Goal: Task Accomplishment & Management: Use online tool/utility

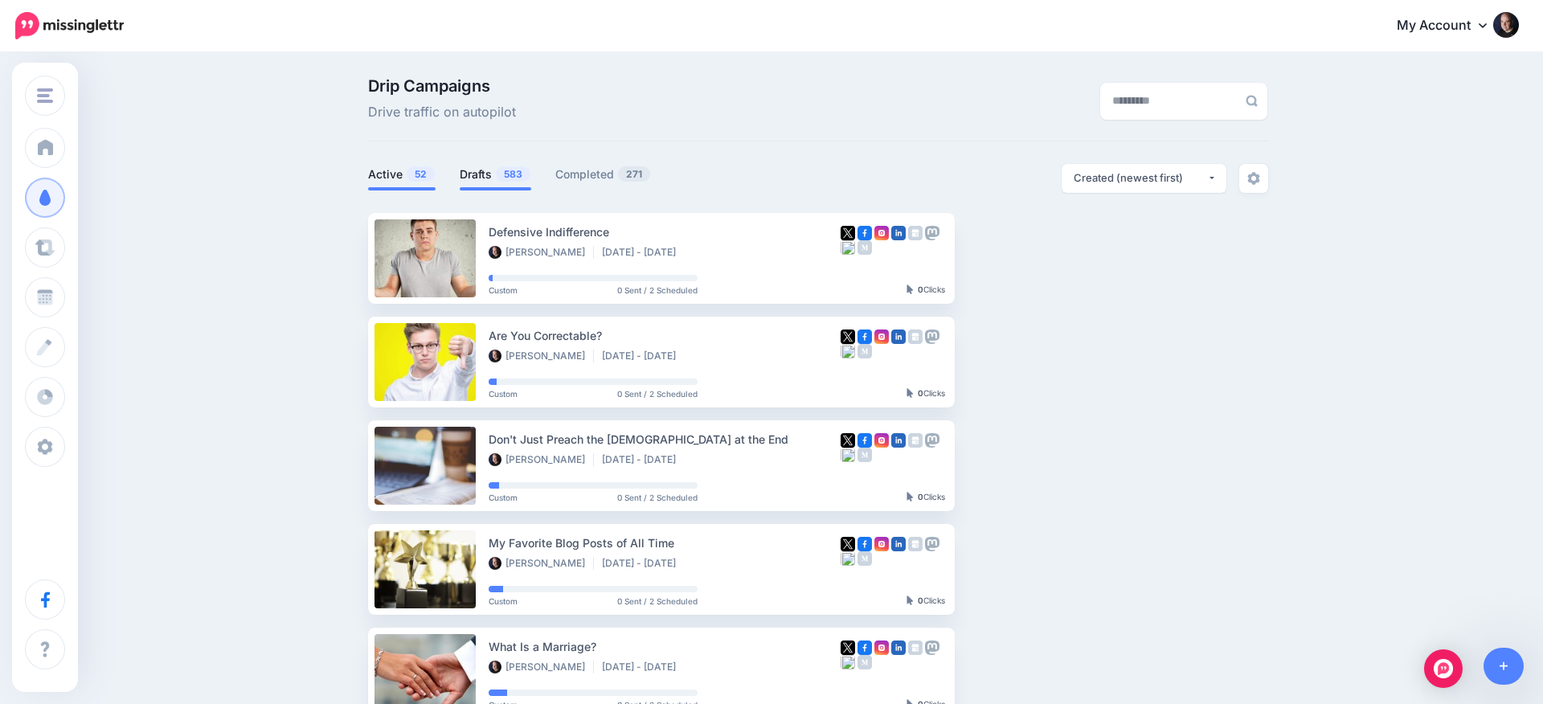
click at [480, 174] on link "Drafts 583" at bounding box center [496, 174] width 72 height 19
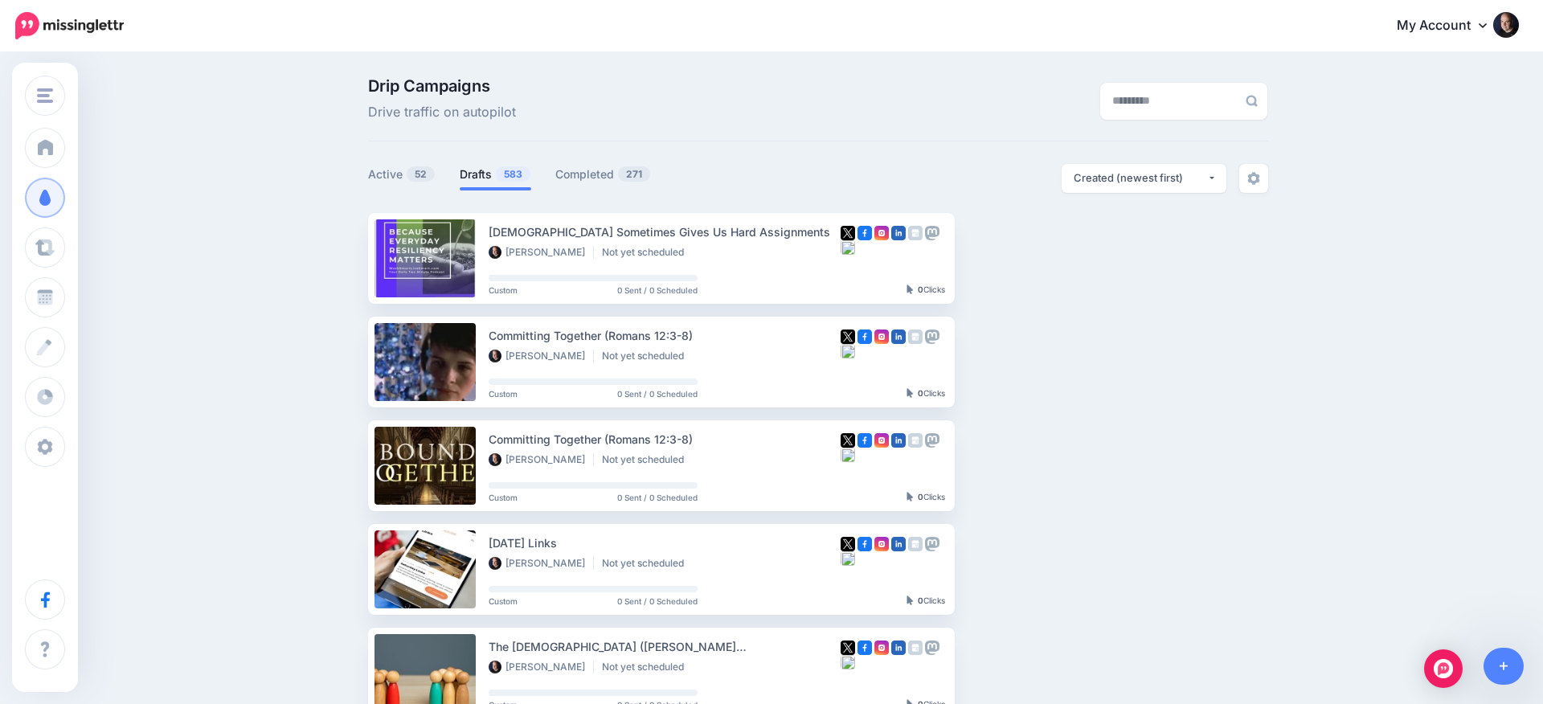
scroll to position [10, 0]
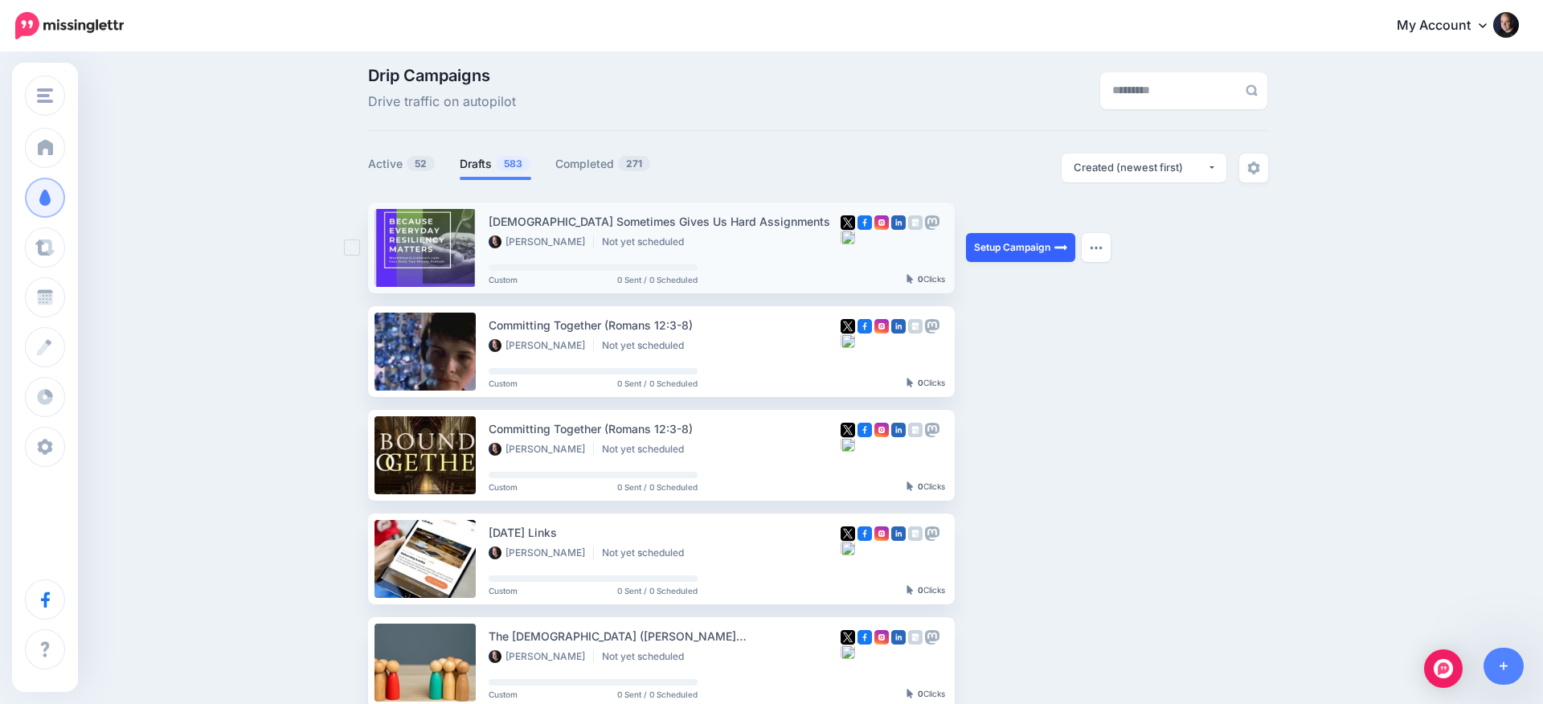
click at [1029, 252] on link "Setup Campaign" at bounding box center [1020, 247] width 109 height 29
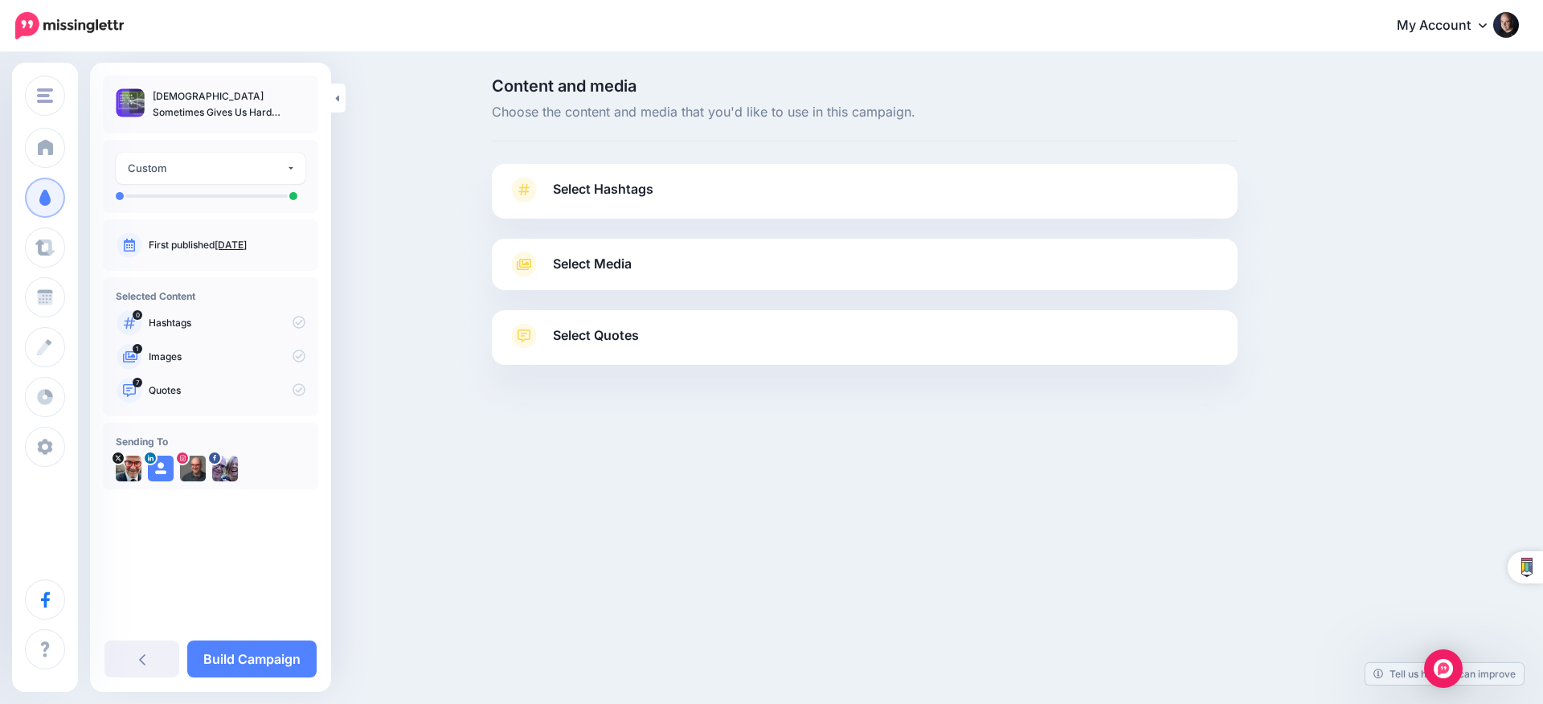
click at [748, 260] on link "Select Media" at bounding box center [865, 265] width 714 height 26
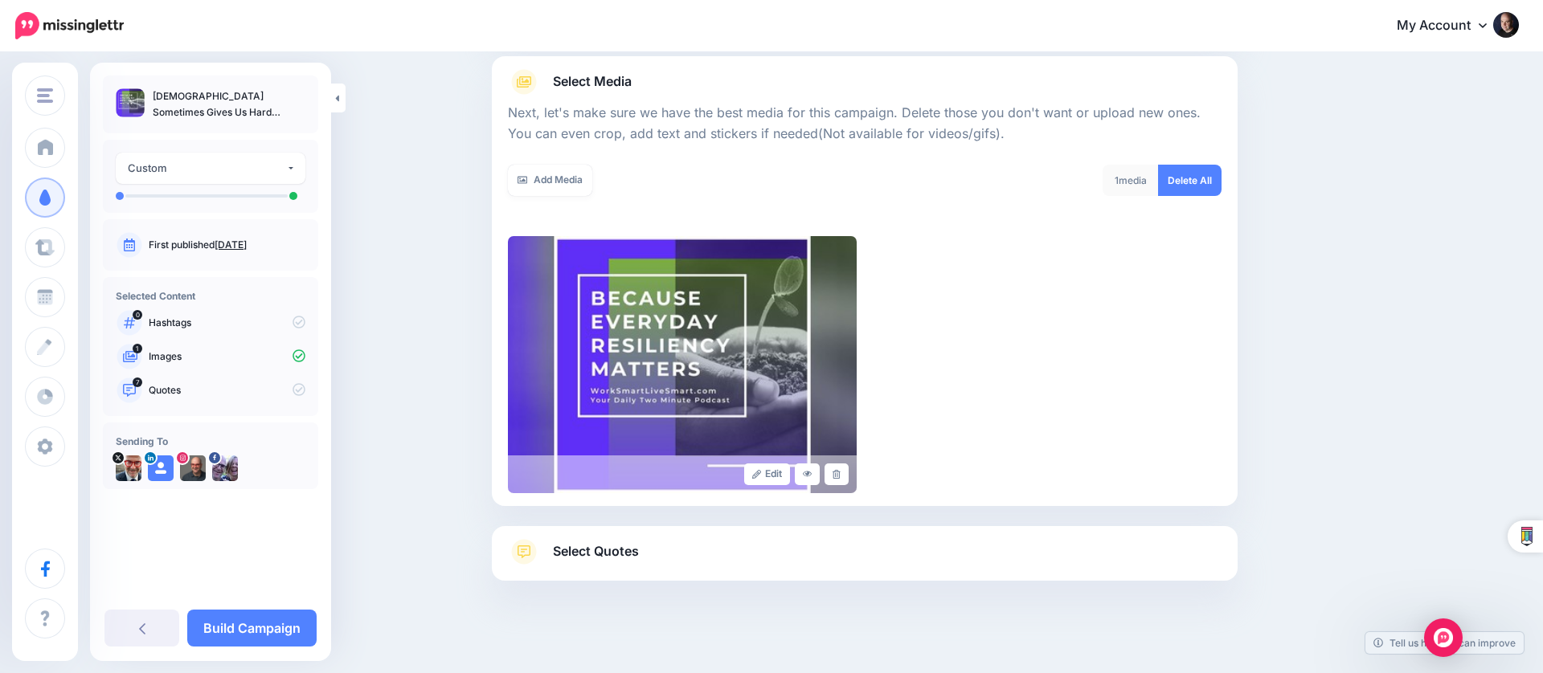
scroll to position [184, 0]
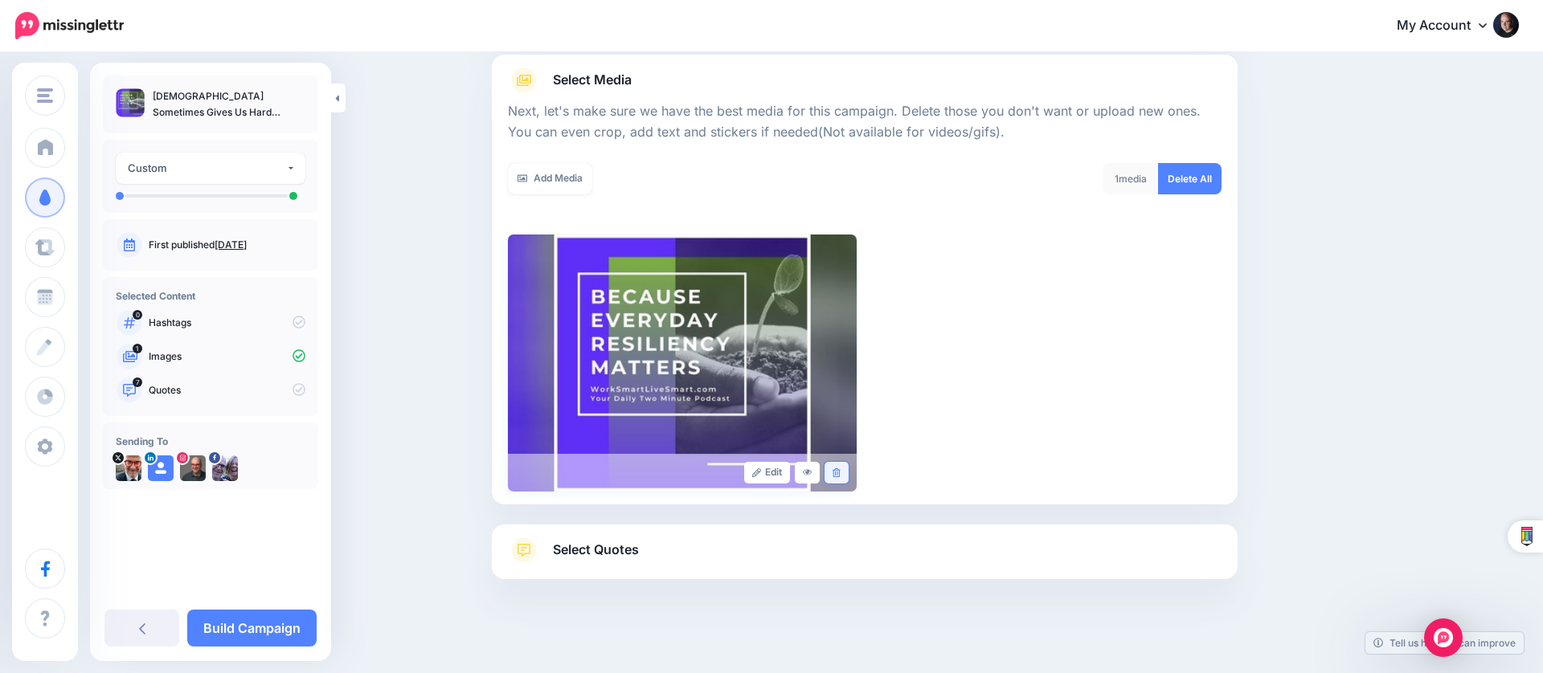
click at [839, 472] on icon at bounding box center [836, 472] width 7 height 9
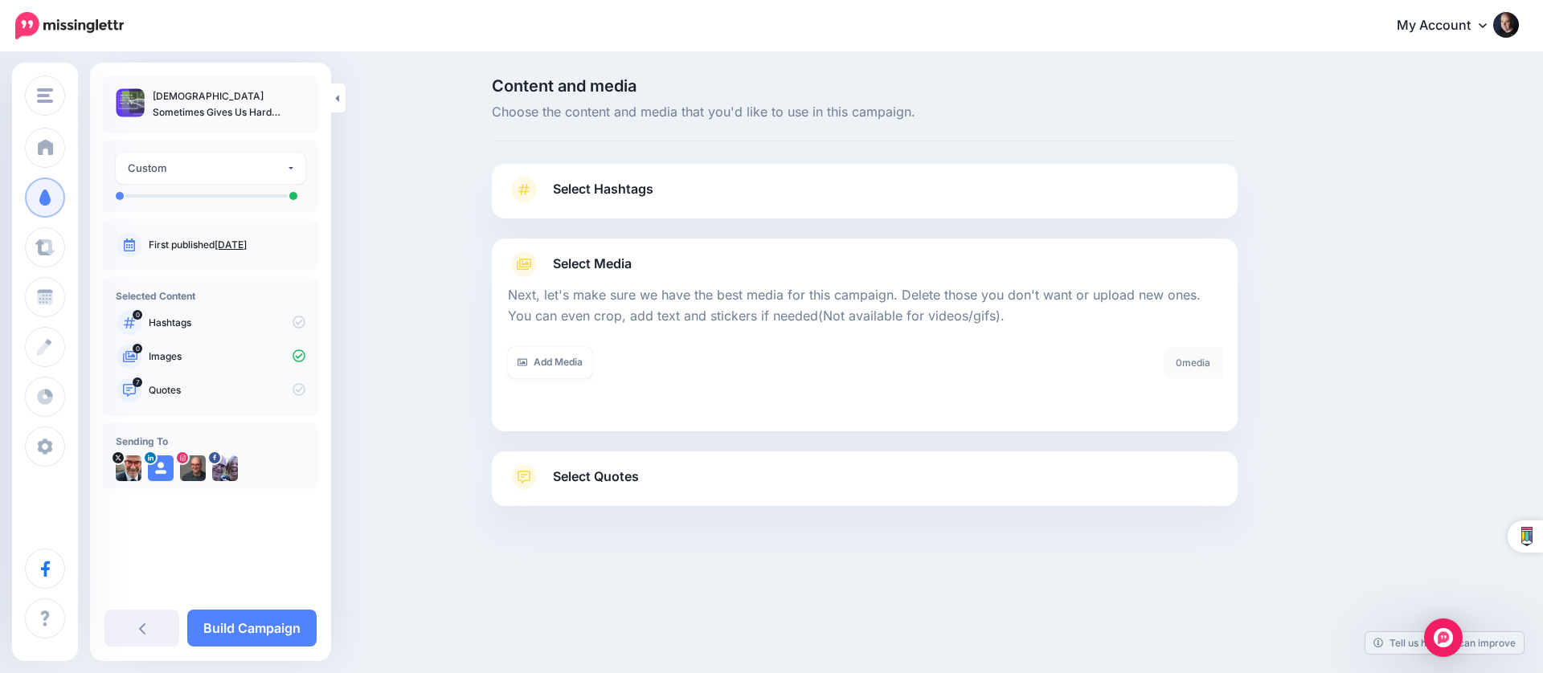
scroll to position [0, 0]
click at [587, 356] on link "Add Media" at bounding box center [550, 362] width 84 height 31
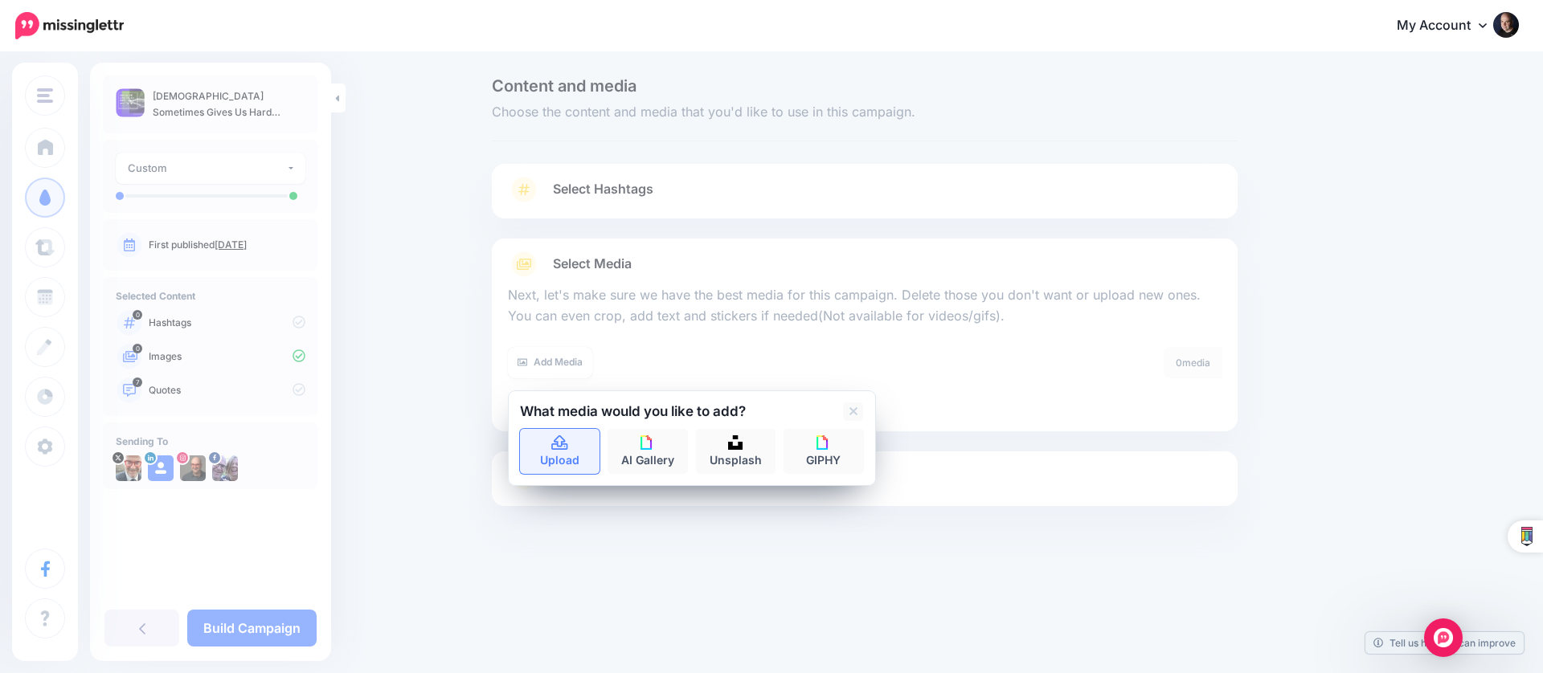
click at [563, 445] on icon at bounding box center [559, 443] width 18 height 14
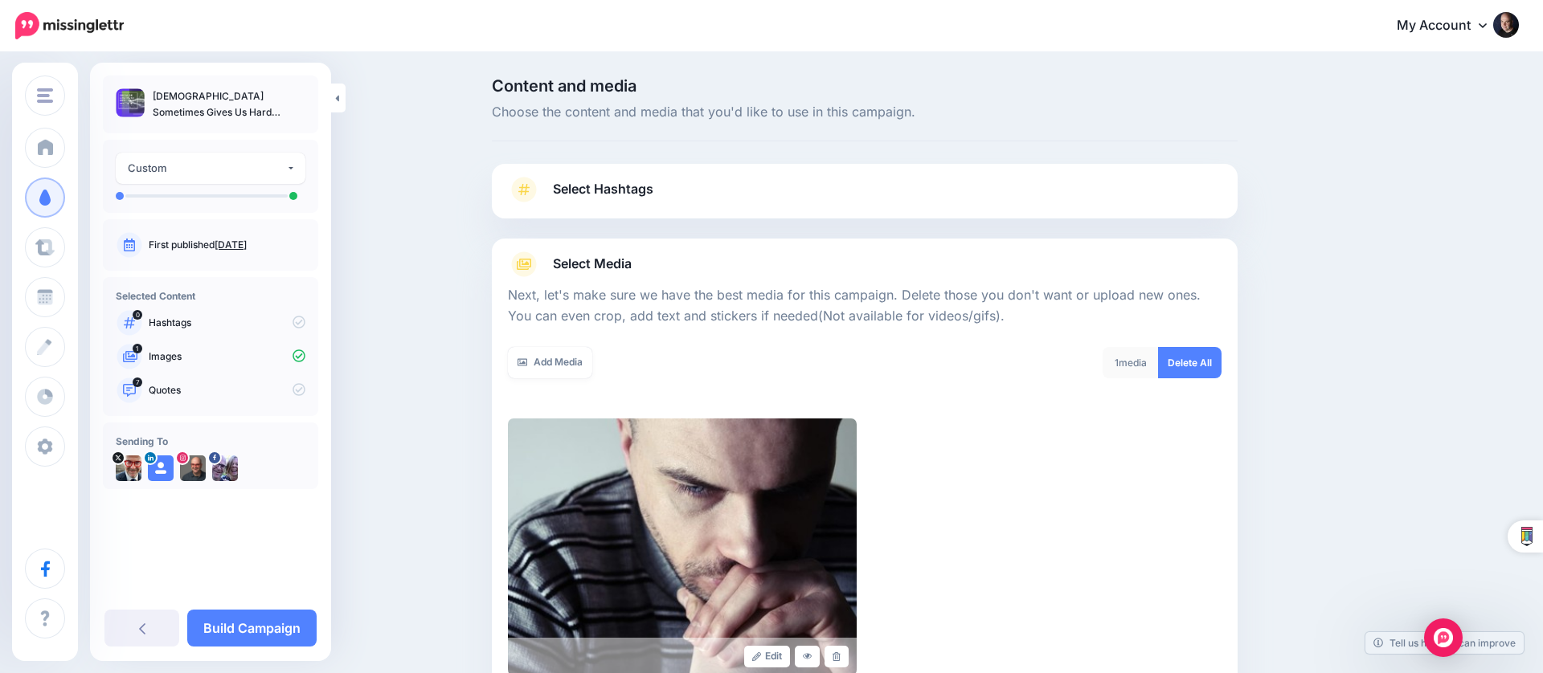
scroll to position [192, 0]
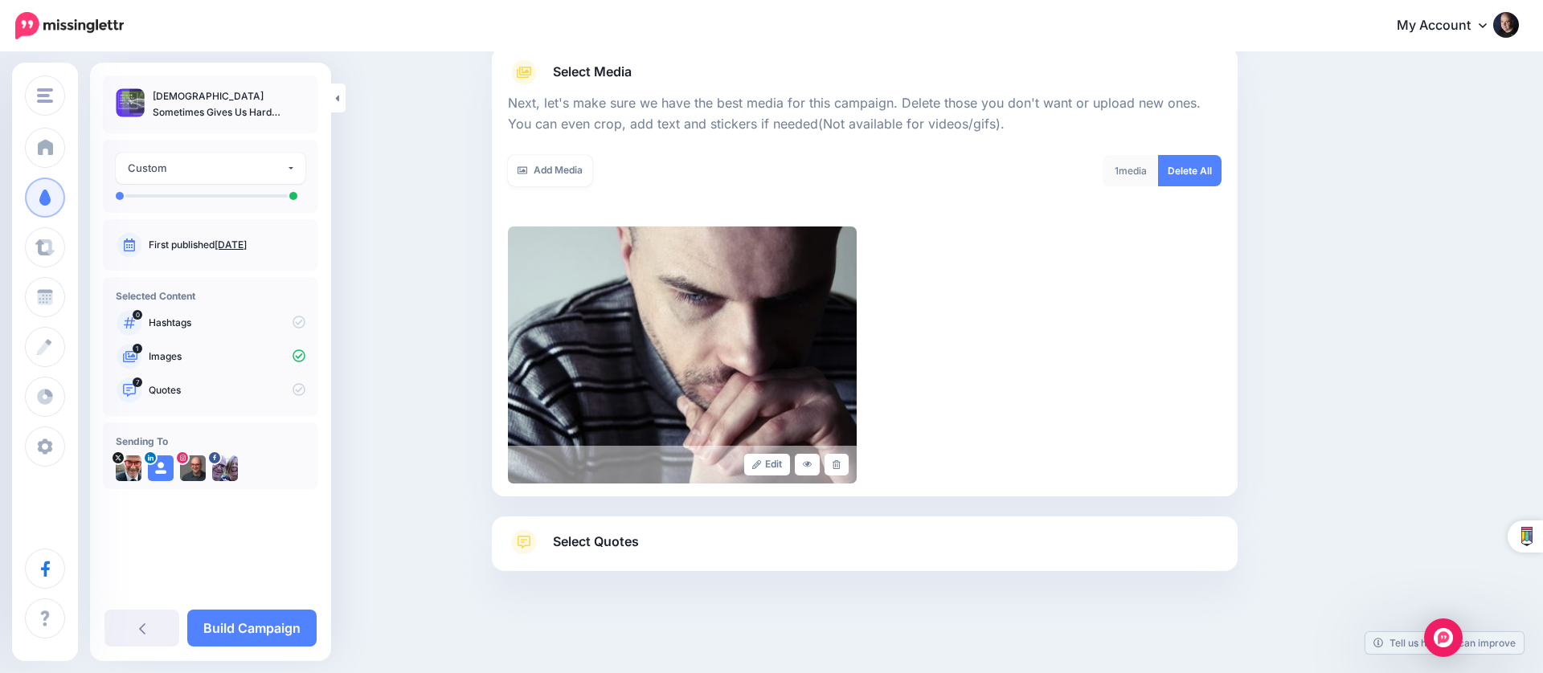
drag, startPoint x: 635, startPoint y: 546, endPoint x: 672, endPoint y: 526, distance: 41.7
click at [636, 546] on span "Select Quotes" at bounding box center [596, 542] width 86 height 22
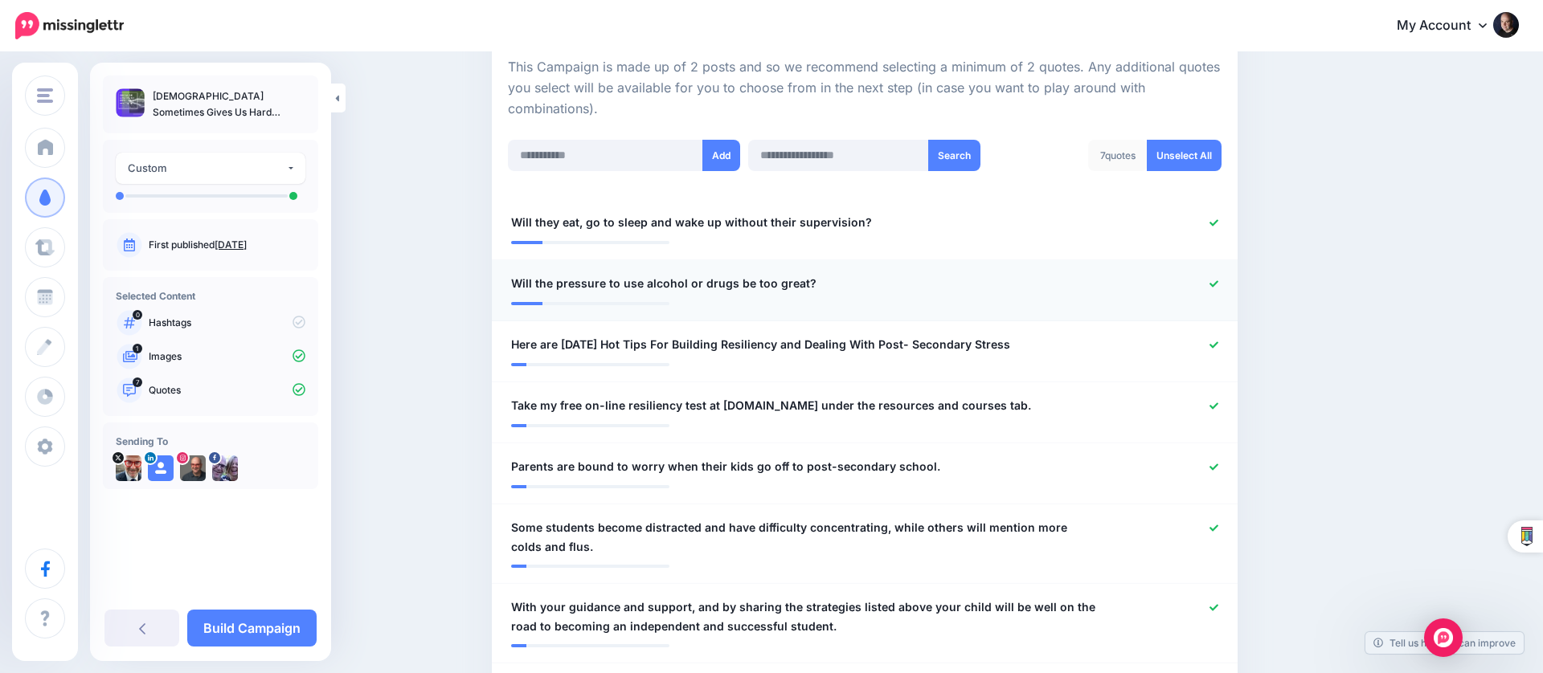
scroll to position [364, 0]
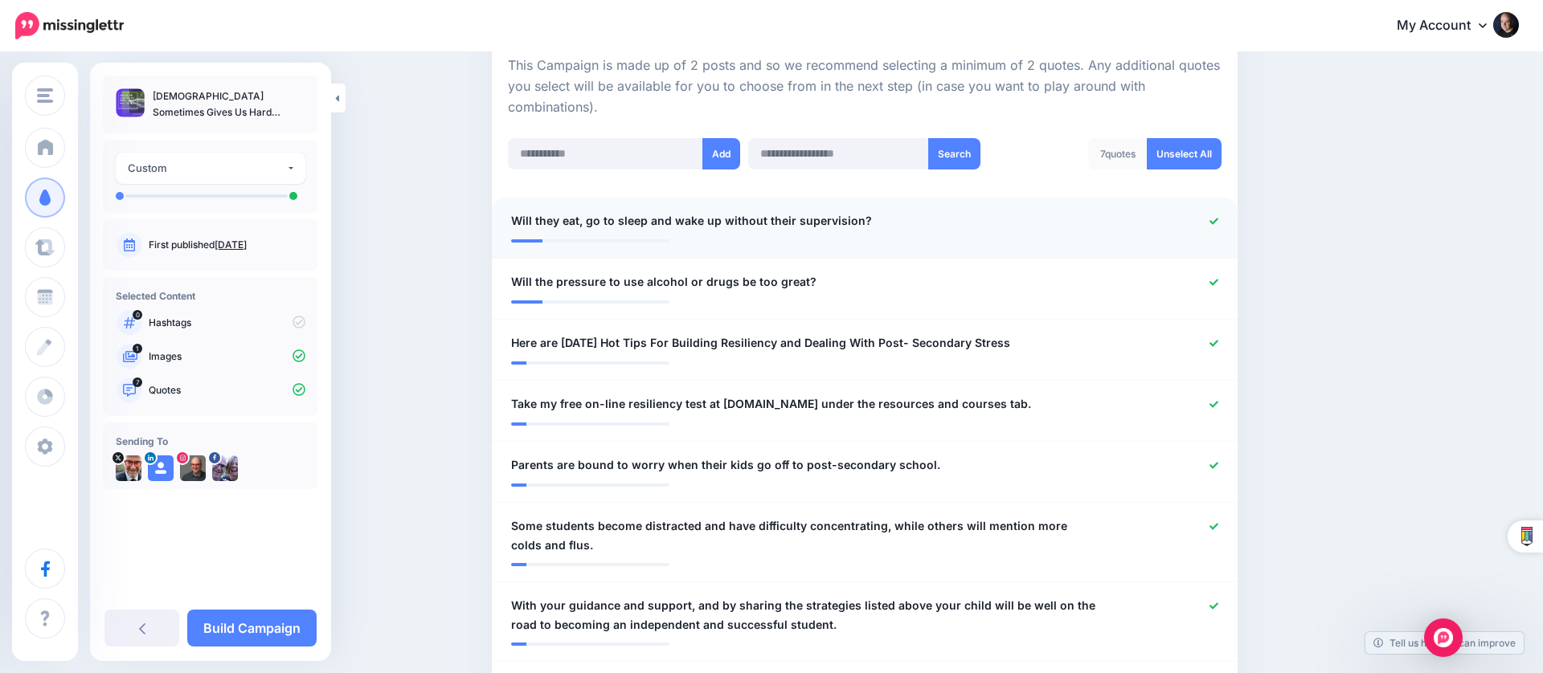
click at [1215, 217] on icon at bounding box center [1213, 221] width 9 height 9
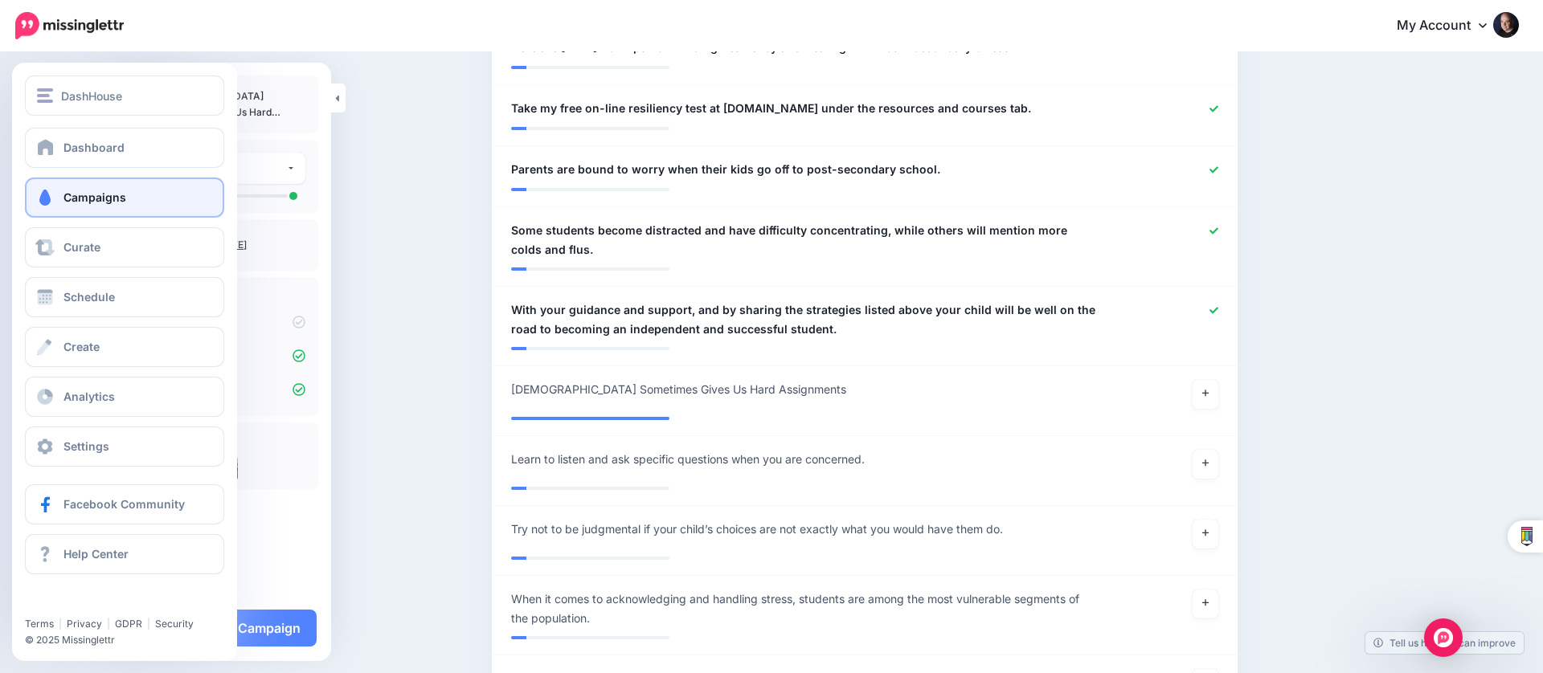
scroll to position [670, 0]
click at [51, 198] on span at bounding box center [45, 198] width 21 height 16
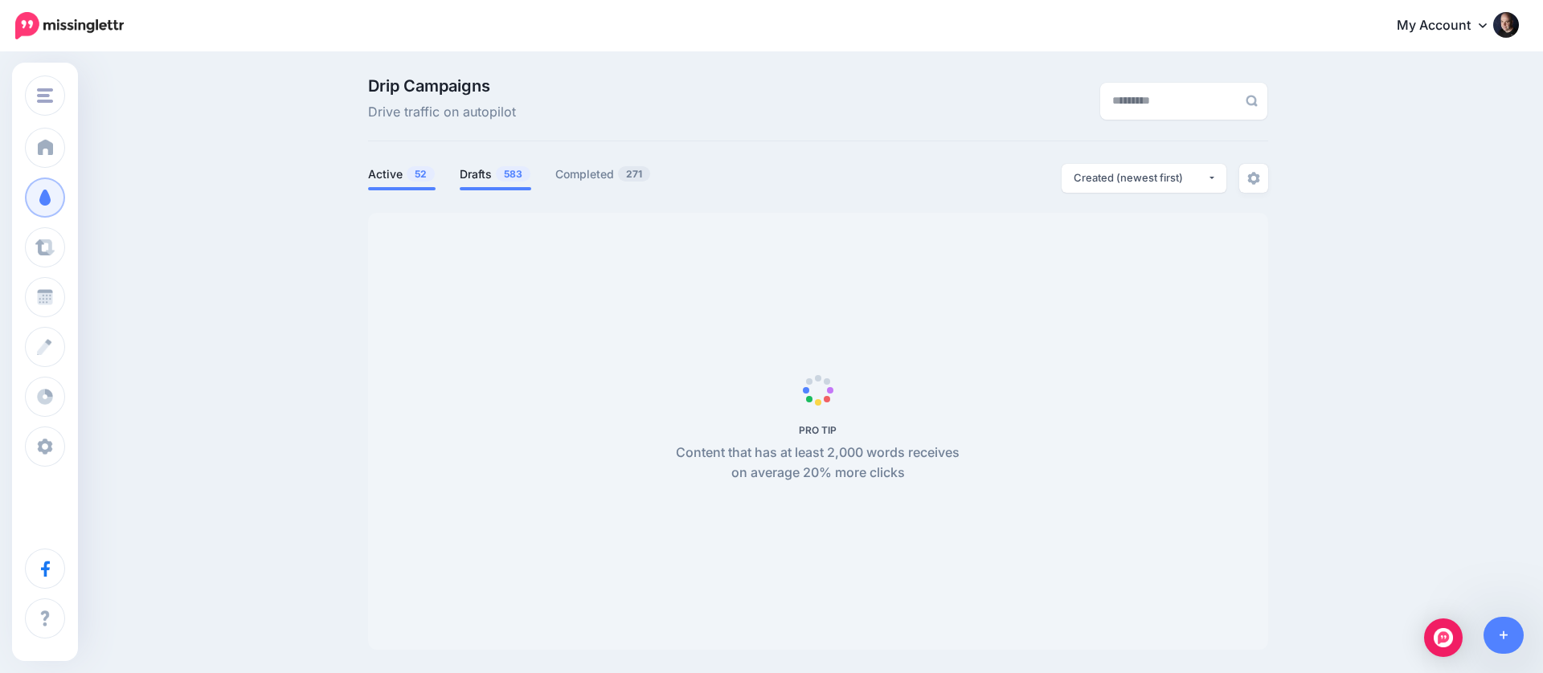
click at [473, 176] on link "Drafts 583" at bounding box center [496, 174] width 72 height 19
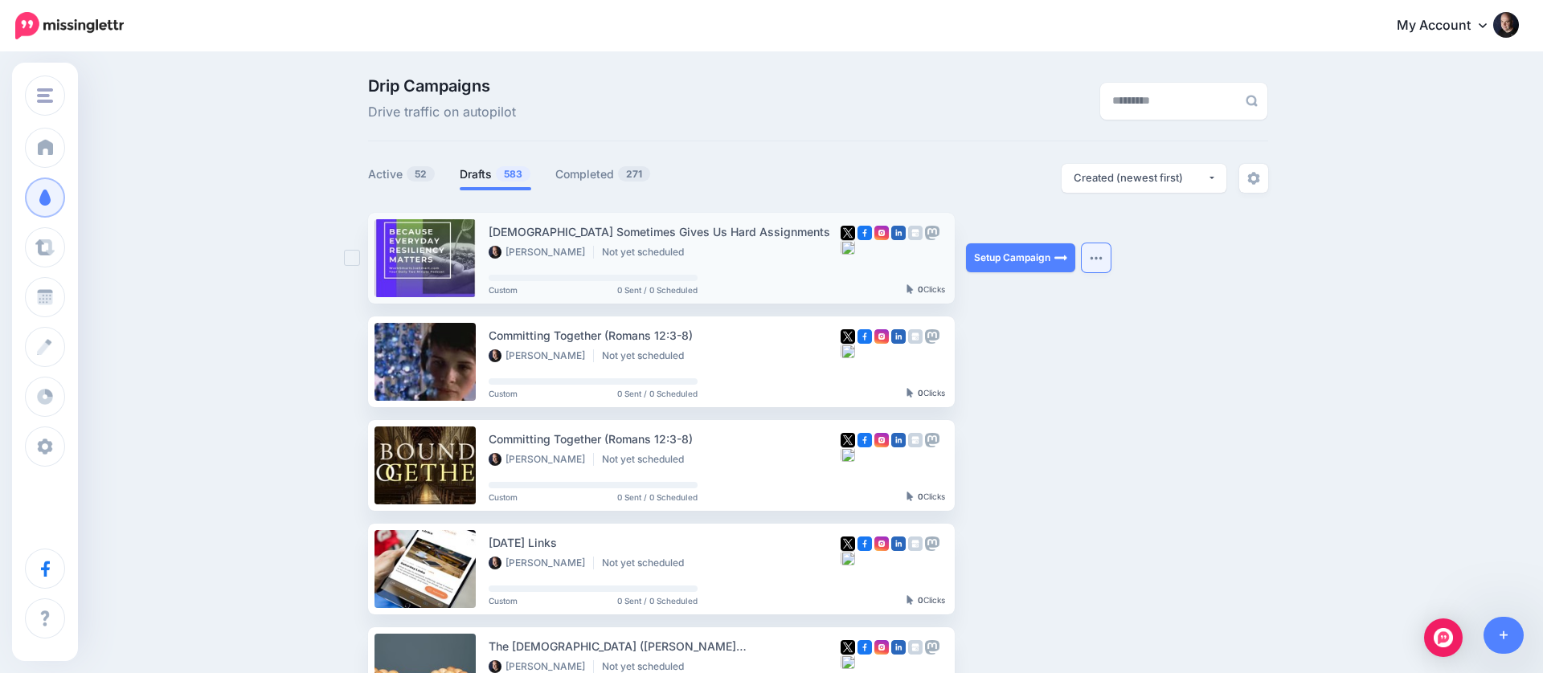
click at [1093, 261] on button "button" at bounding box center [1096, 257] width 29 height 29
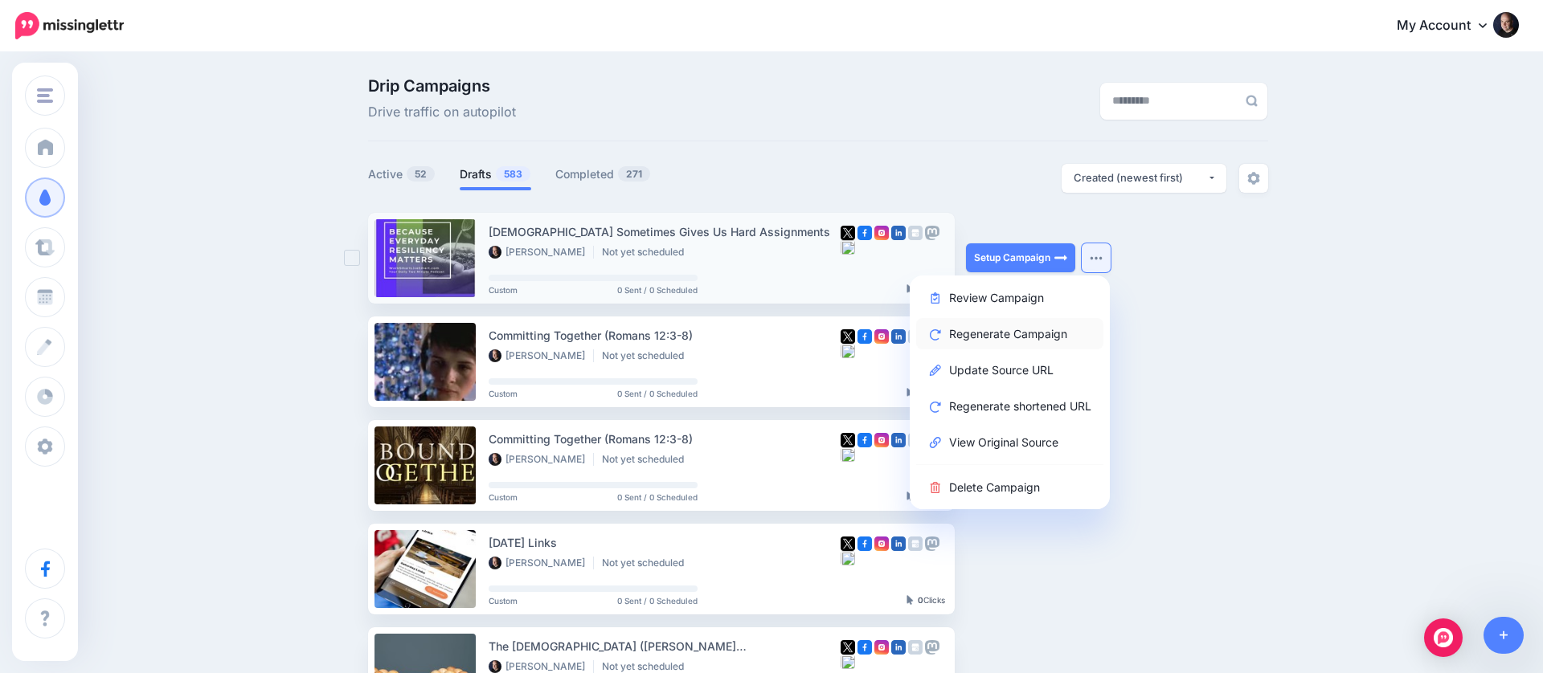
click at [1039, 330] on link "Regenerate Campaign" at bounding box center [1009, 333] width 187 height 31
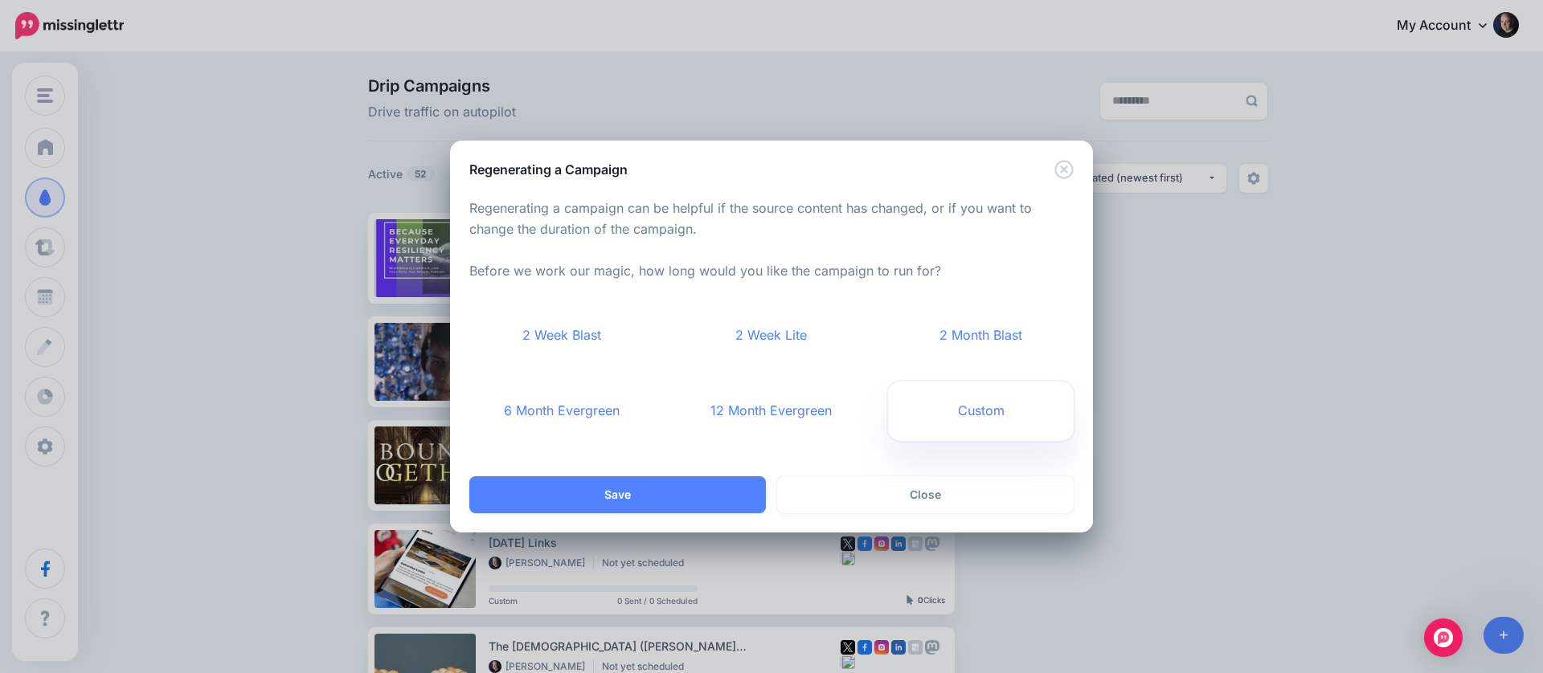
click at [957, 402] on link "Custom" at bounding box center [981, 411] width 186 height 59
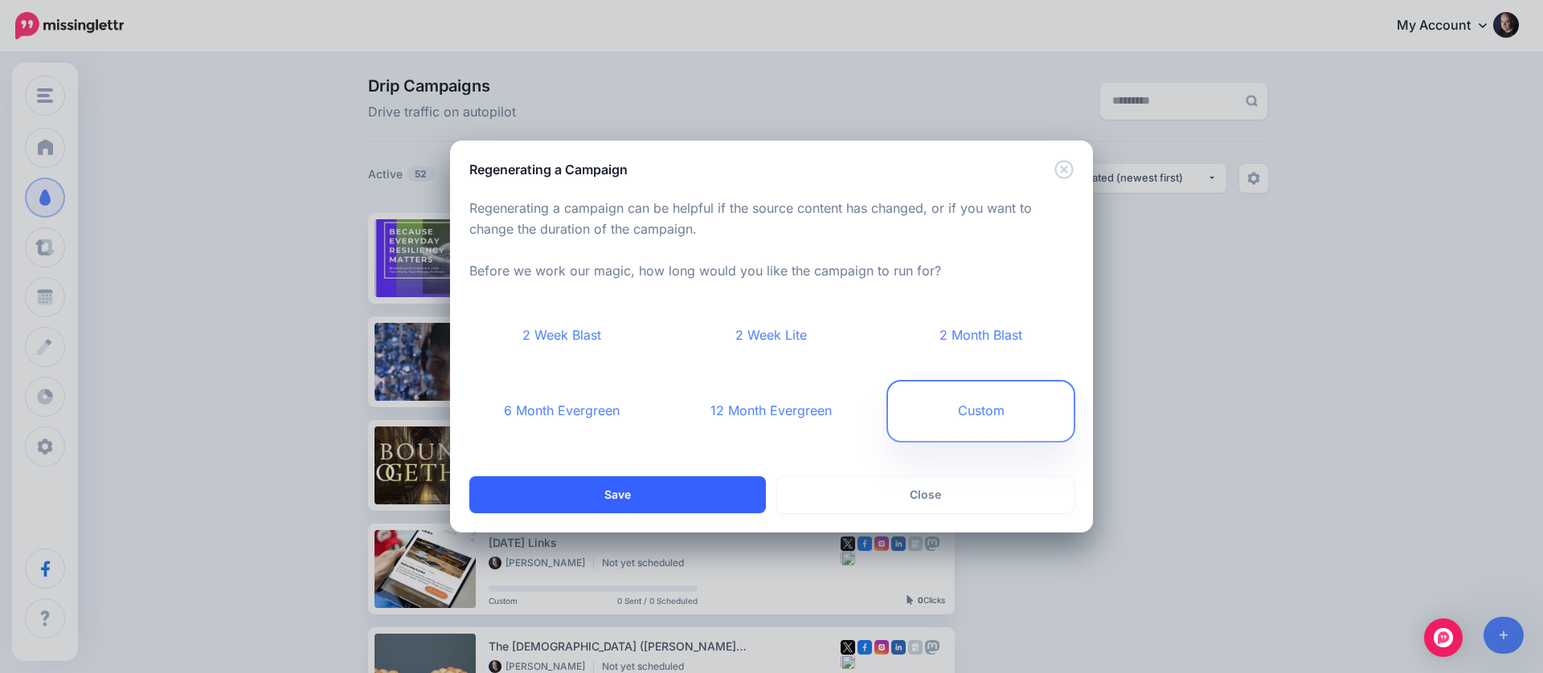
click at [659, 481] on button "Save" at bounding box center [617, 495] width 297 height 37
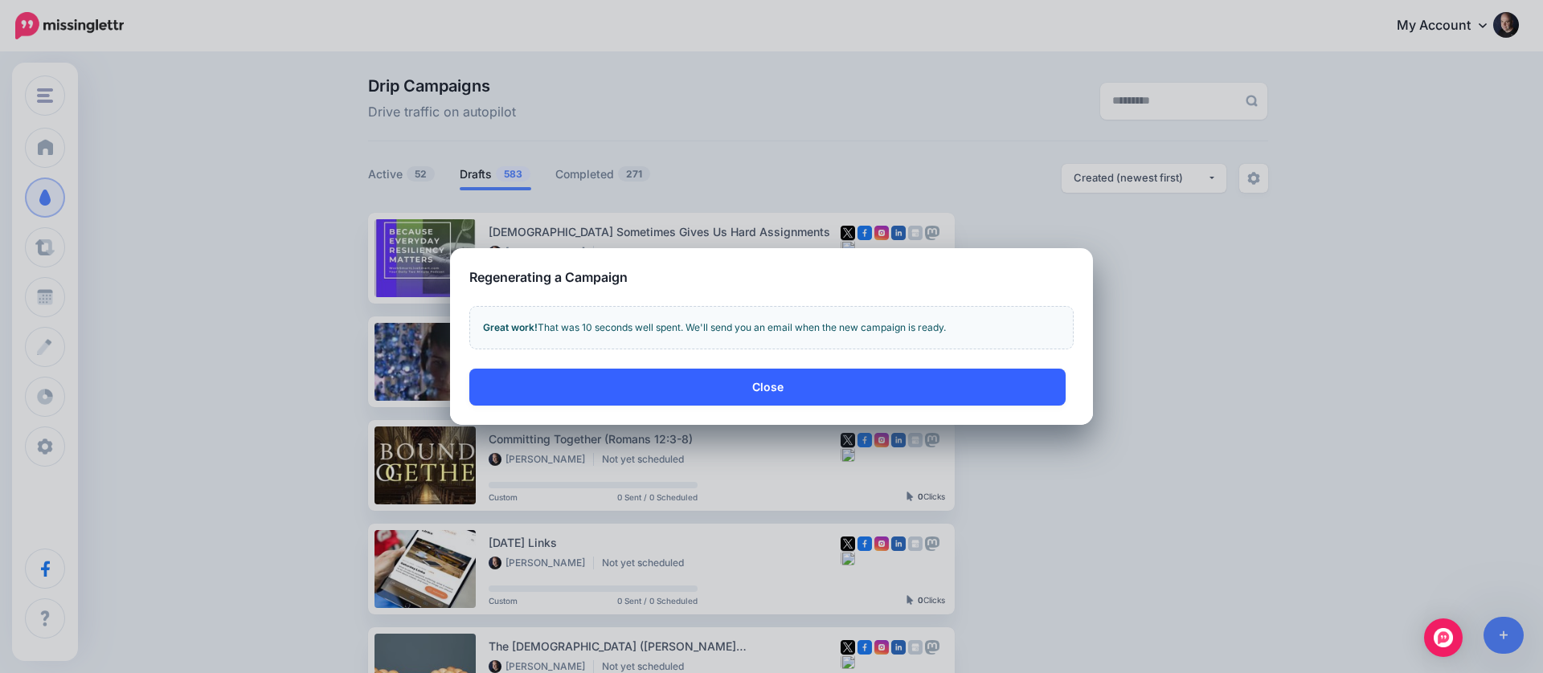
click at [643, 386] on button "Close" at bounding box center [767, 387] width 596 height 37
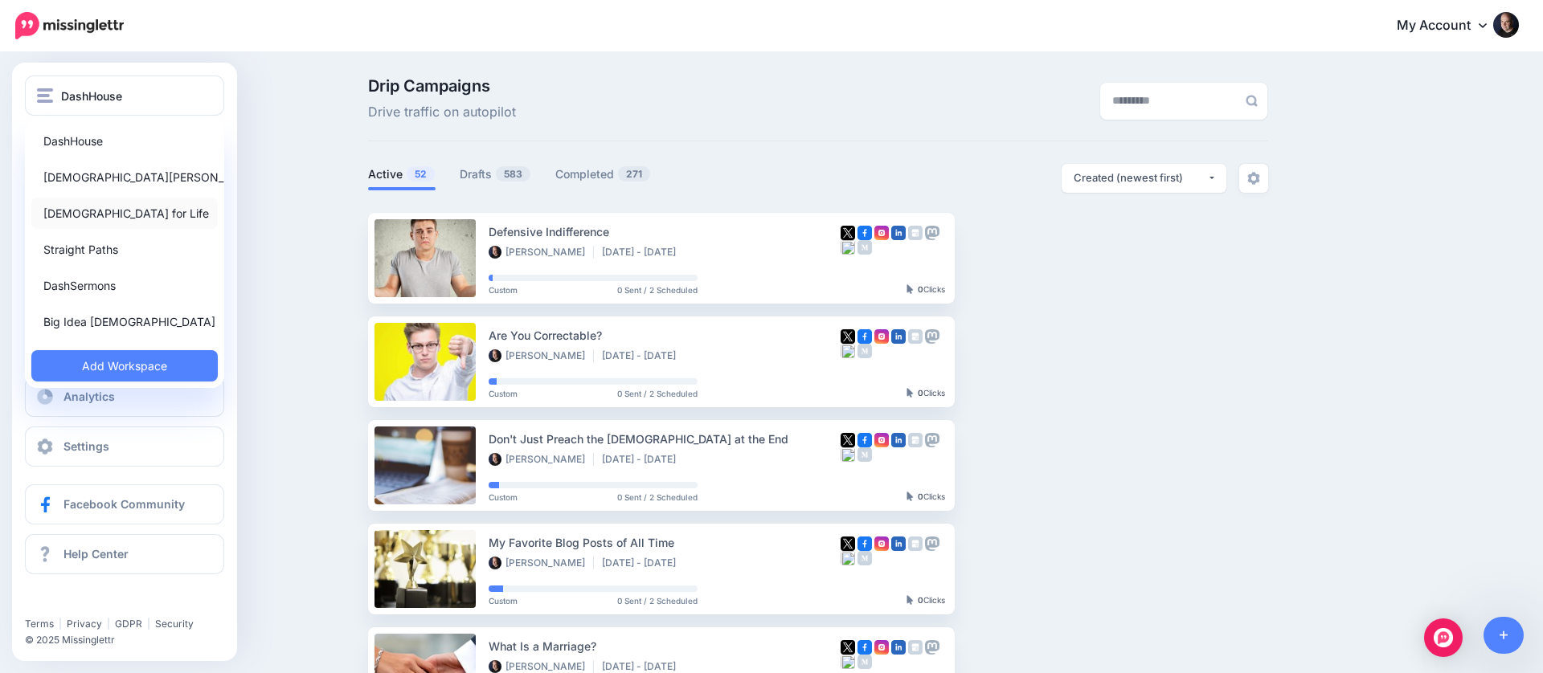
click at [95, 207] on link "[DEMOGRAPHIC_DATA] for Life" at bounding box center [124, 213] width 186 height 31
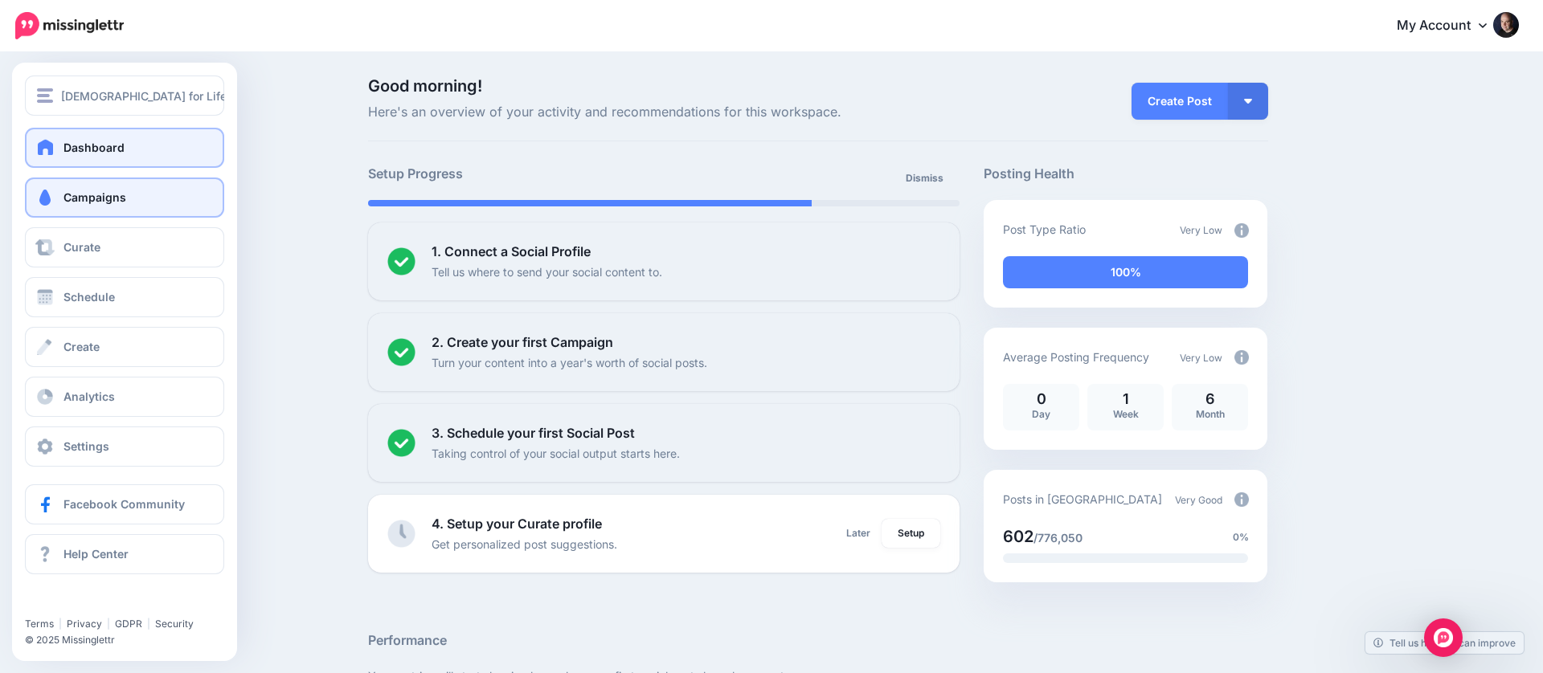
click at [68, 190] on span "Campaigns" at bounding box center [94, 197] width 63 height 14
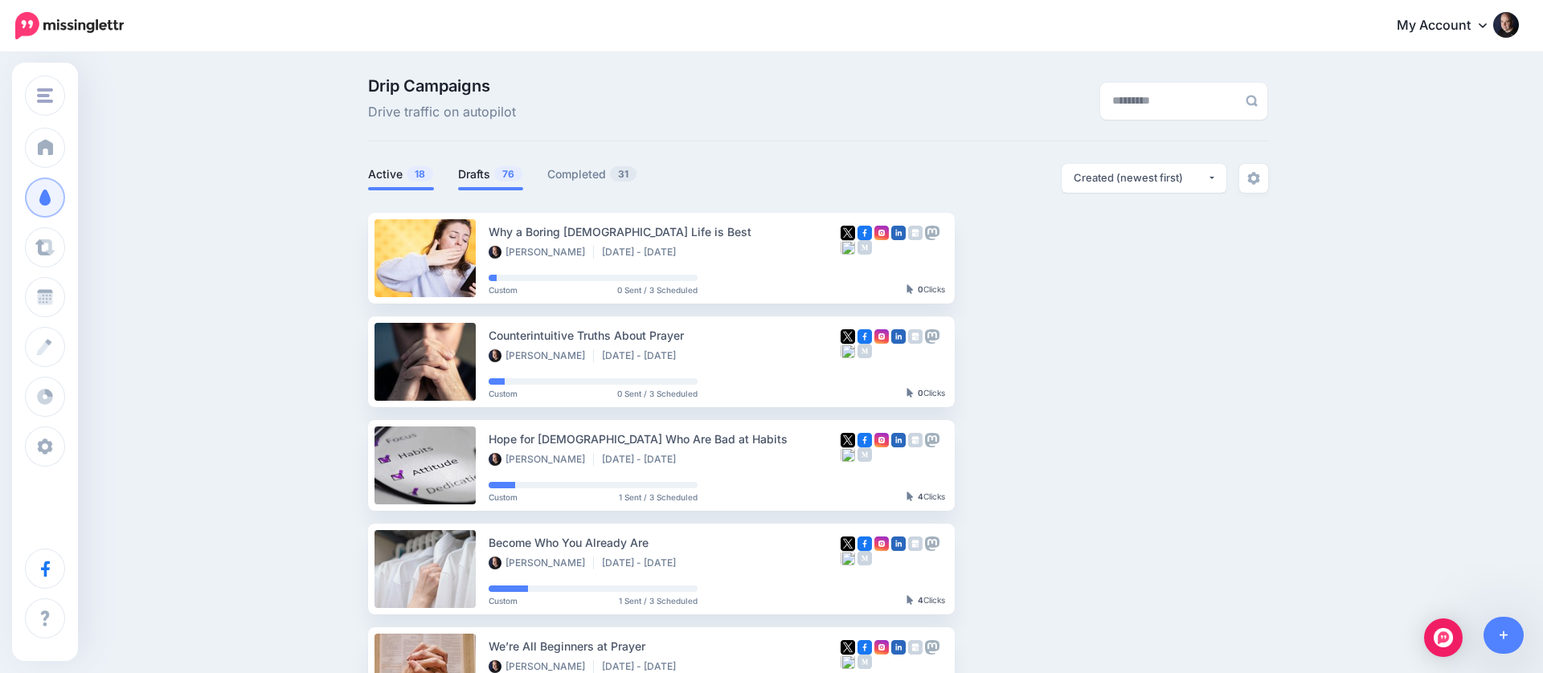
click at [477, 174] on link "Drafts 76" at bounding box center [490, 174] width 65 height 19
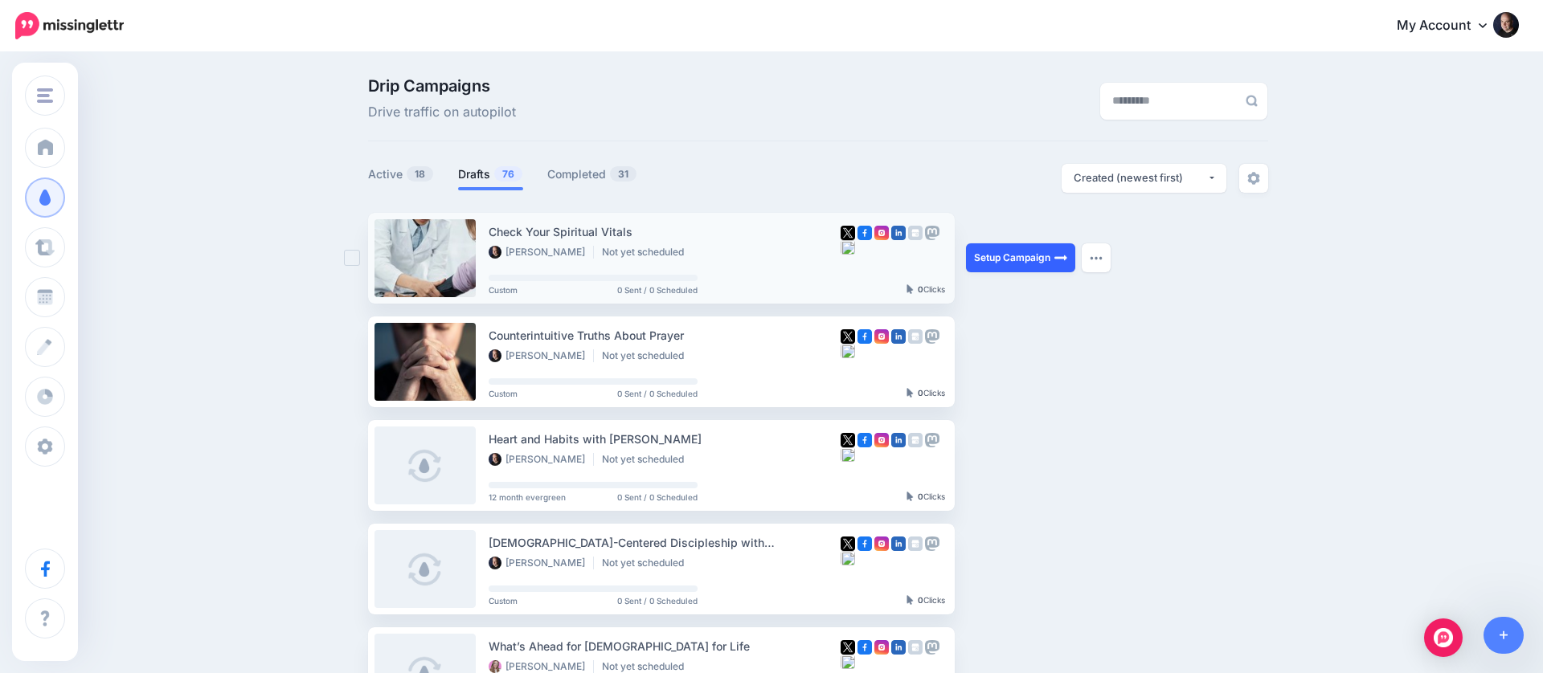
click at [1009, 261] on link "Setup Campaign" at bounding box center [1020, 257] width 109 height 29
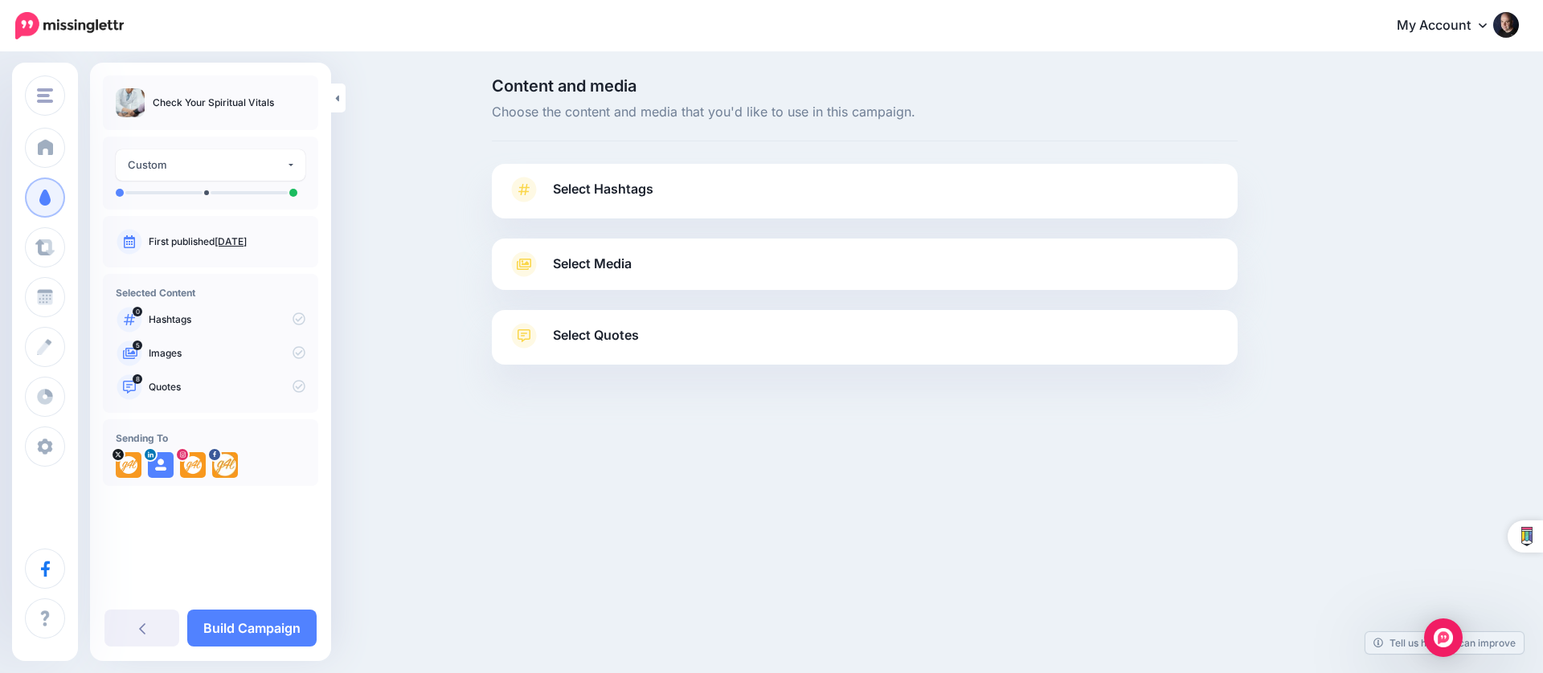
click at [633, 263] on link "Select Media" at bounding box center [865, 265] width 714 height 26
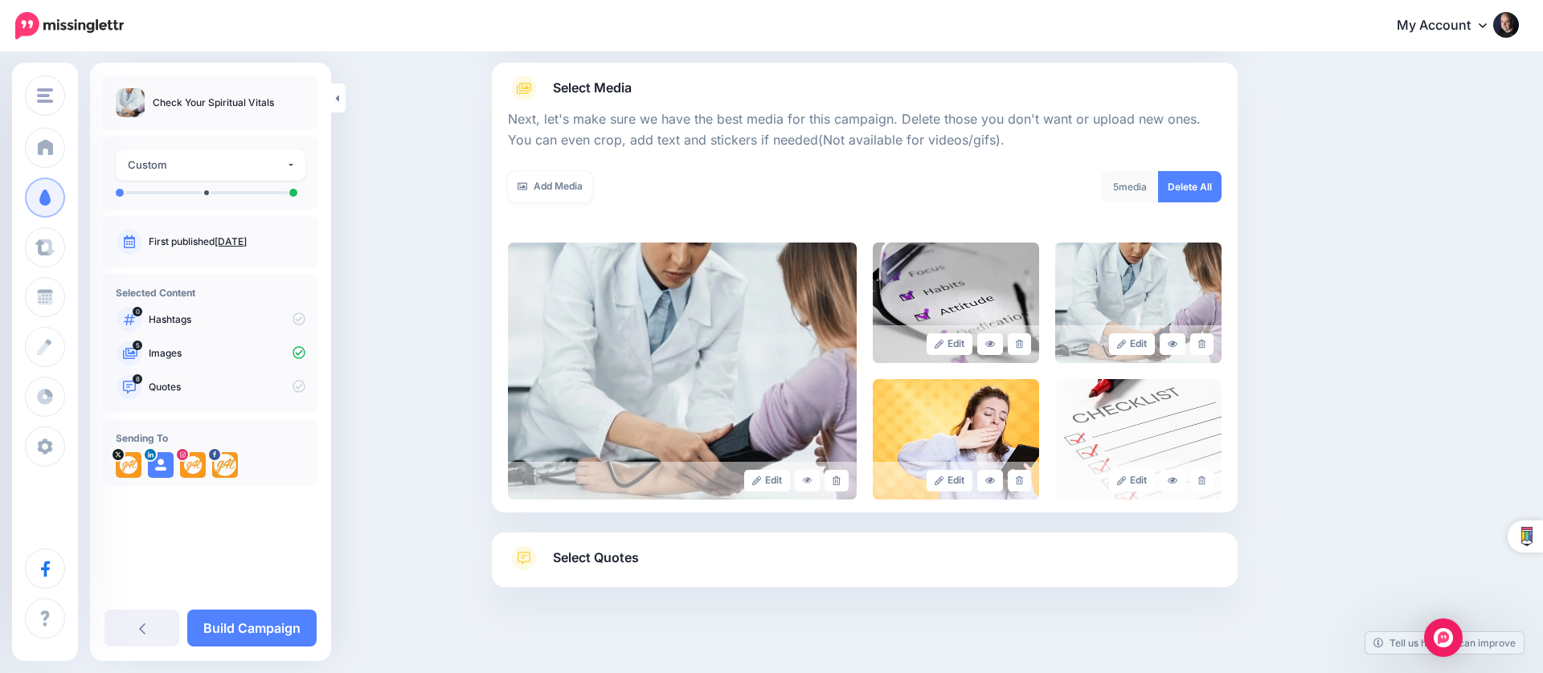
scroll to position [178, 0]
click at [1023, 346] on link at bounding box center [1019, 343] width 23 height 22
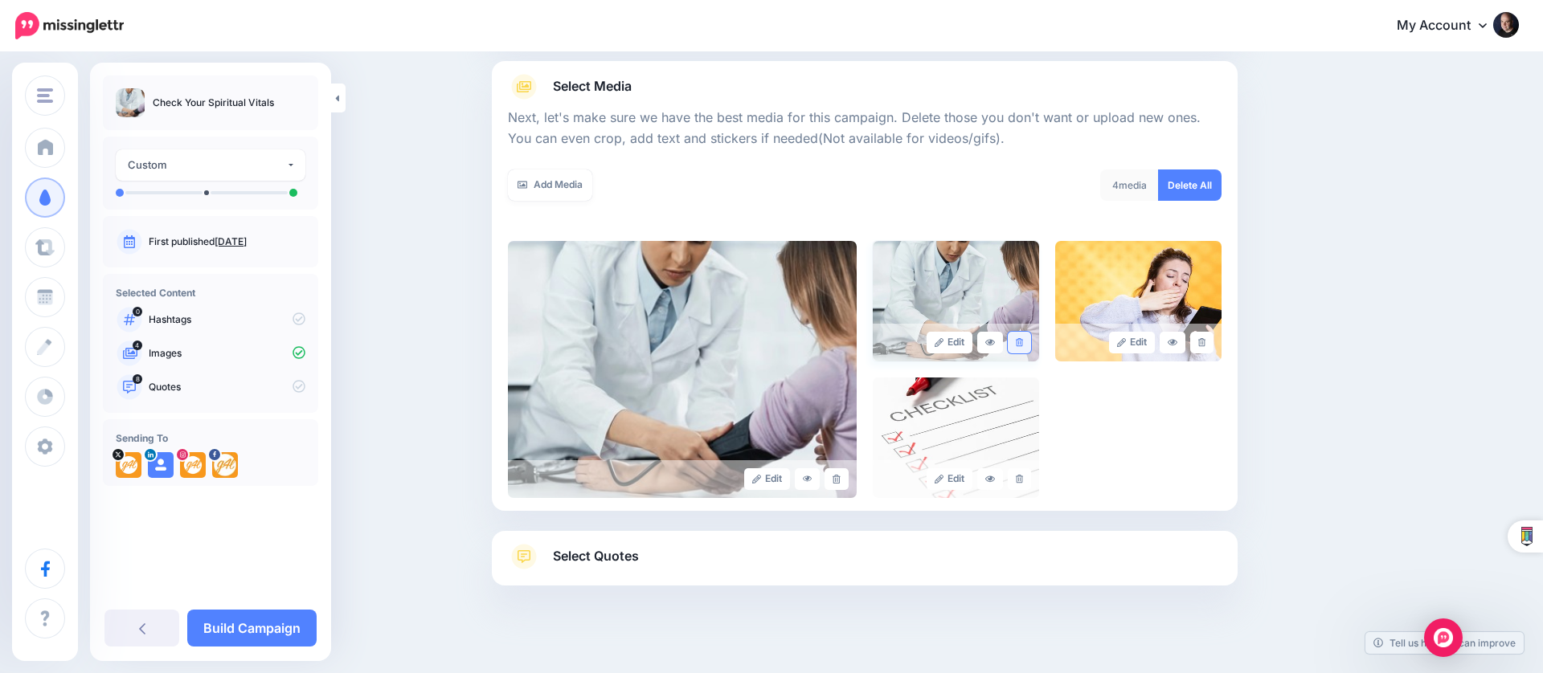
click at [1021, 343] on icon at bounding box center [1019, 342] width 7 height 9
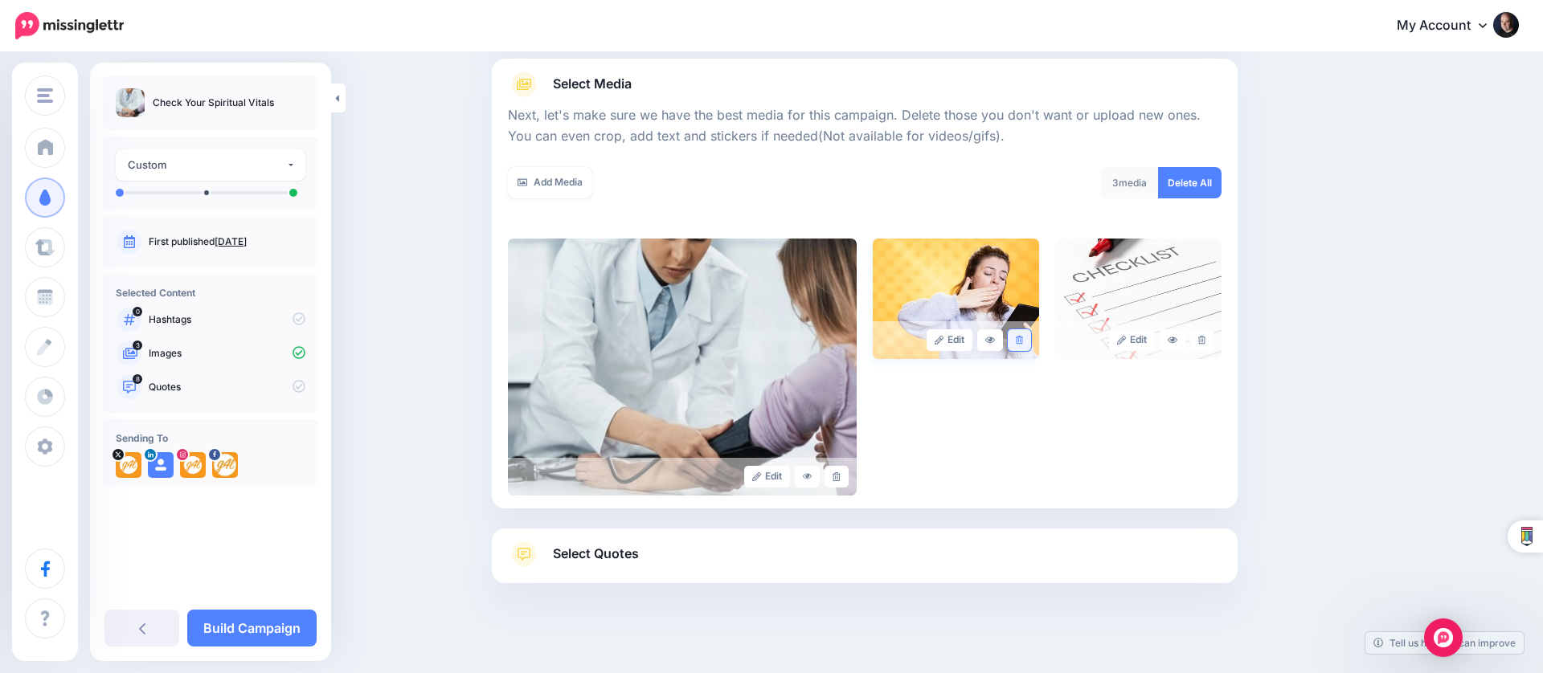
click at [1021, 343] on link at bounding box center [1019, 340] width 23 height 22
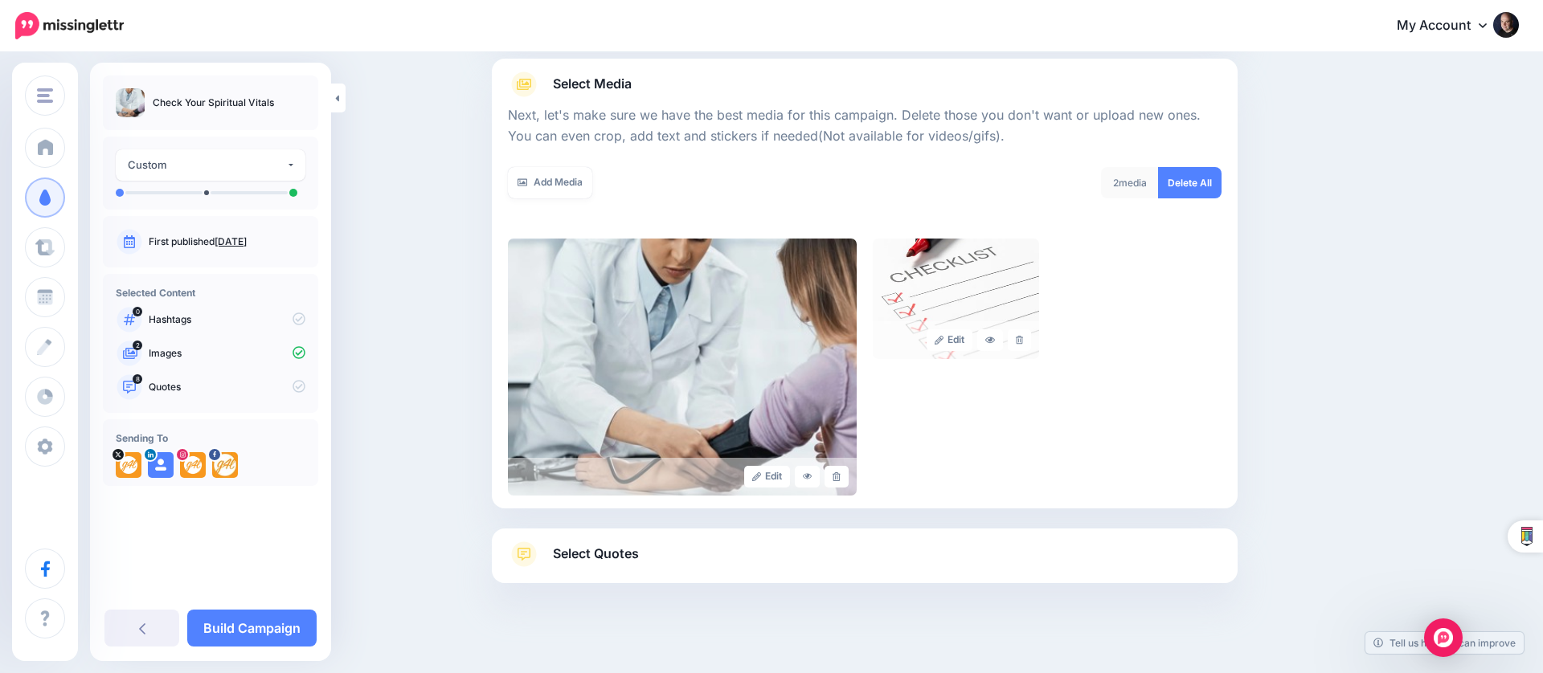
click at [1021, 343] on link at bounding box center [1019, 340] width 23 height 22
click at [790, 559] on link "Select Quotes" at bounding box center [865, 563] width 714 height 42
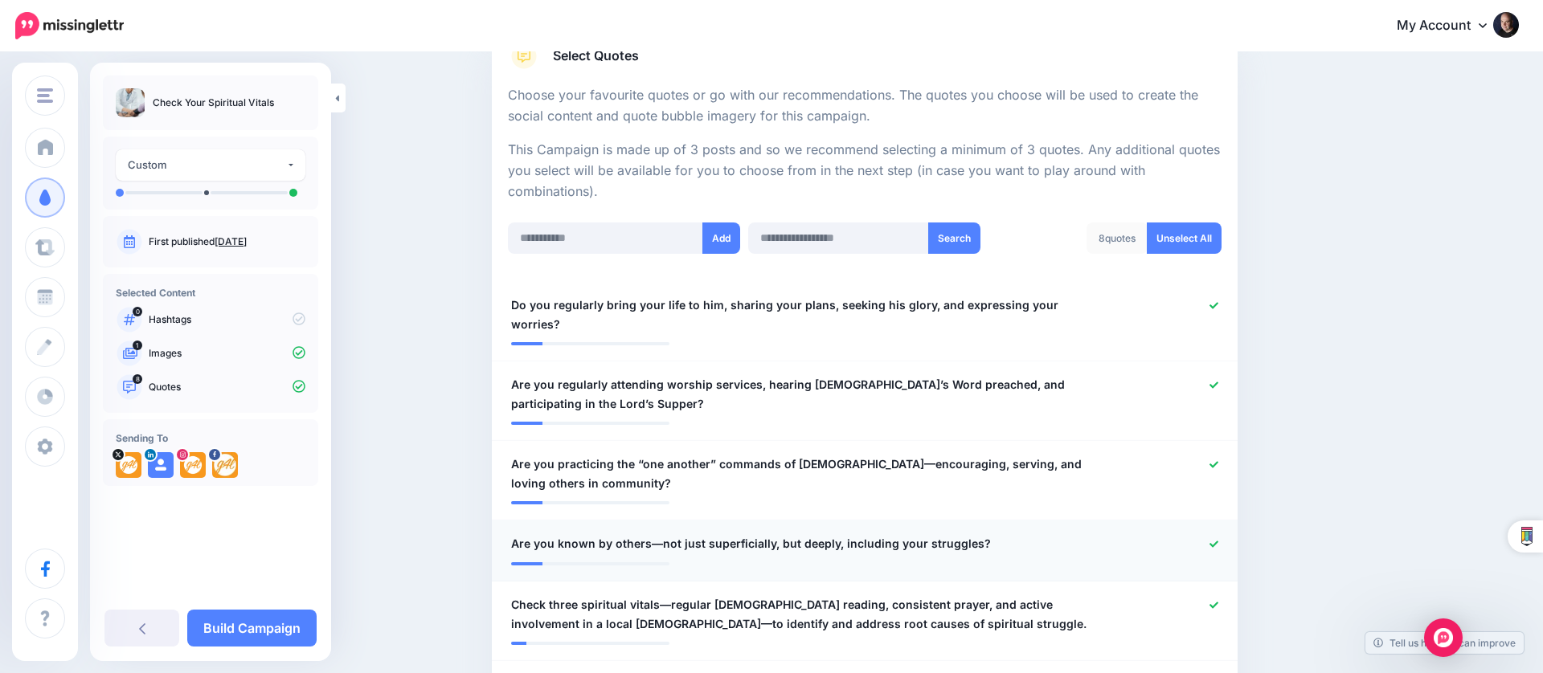
scroll to position [281, 0]
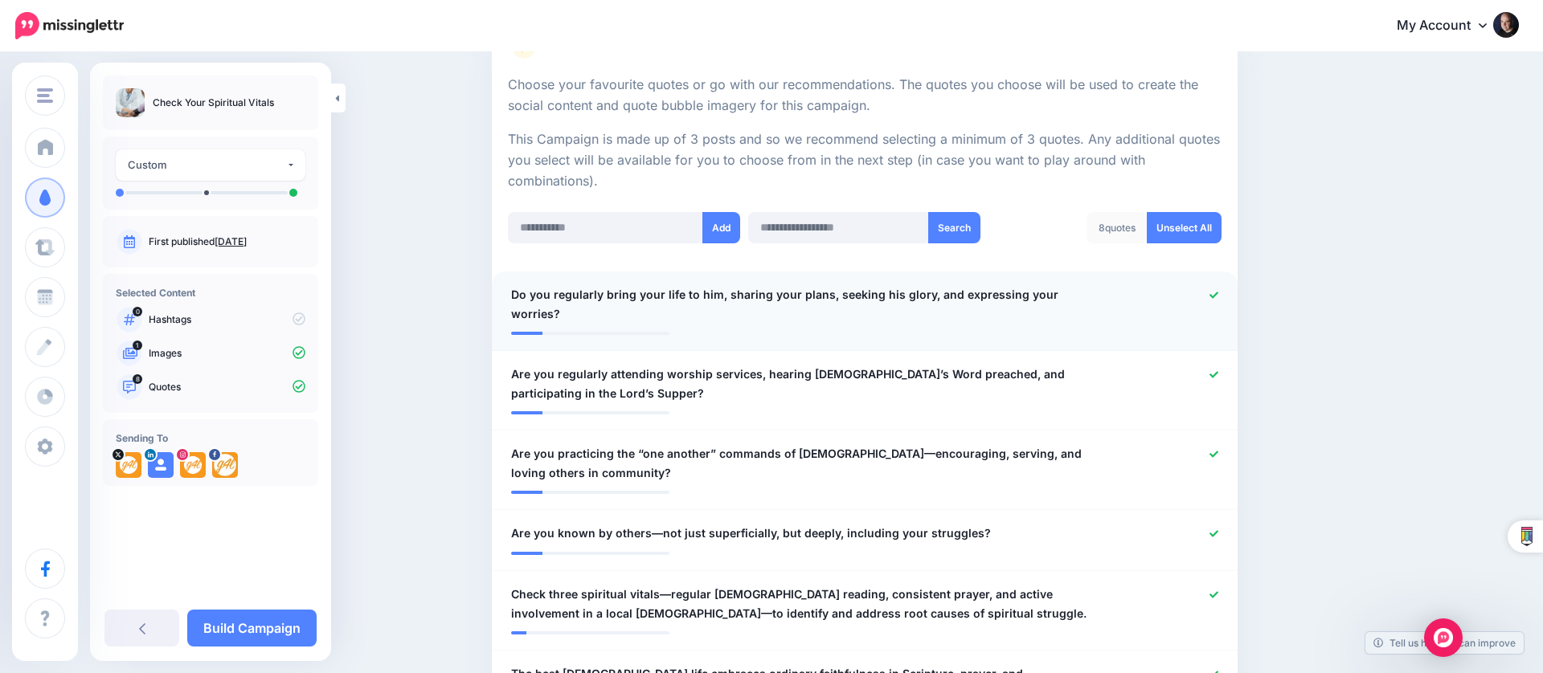
click at [1214, 291] on icon at bounding box center [1213, 295] width 9 height 9
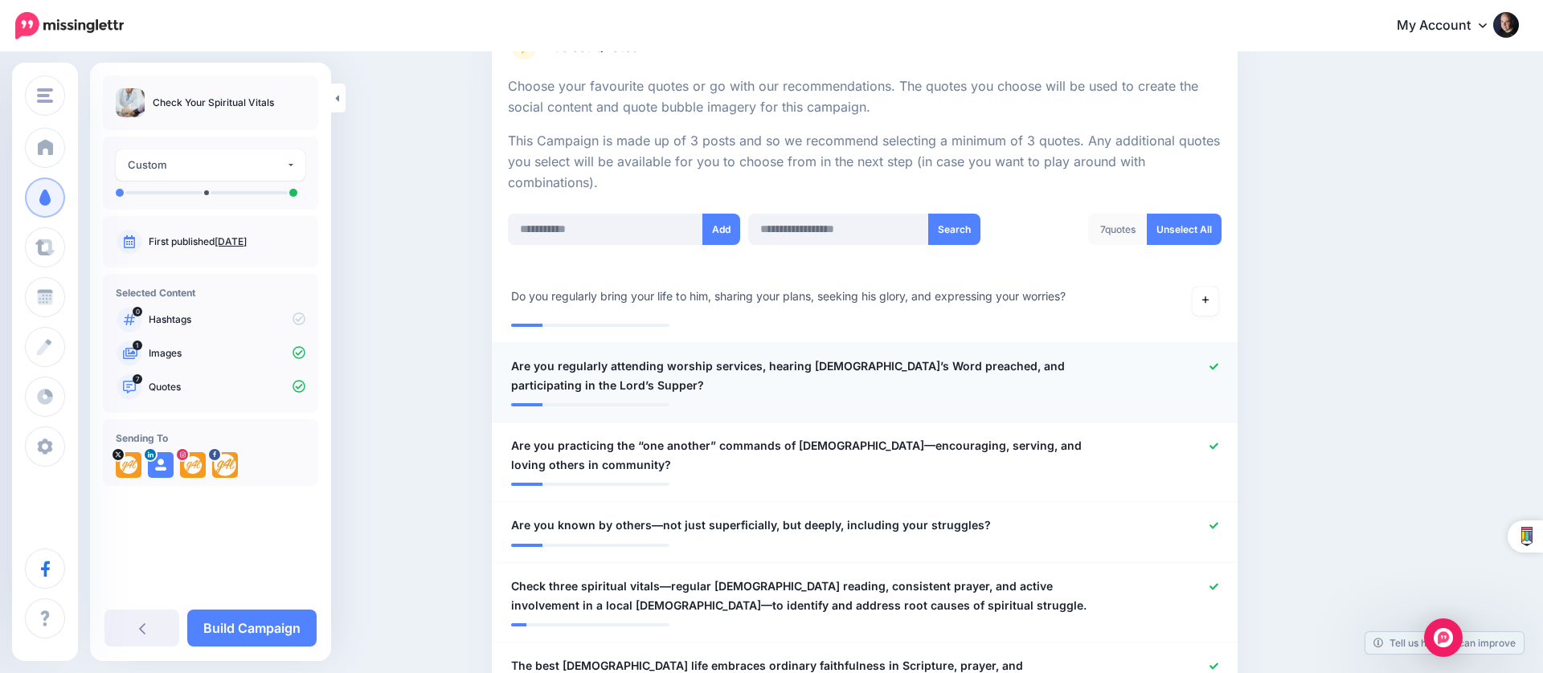
click at [1210, 357] on div at bounding box center [1169, 376] width 122 height 39
click at [1215, 372] on div at bounding box center [1169, 376] width 122 height 39
click at [1214, 363] on icon at bounding box center [1213, 366] width 9 height 6
click at [1215, 443] on icon at bounding box center [1213, 446] width 9 height 6
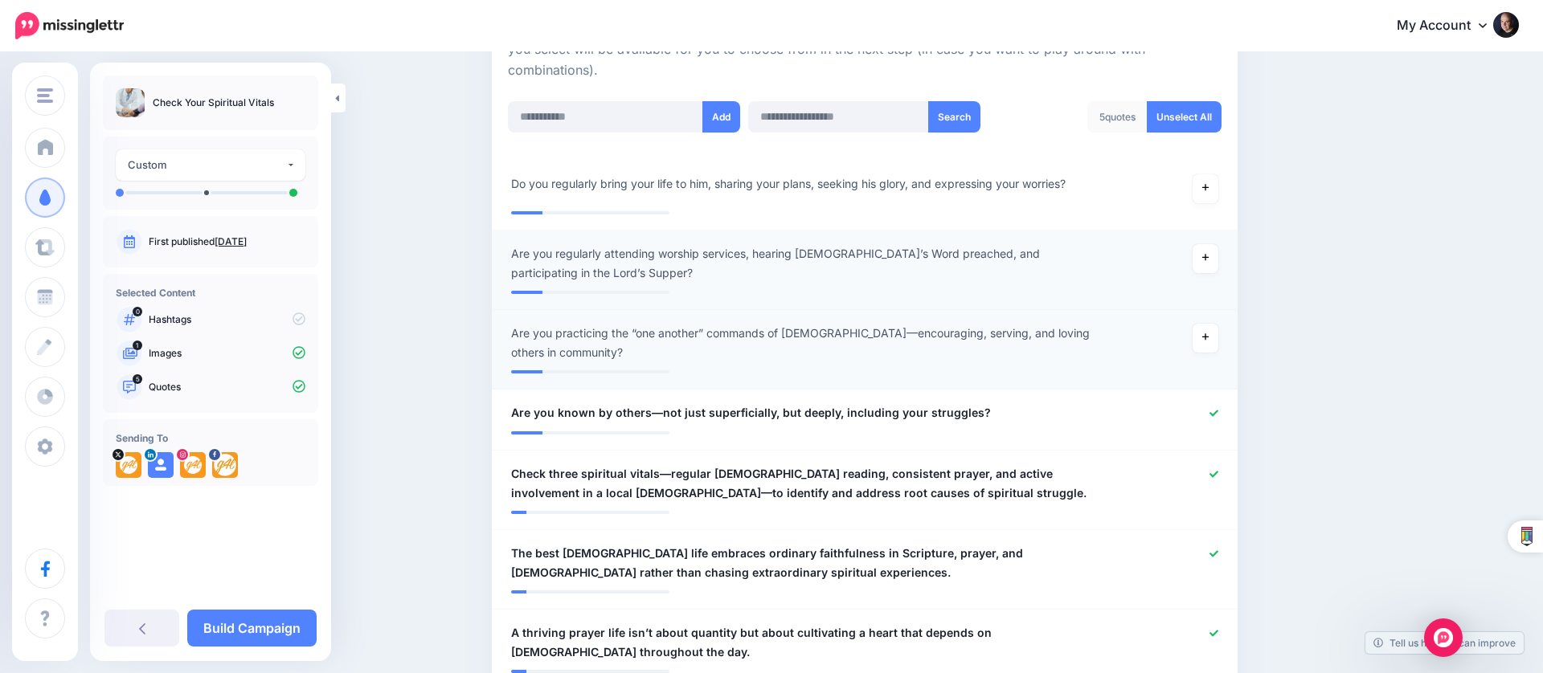
scroll to position [427, 0]
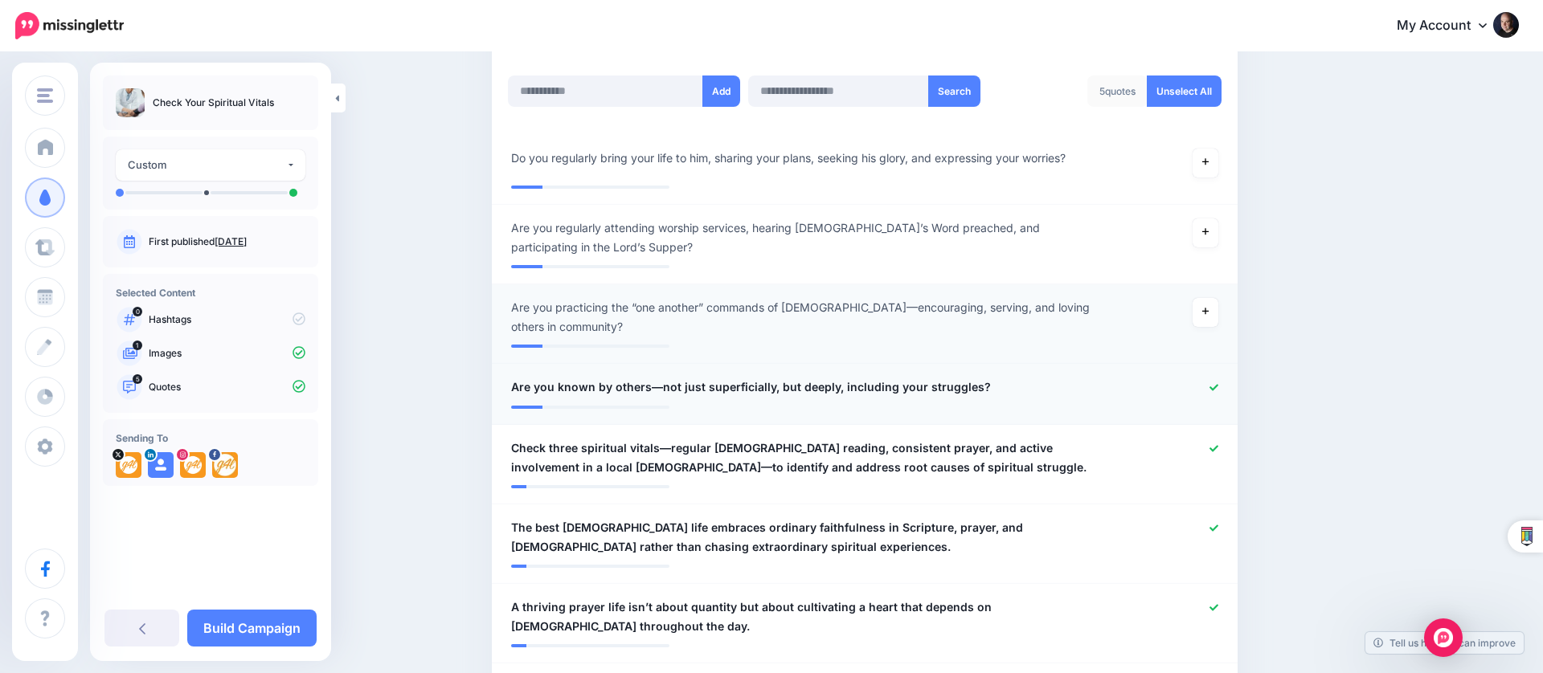
click at [1213, 383] on icon at bounding box center [1213, 387] width 9 height 9
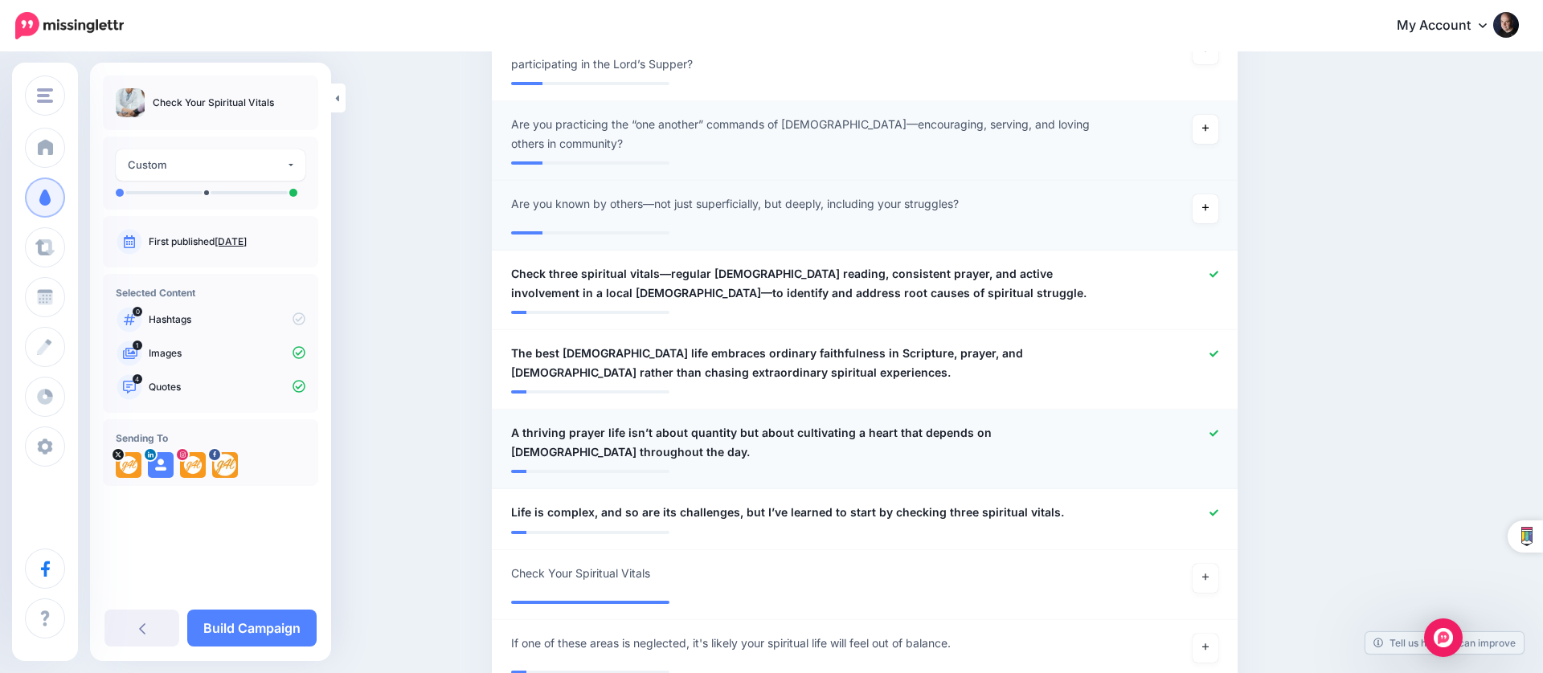
scroll to position [616, 0]
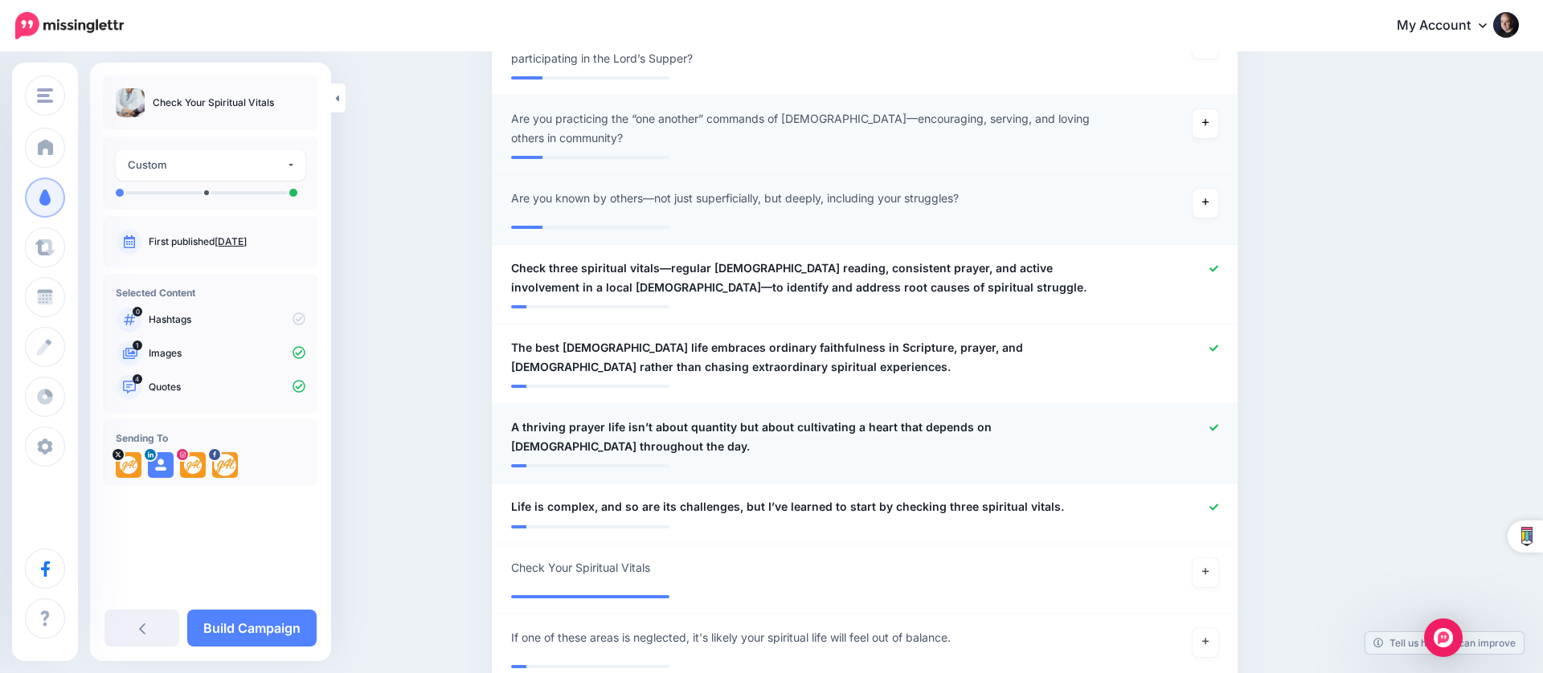
click at [1210, 424] on icon at bounding box center [1213, 427] width 9 height 9
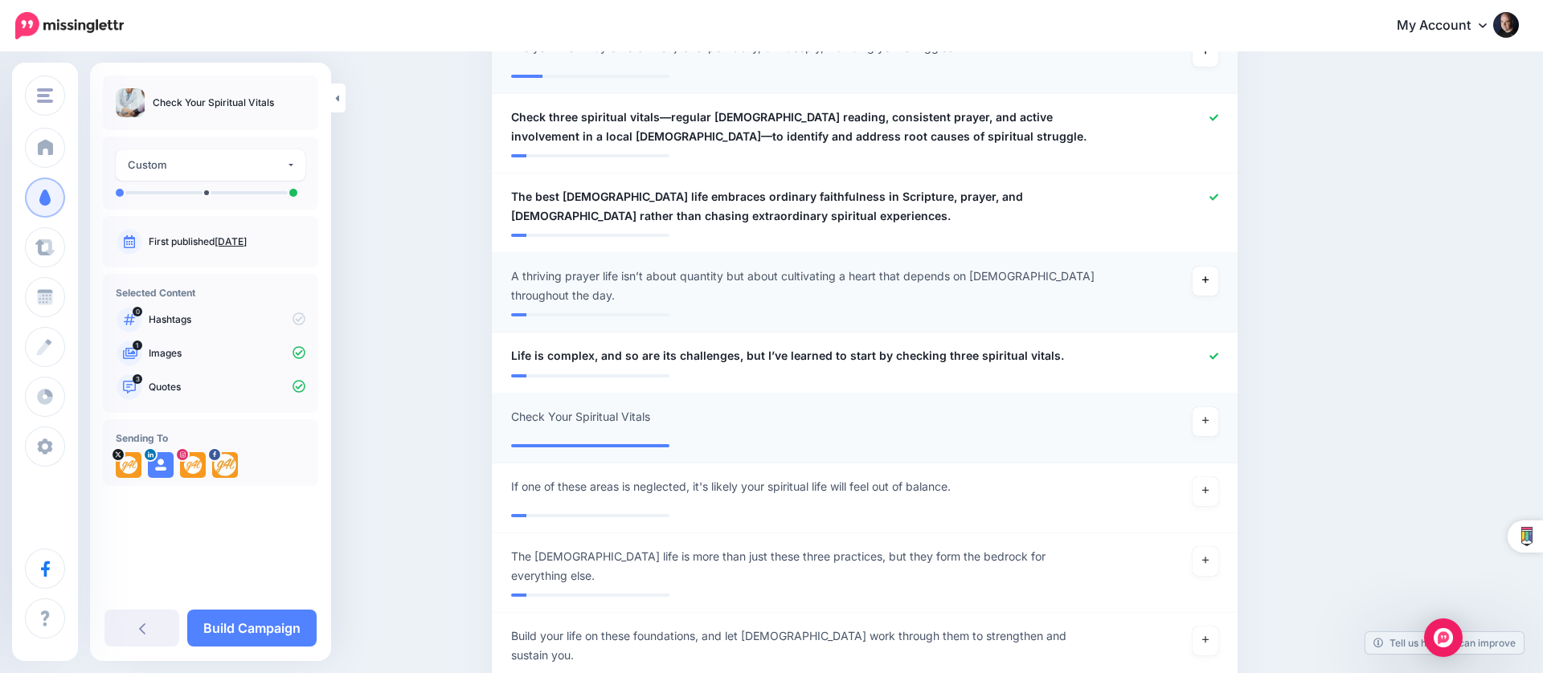
scroll to position [769, 0]
drag, startPoint x: 1207, startPoint y: 419, endPoint x: 1016, endPoint y: 439, distance: 192.3
click at [1206, 419] on link at bounding box center [1206, 419] width 26 height 29
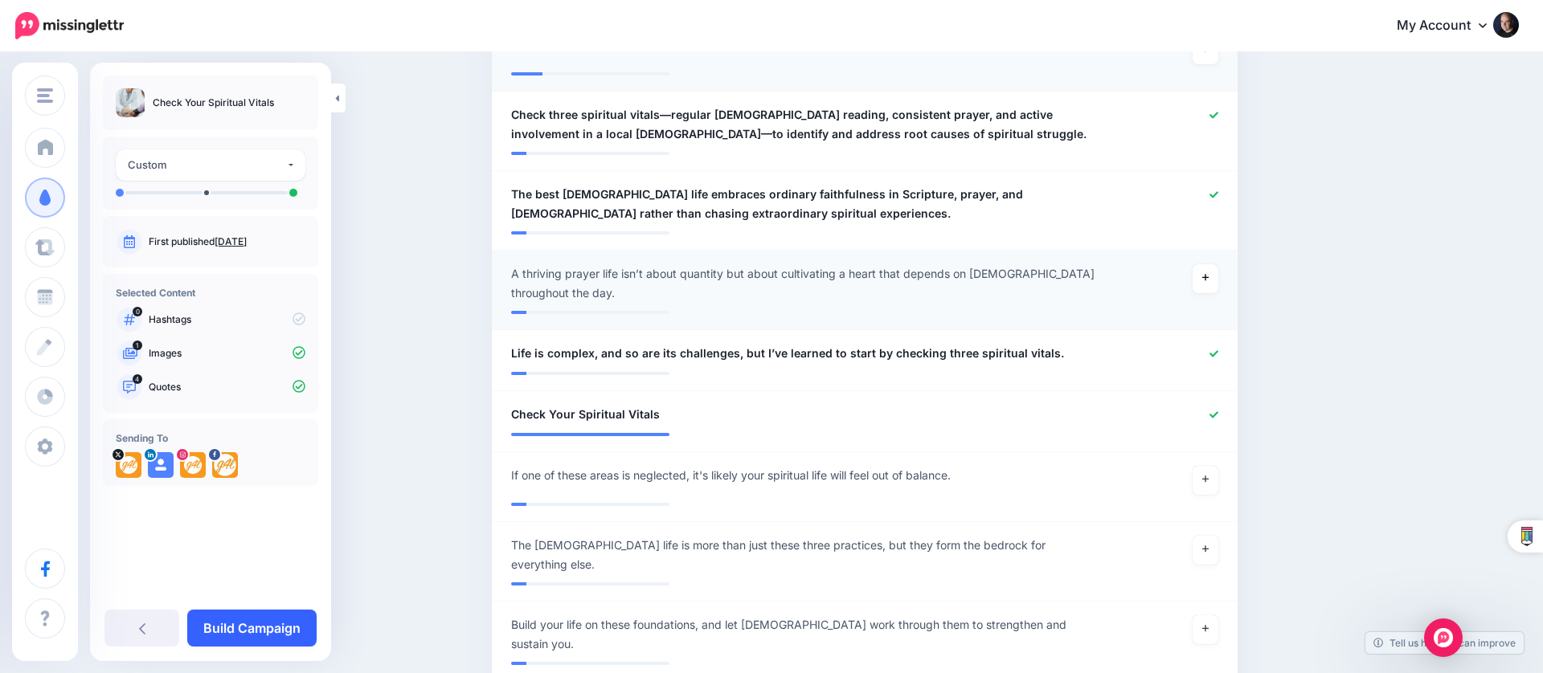
click at [272, 622] on link "Build Campaign" at bounding box center [251, 628] width 129 height 37
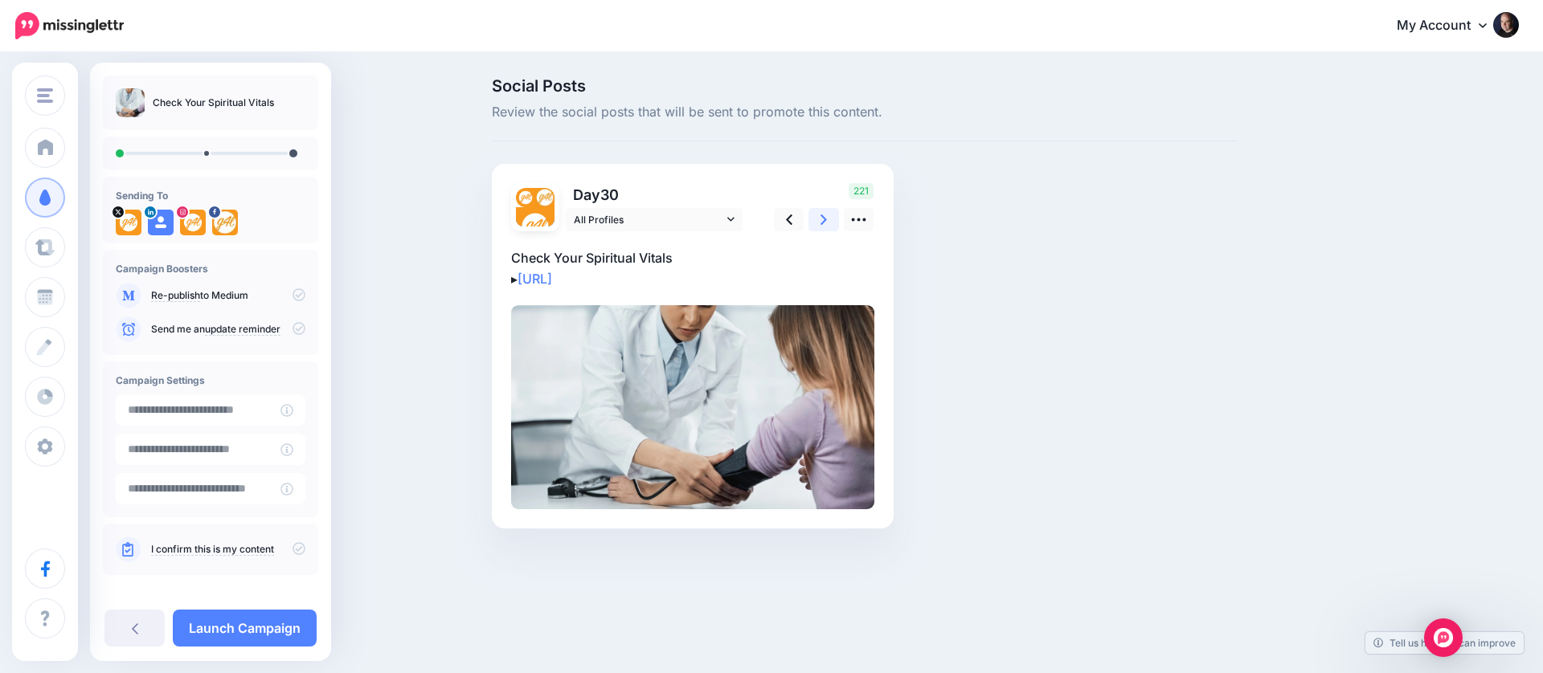
click at [822, 223] on icon at bounding box center [823, 220] width 6 height 10
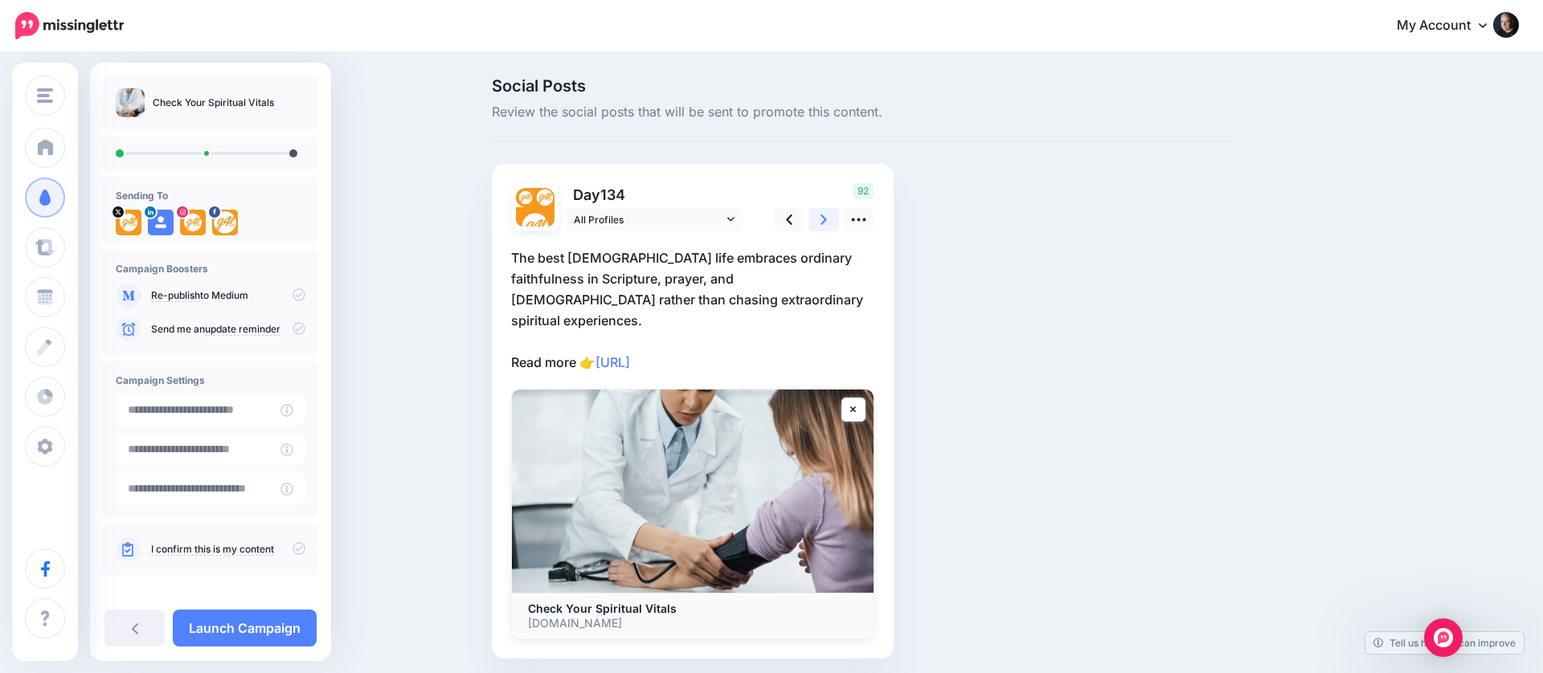
click at [822, 223] on icon at bounding box center [823, 220] width 6 height 10
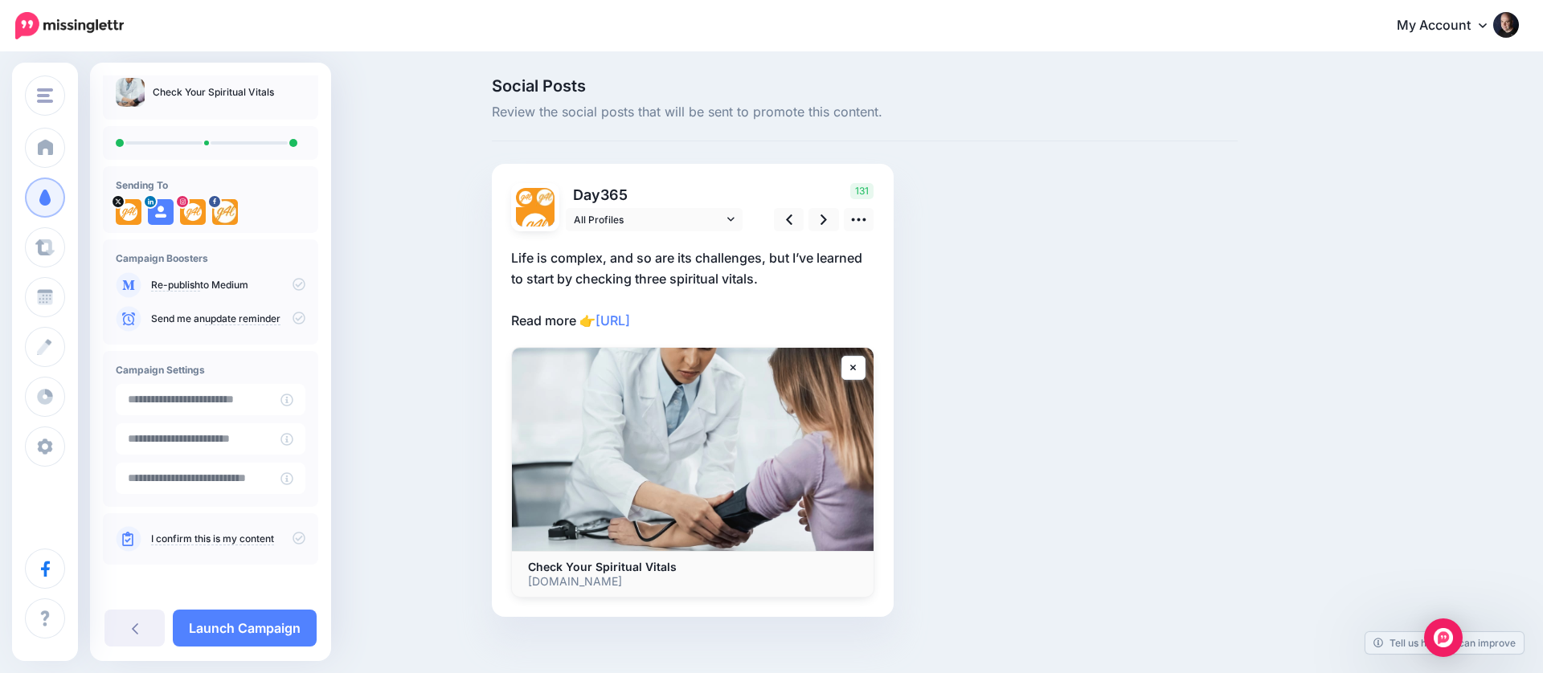
scroll to position [10, 0]
click at [293, 534] on icon at bounding box center [299, 538] width 13 height 13
click at [280, 626] on link "Launch Campaign" at bounding box center [245, 628] width 144 height 37
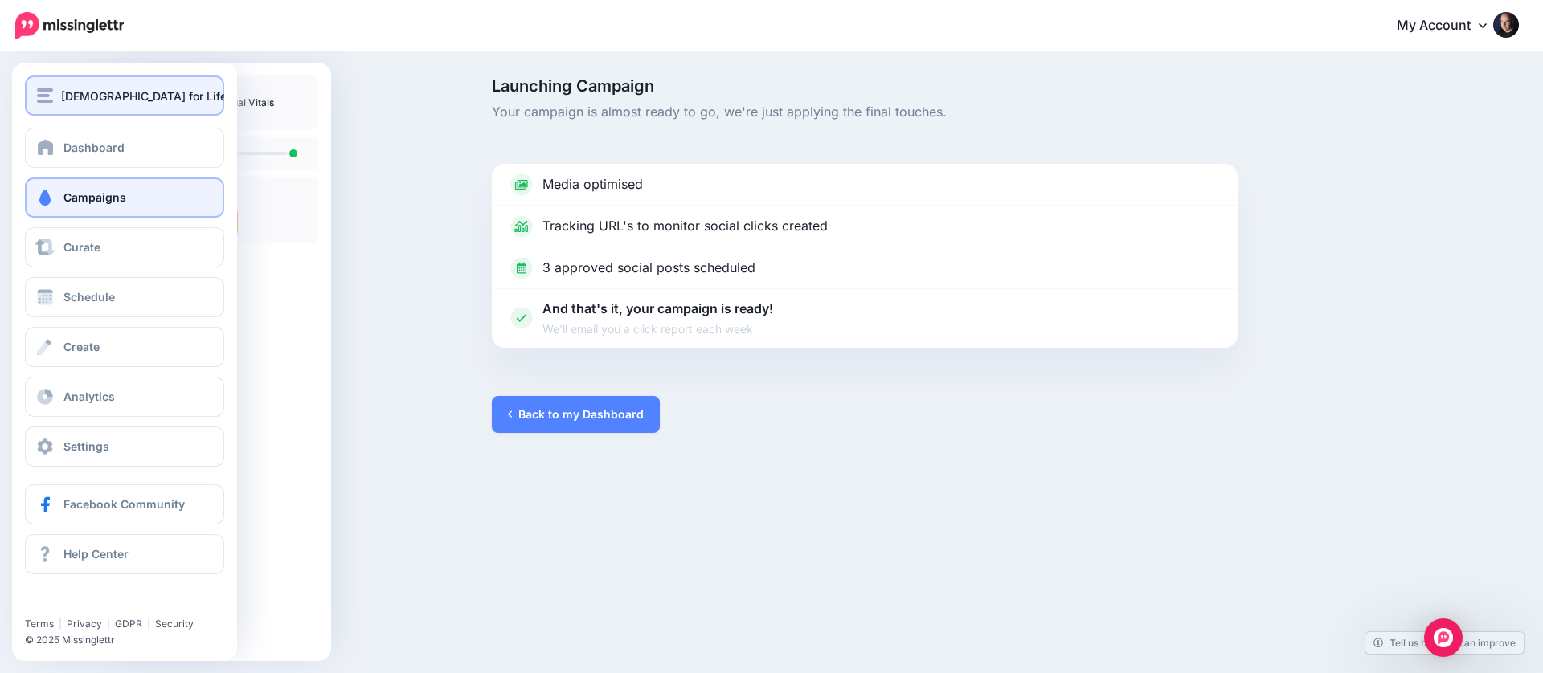
click at [57, 104] on div "[DEMOGRAPHIC_DATA] for Life" at bounding box center [124, 96] width 175 height 18
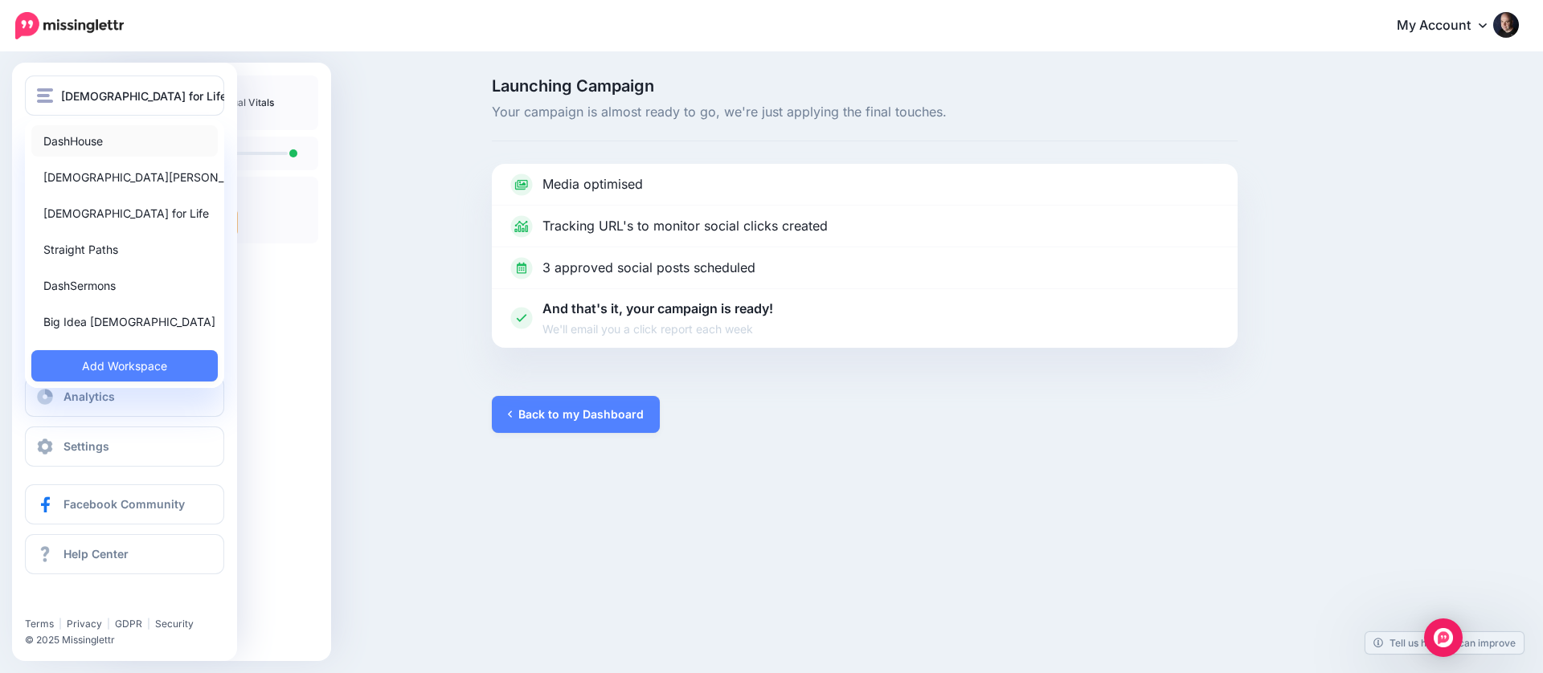
click at [112, 148] on link "DashHouse" at bounding box center [124, 140] width 186 height 31
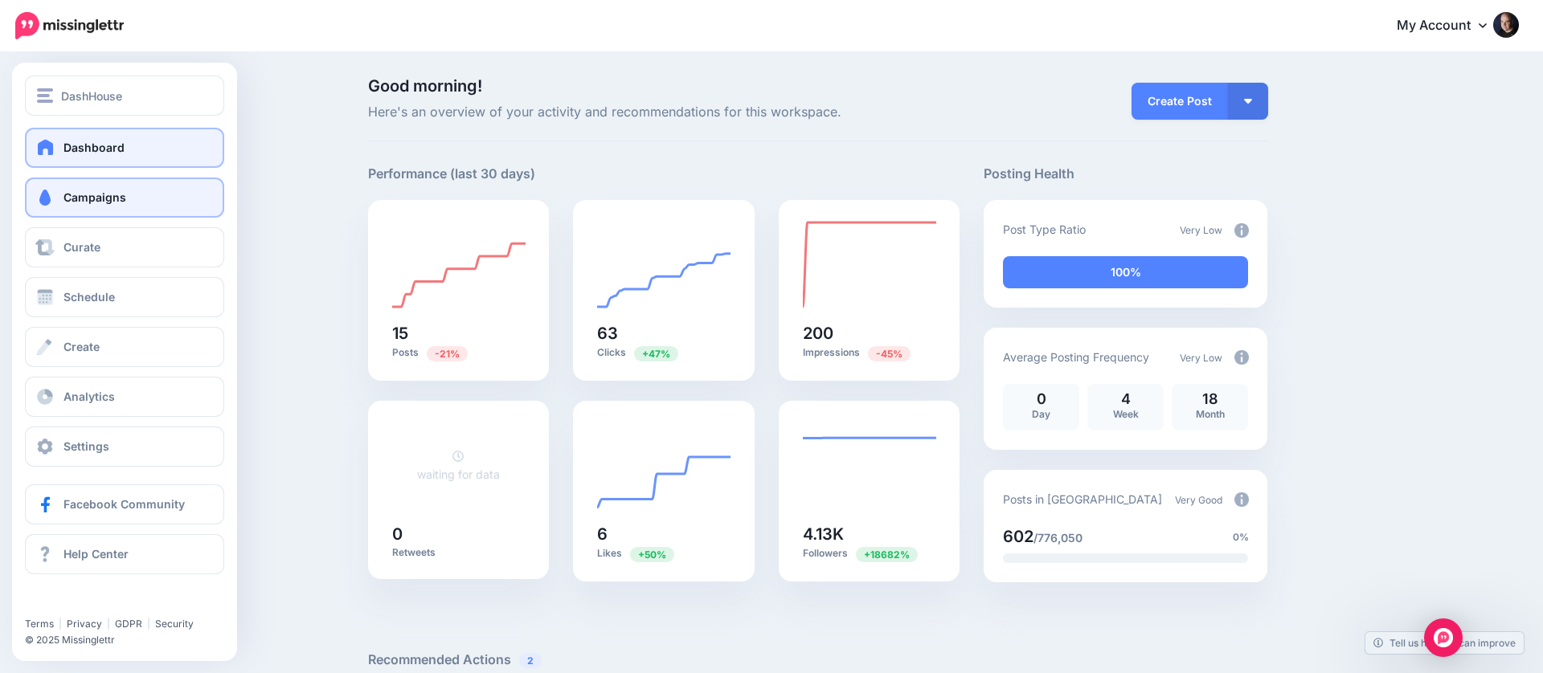
click at [110, 198] on span "Campaigns" at bounding box center [94, 197] width 63 height 14
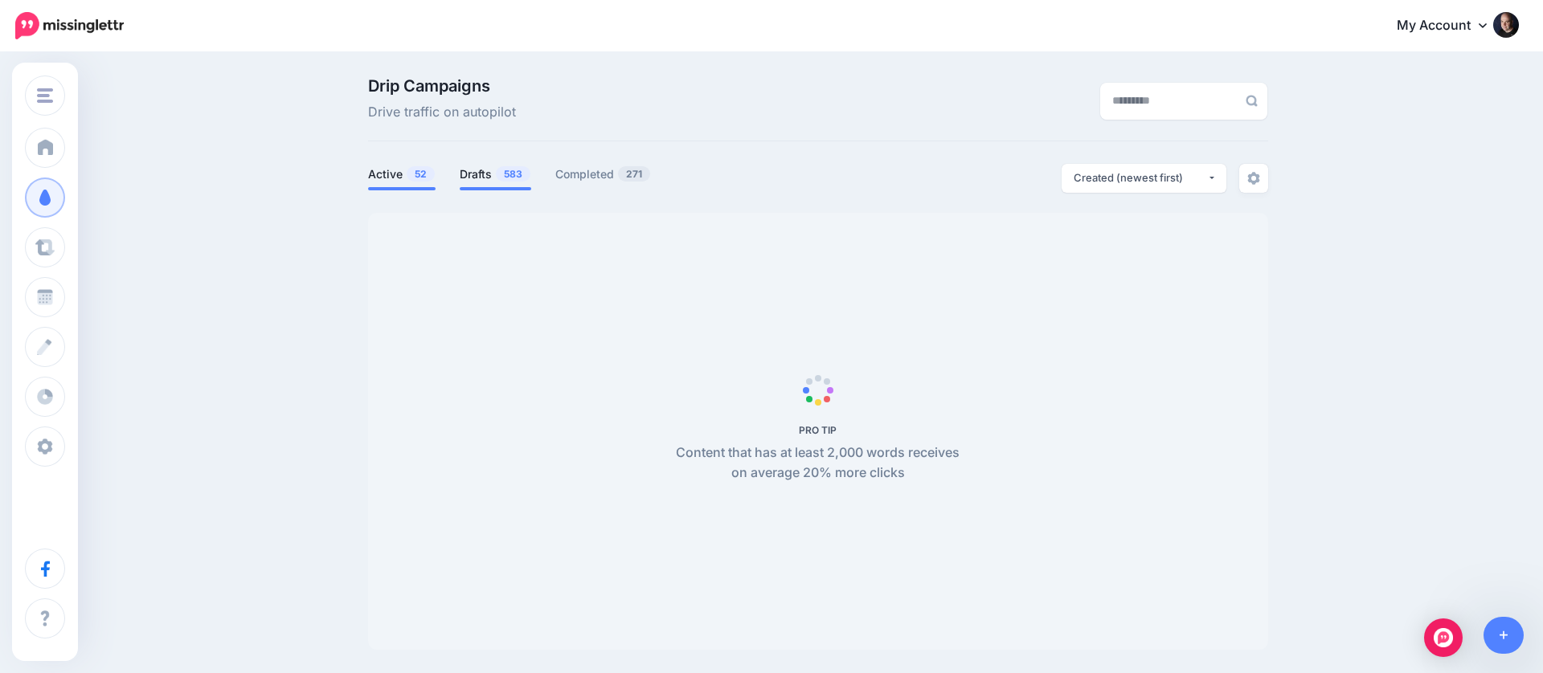
click at [485, 180] on link "Drafts 583" at bounding box center [496, 174] width 72 height 19
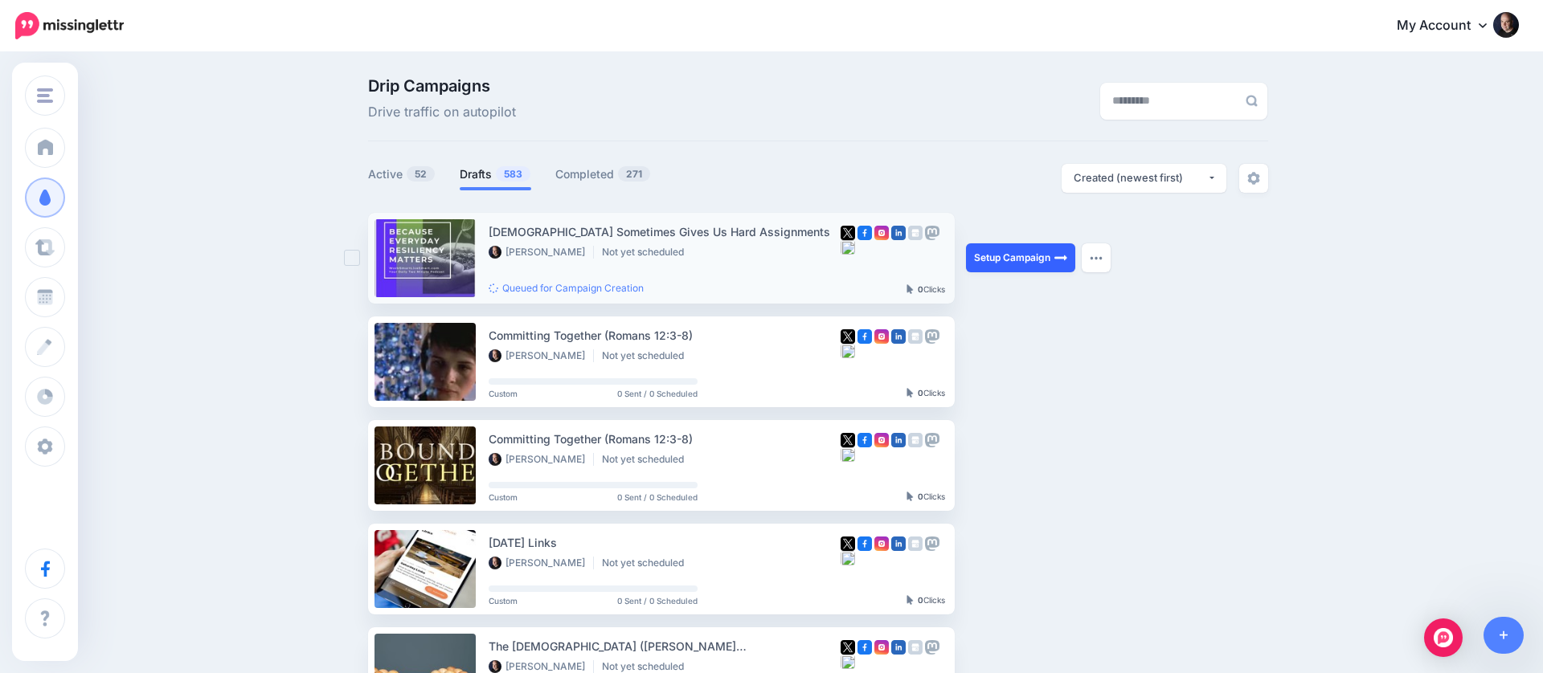
click at [1049, 250] on link "Setup Campaign" at bounding box center [1020, 257] width 109 height 29
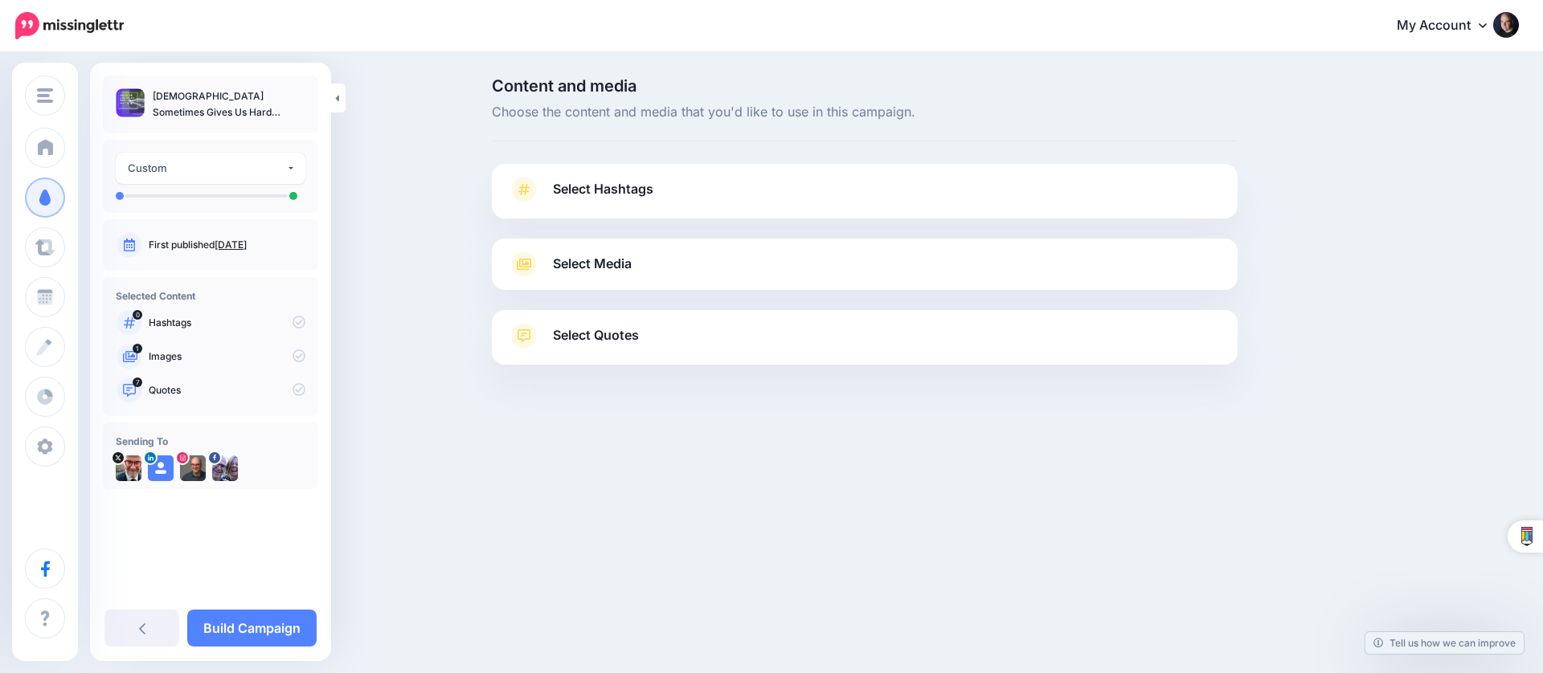
click at [721, 263] on link "Select Media" at bounding box center [865, 265] width 714 height 26
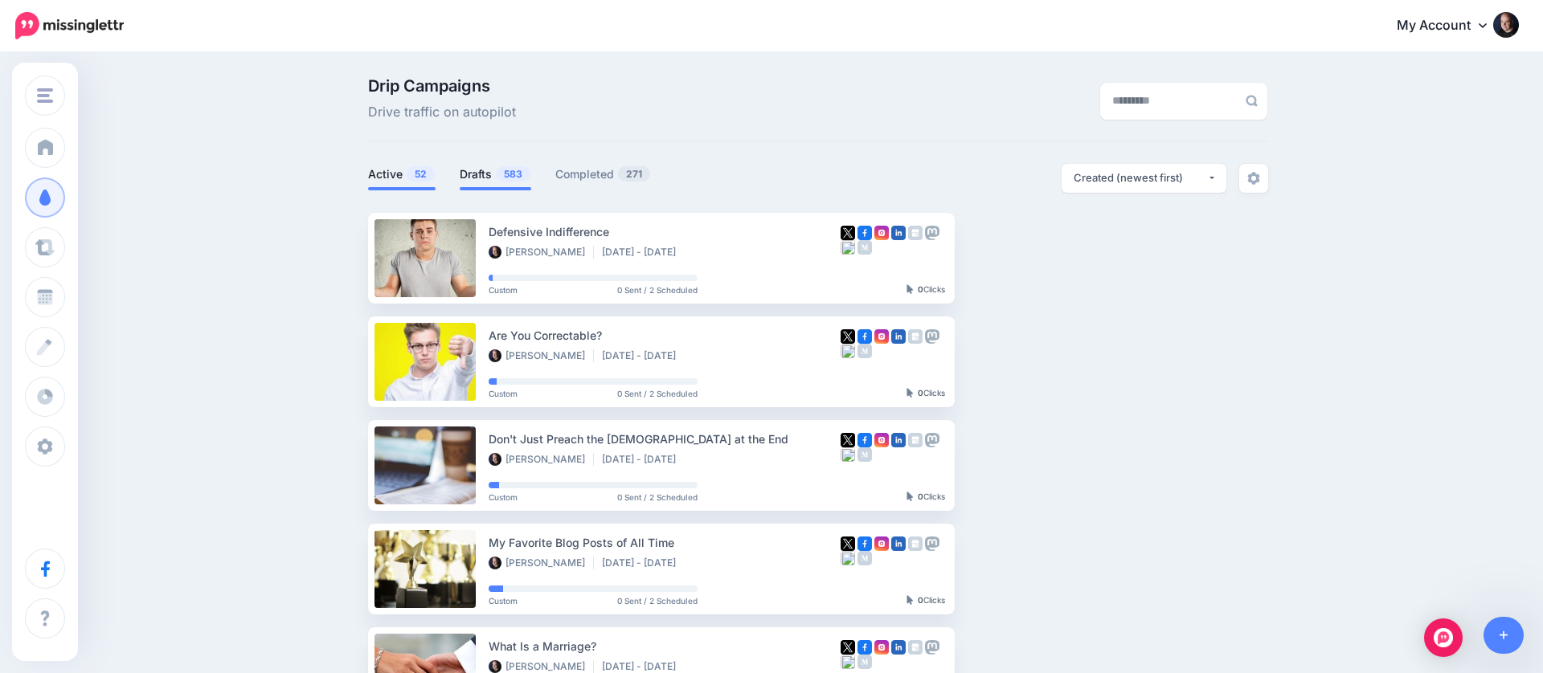
click at [464, 170] on link "Drafts 583" at bounding box center [496, 174] width 72 height 19
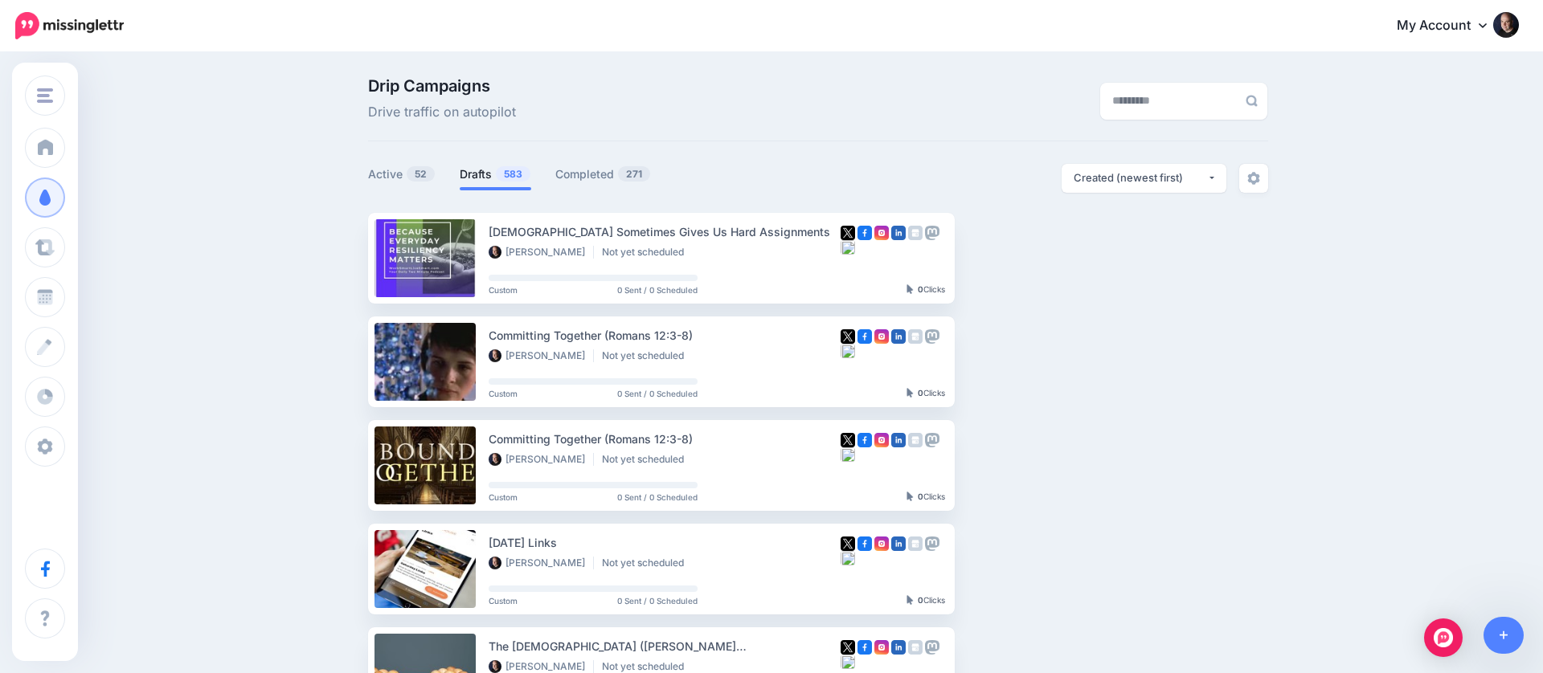
scroll to position [2, 0]
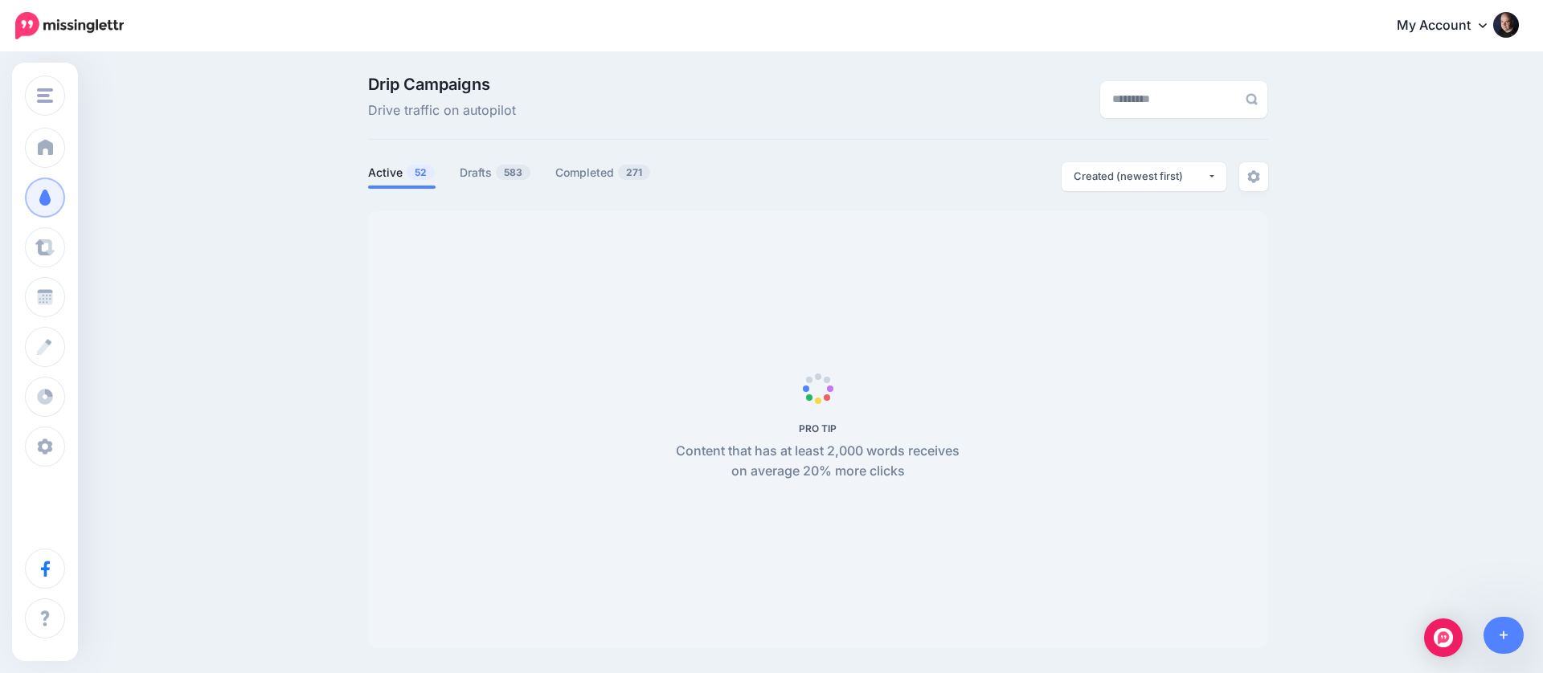
scroll to position [2, 0]
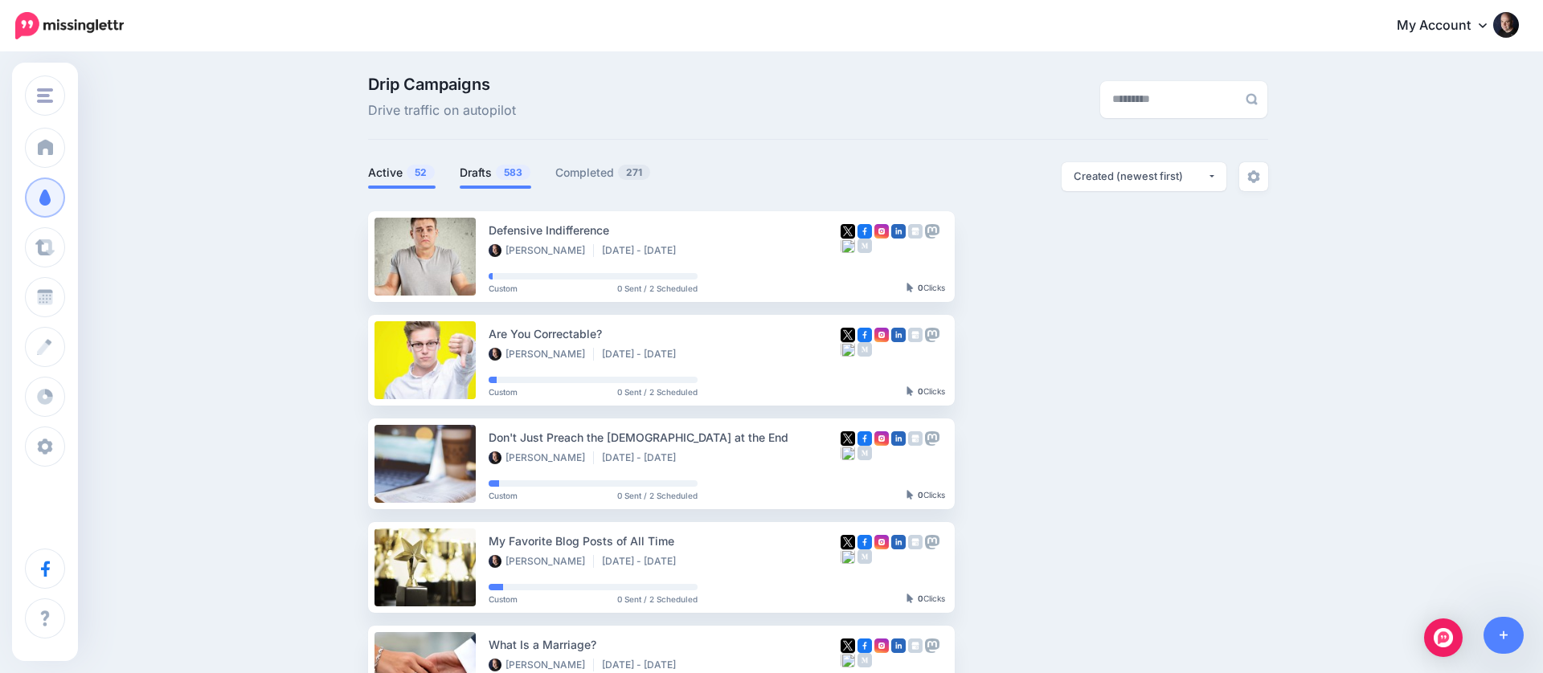
click at [469, 165] on link "Drafts 583" at bounding box center [496, 172] width 72 height 19
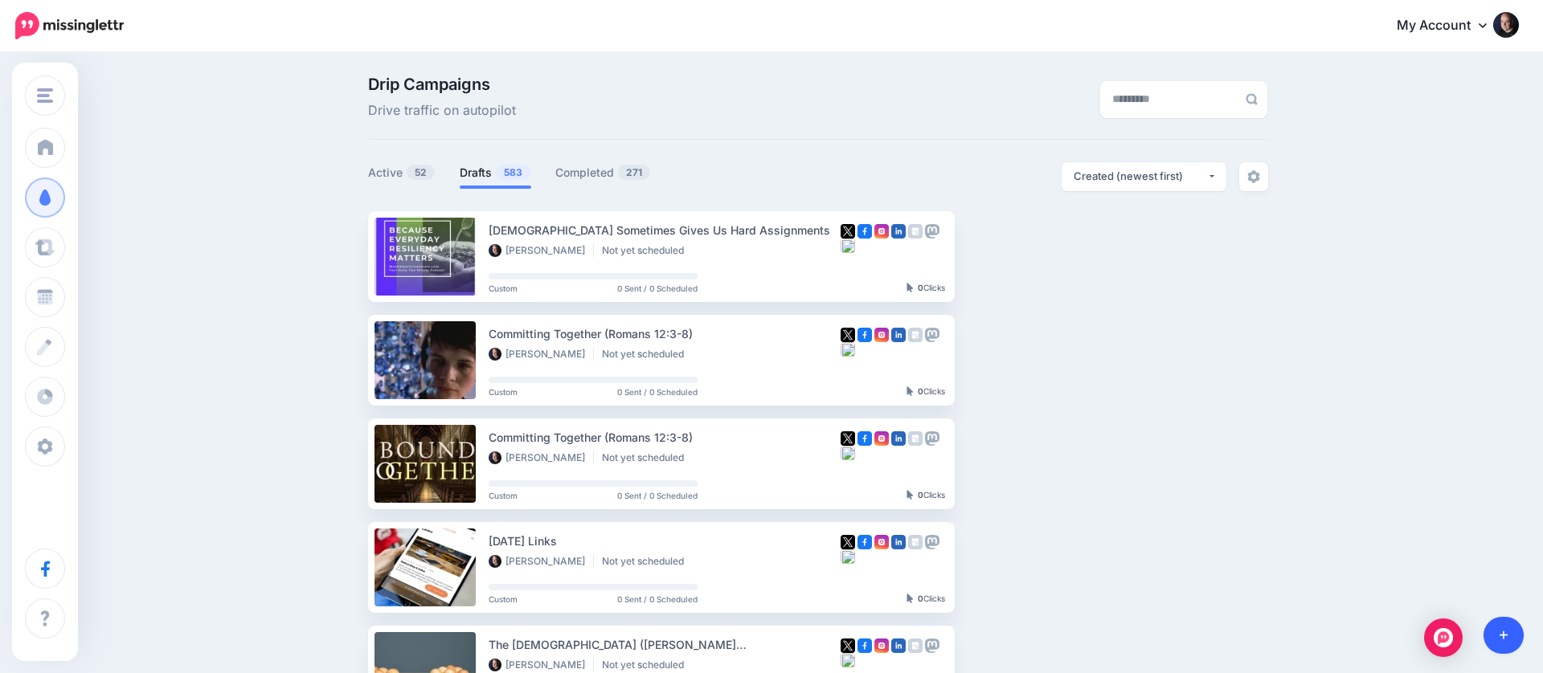
click at [1516, 638] on link at bounding box center [1503, 635] width 41 height 37
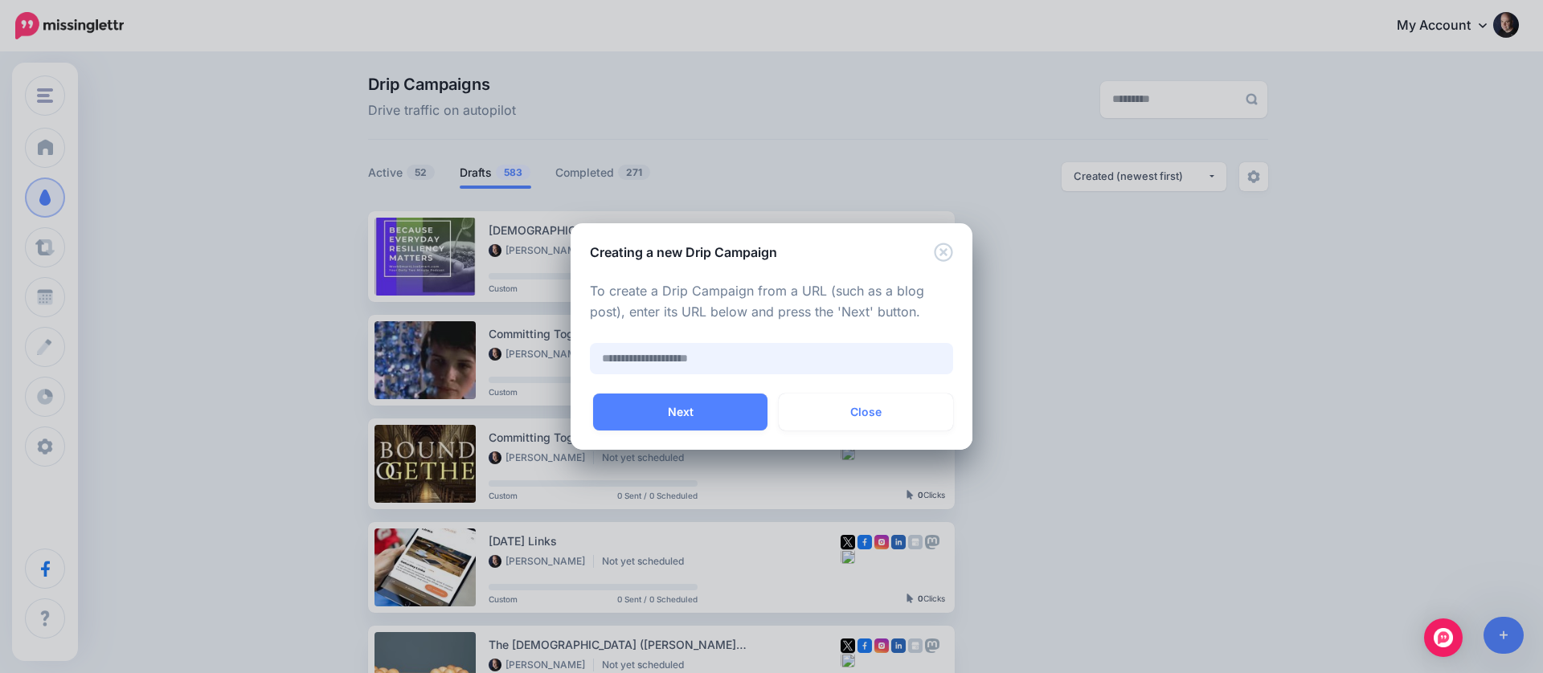
paste input "**********"
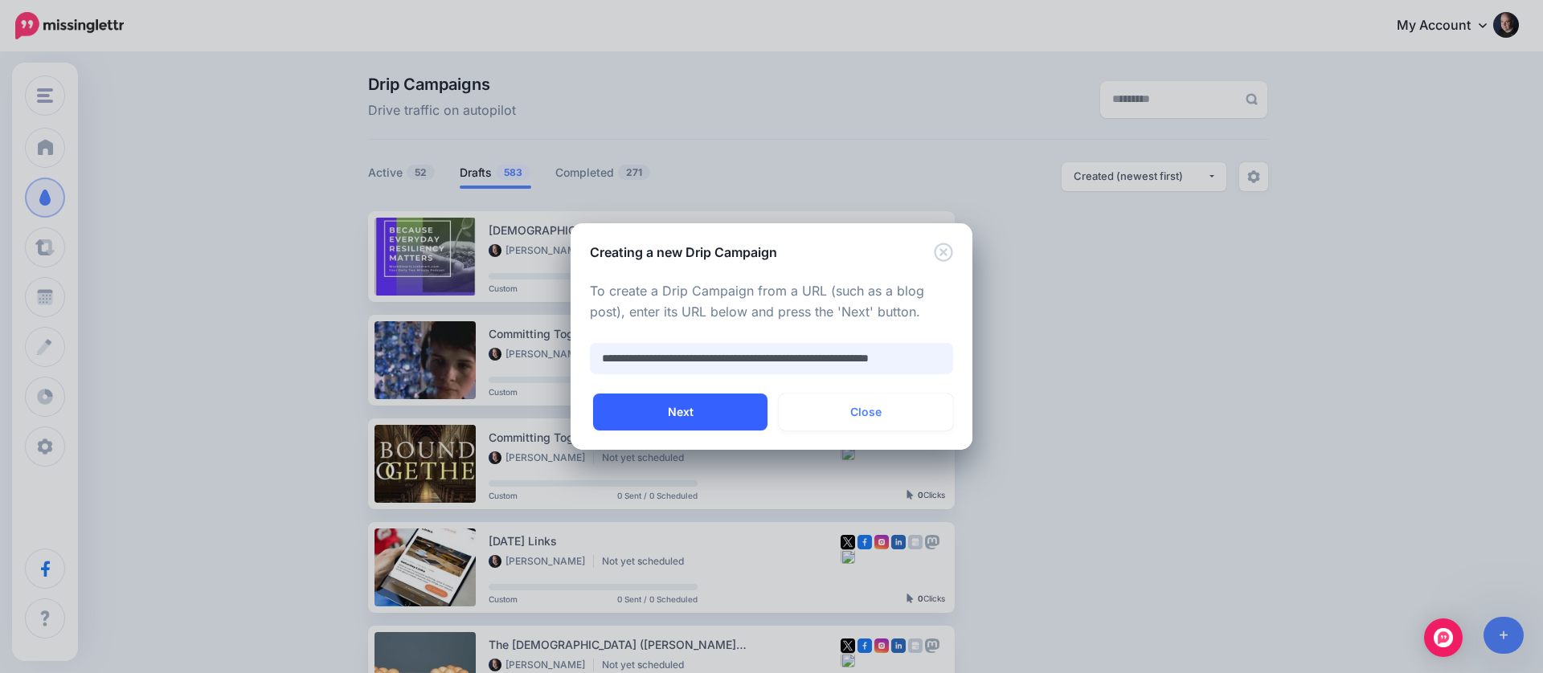
type input "**********"
click at [671, 411] on button "Next" at bounding box center [680, 412] width 174 height 37
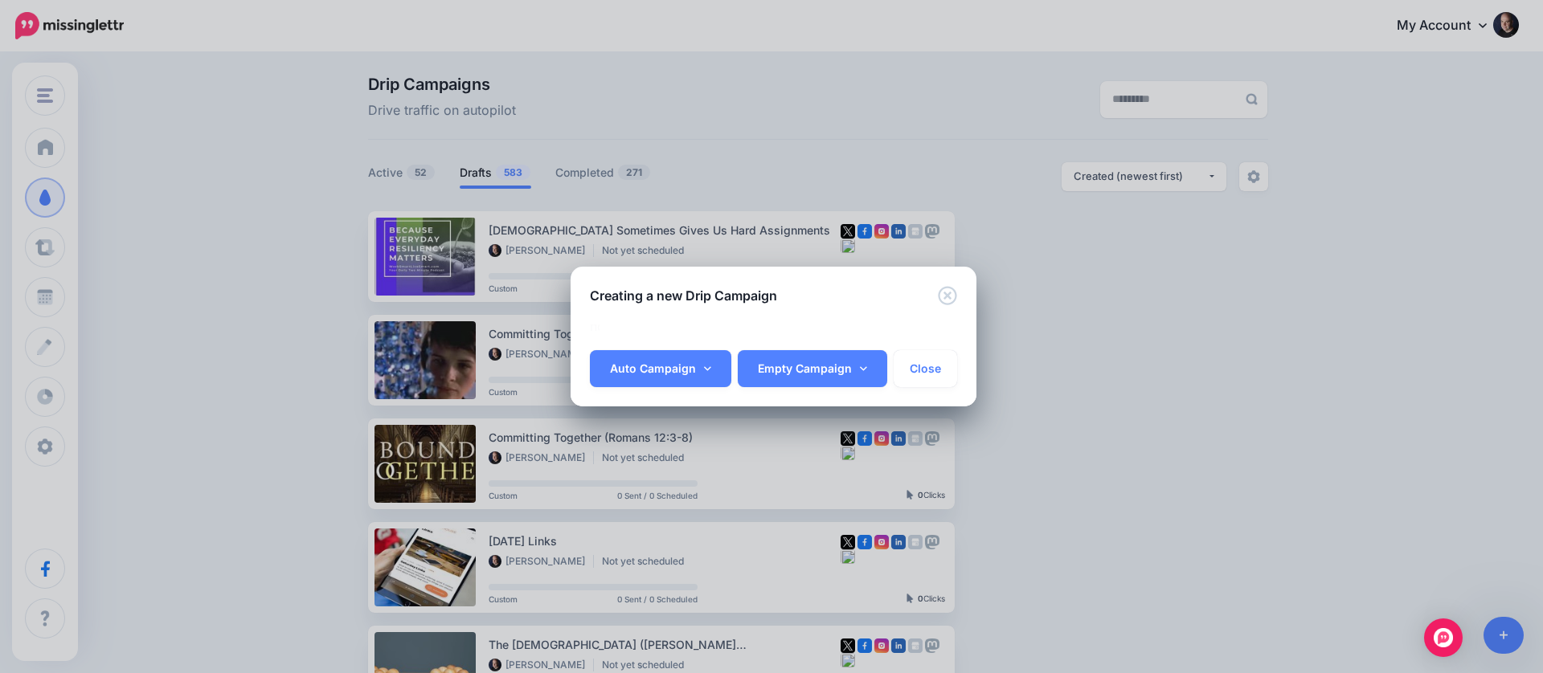
scroll to position [430, 0]
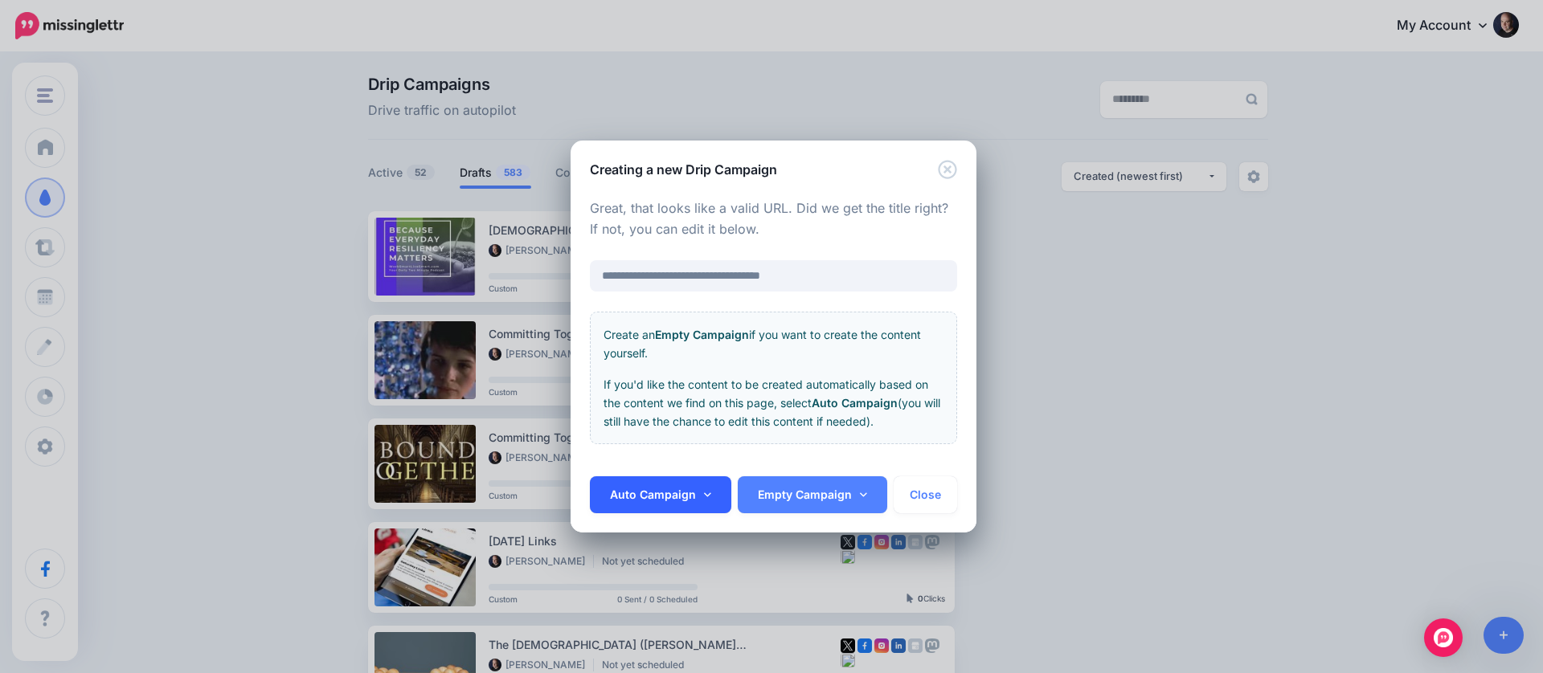
click at [714, 495] on link "Auto Campaign" at bounding box center [660, 495] width 141 height 37
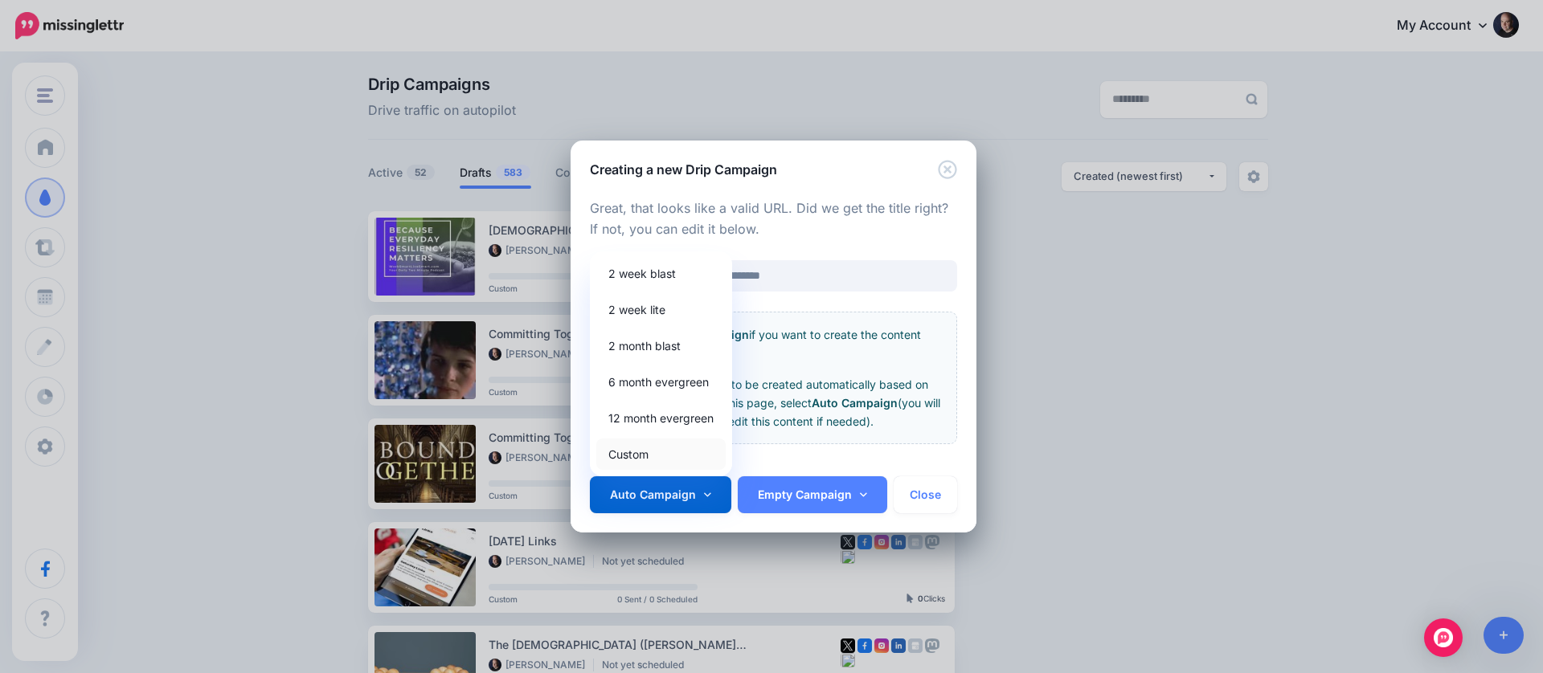
click at [648, 452] on link "Custom" at bounding box center [660, 454] width 129 height 31
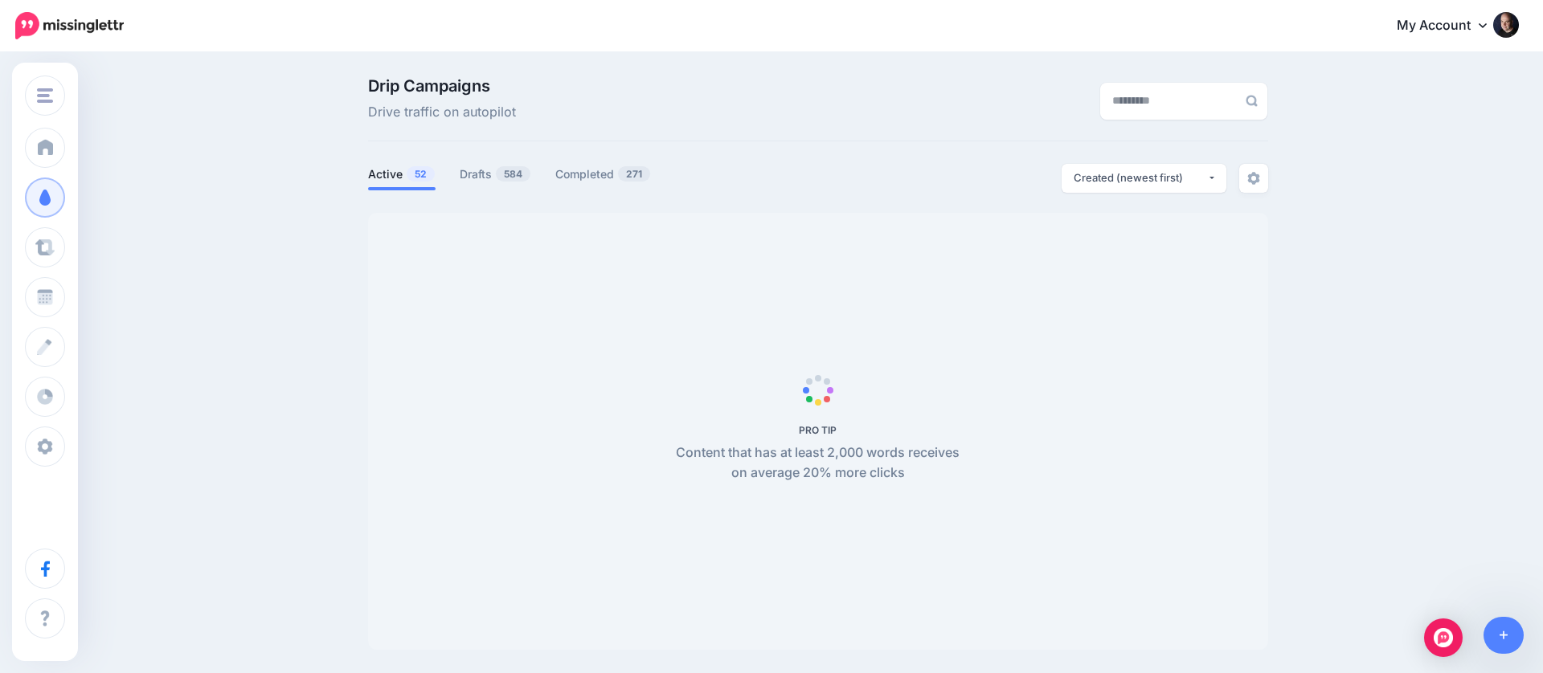
scroll to position [2, 0]
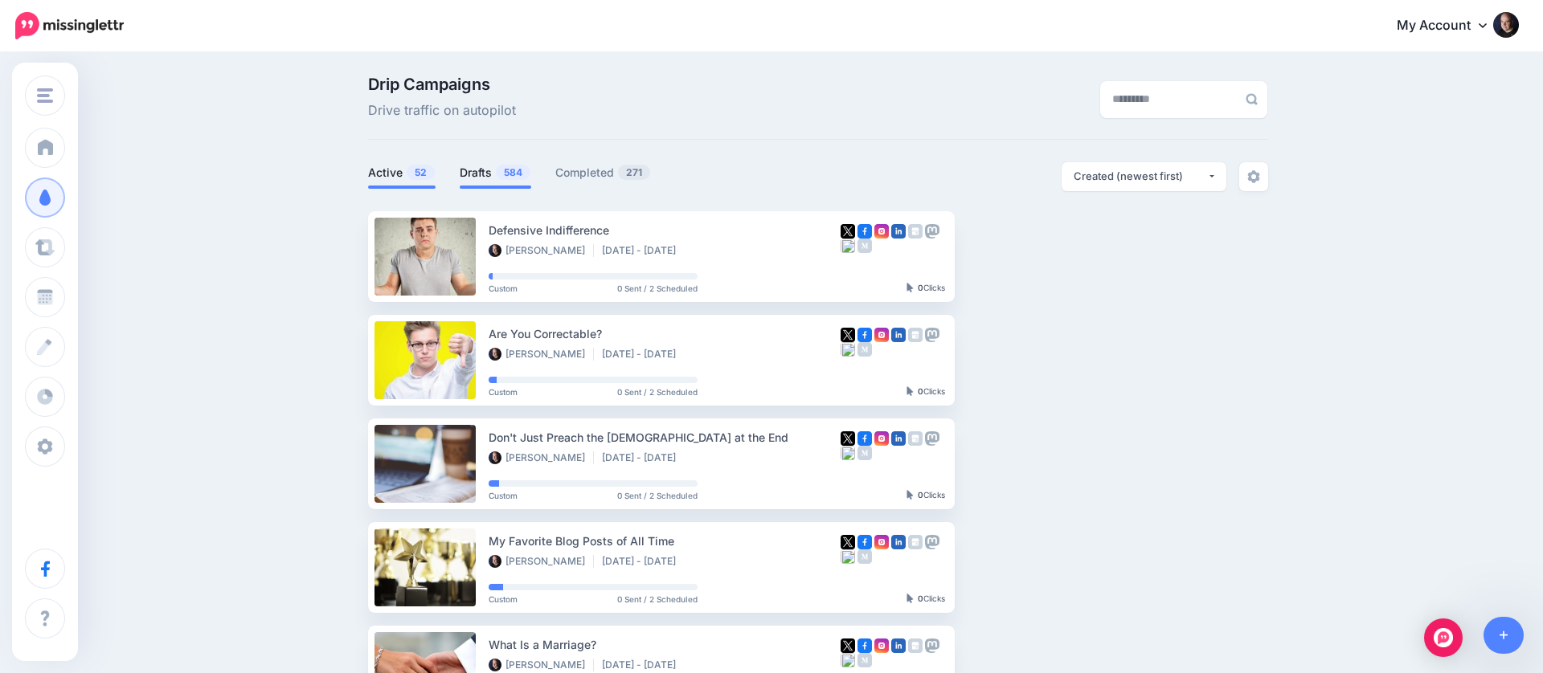
click at [485, 176] on link "Drafts 584" at bounding box center [496, 172] width 72 height 19
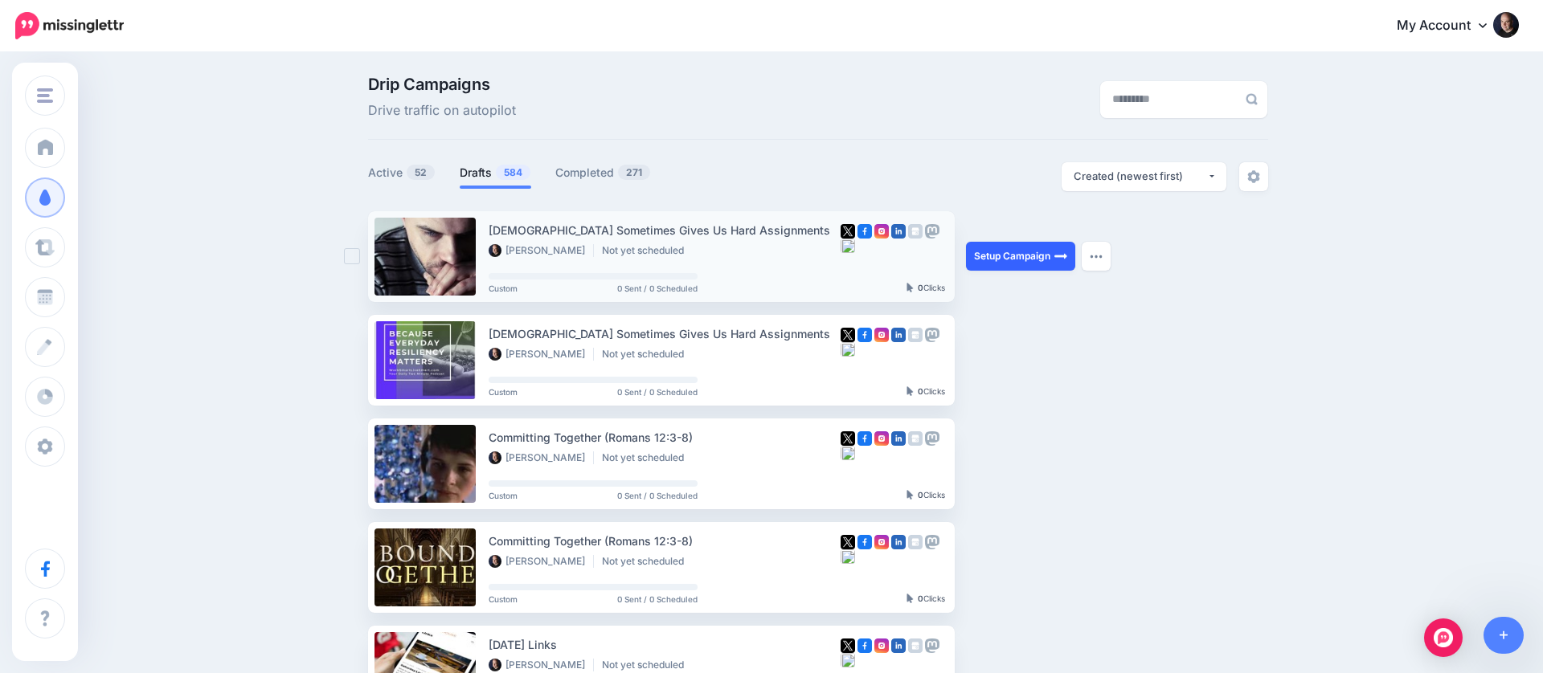
click at [1010, 260] on link "Setup Campaign" at bounding box center [1020, 256] width 109 height 29
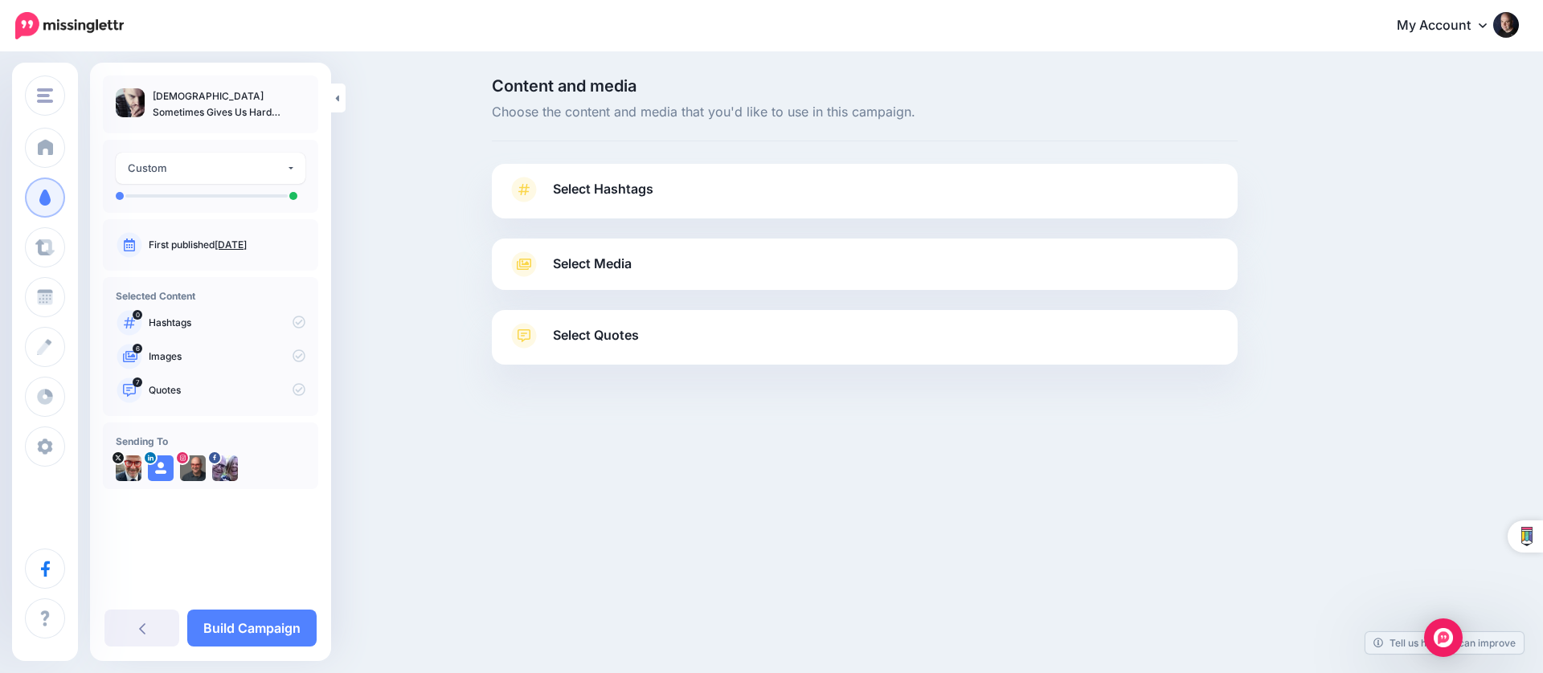
click at [633, 264] on link "Select Media" at bounding box center [865, 265] width 714 height 26
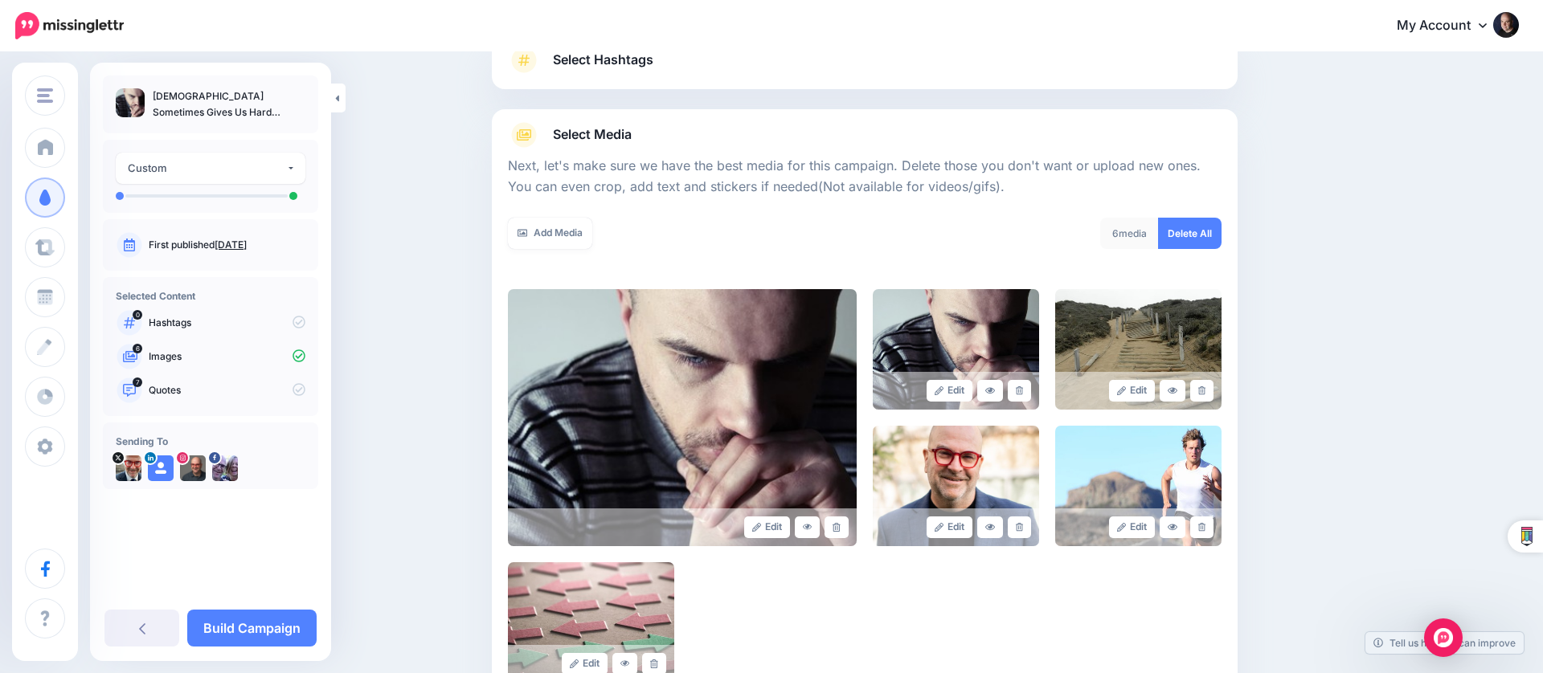
scroll to position [156, 0]
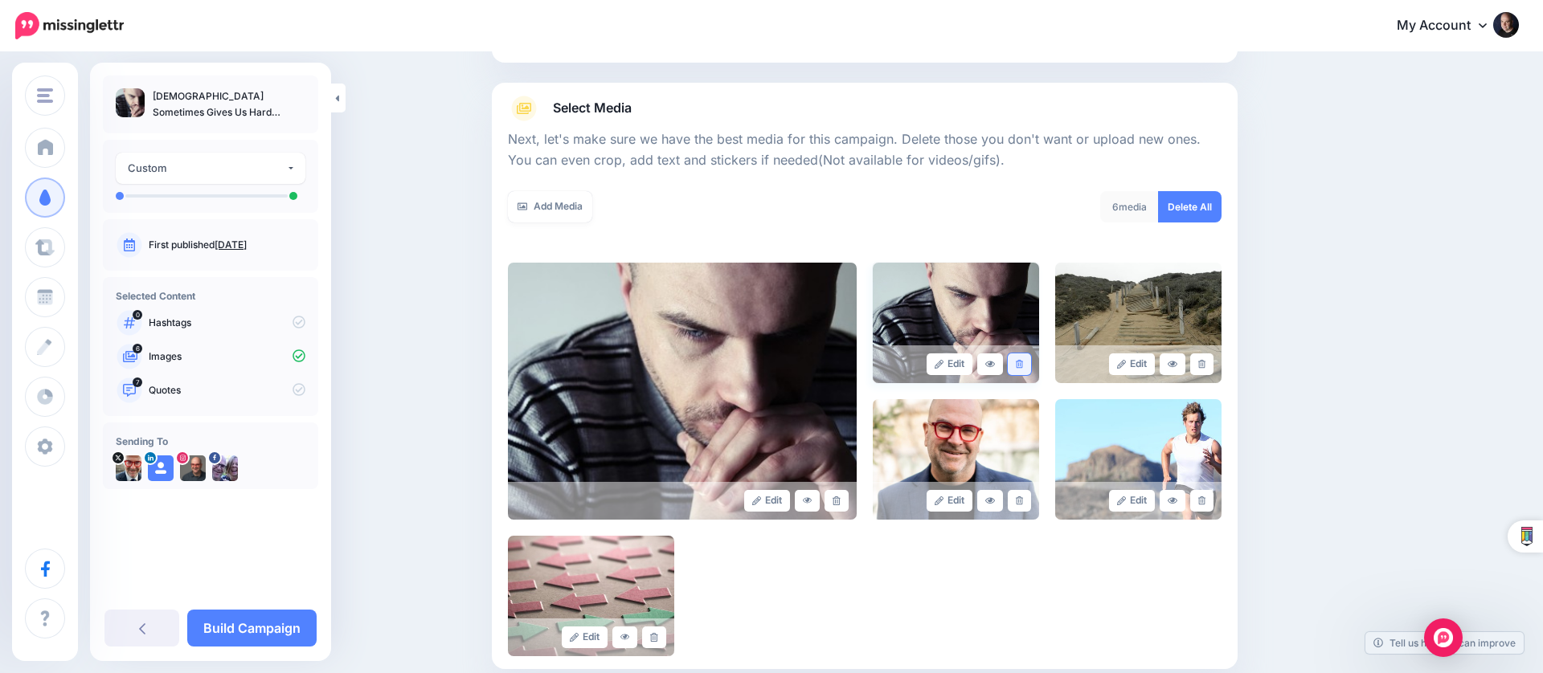
click at [1019, 366] on link at bounding box center [1019, 365] width 23 height 22
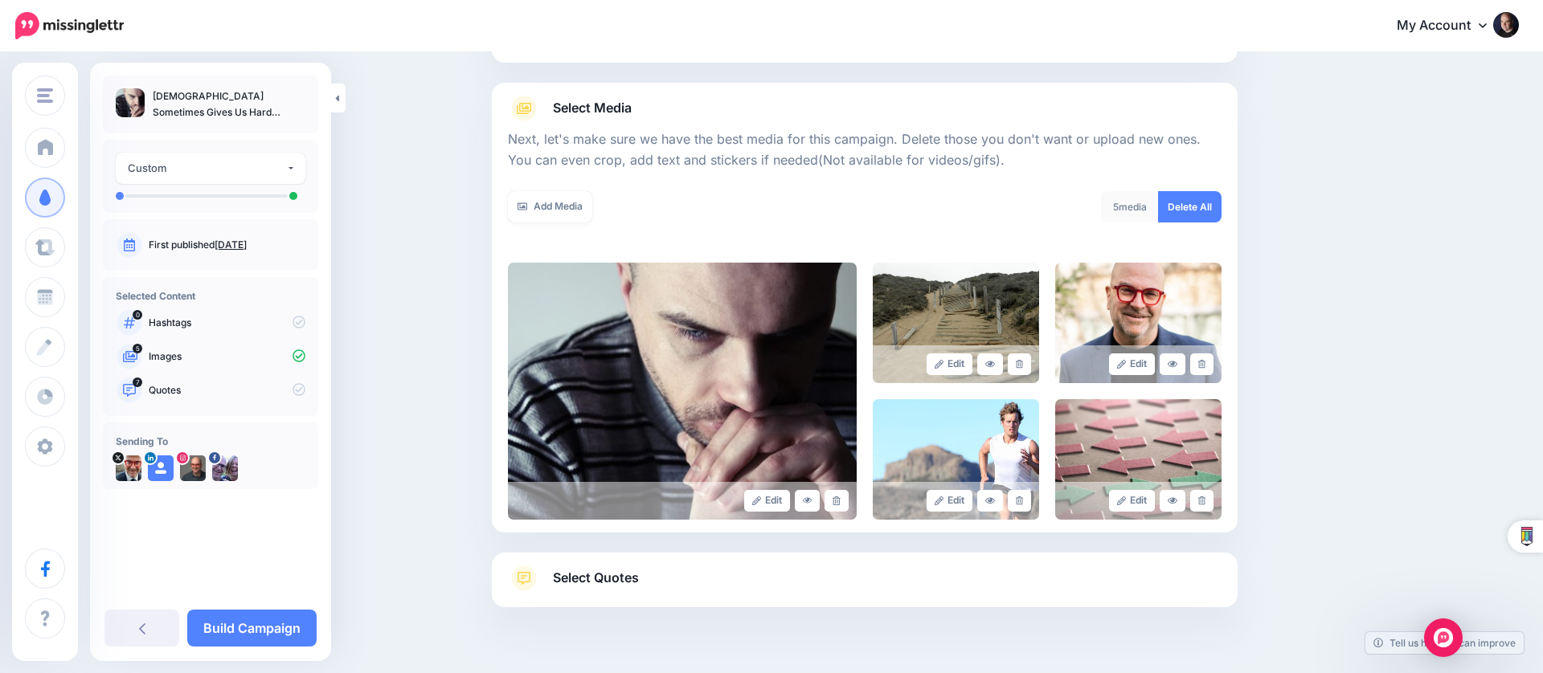
click at [1018, 366] on link at bounding box center [1019, 365] width 23 height 22
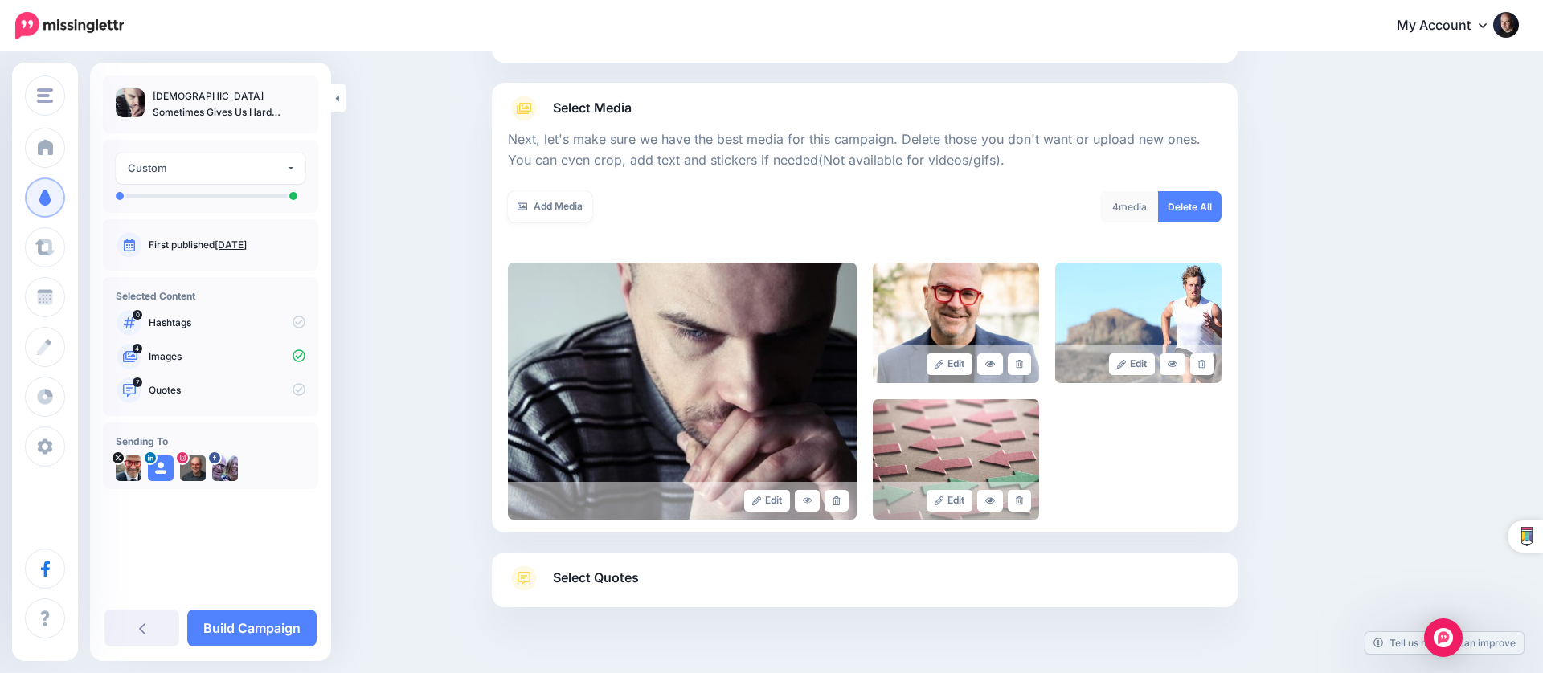
click at [1019, 366] on link at bounding box center [1019, 365] width 23 height 22
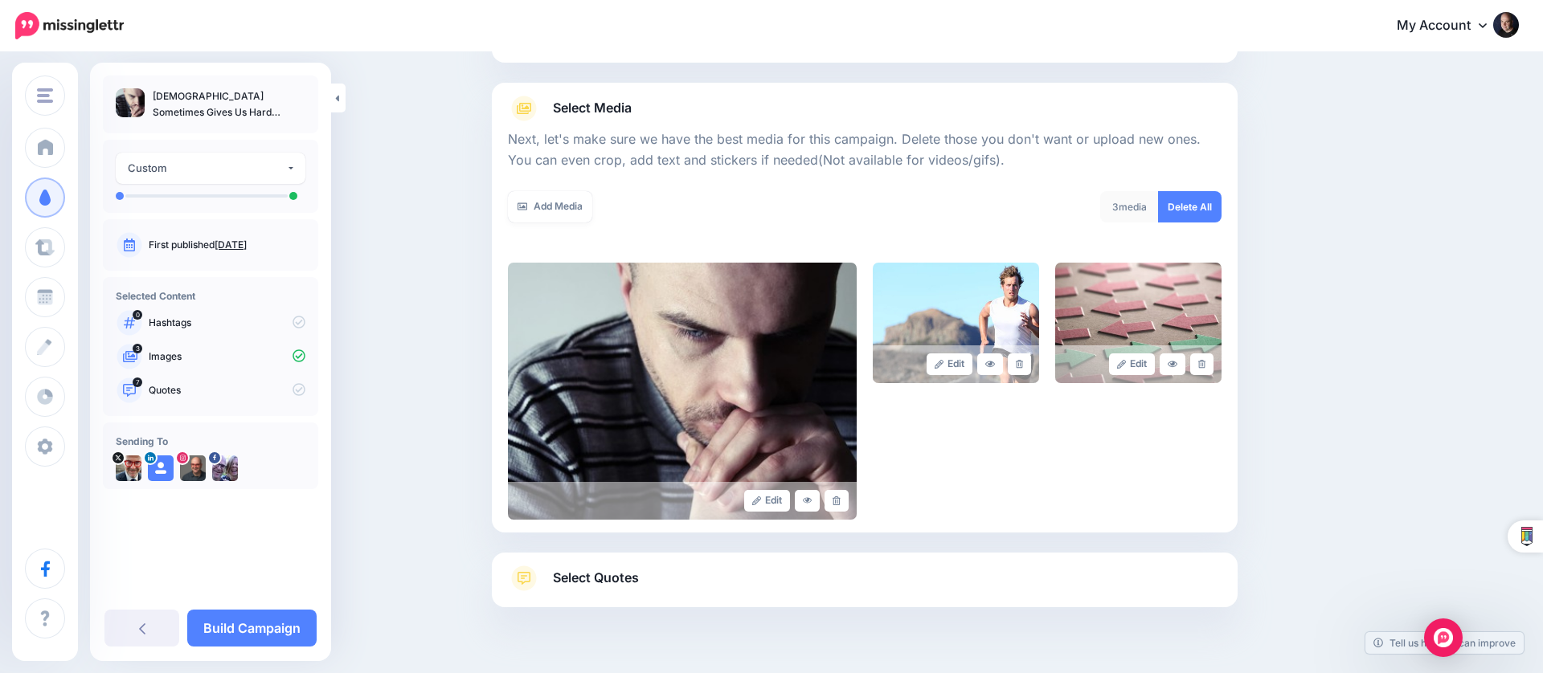
click at [1018, 366] on link at bounding box center [1019, 365] width 23 height 22
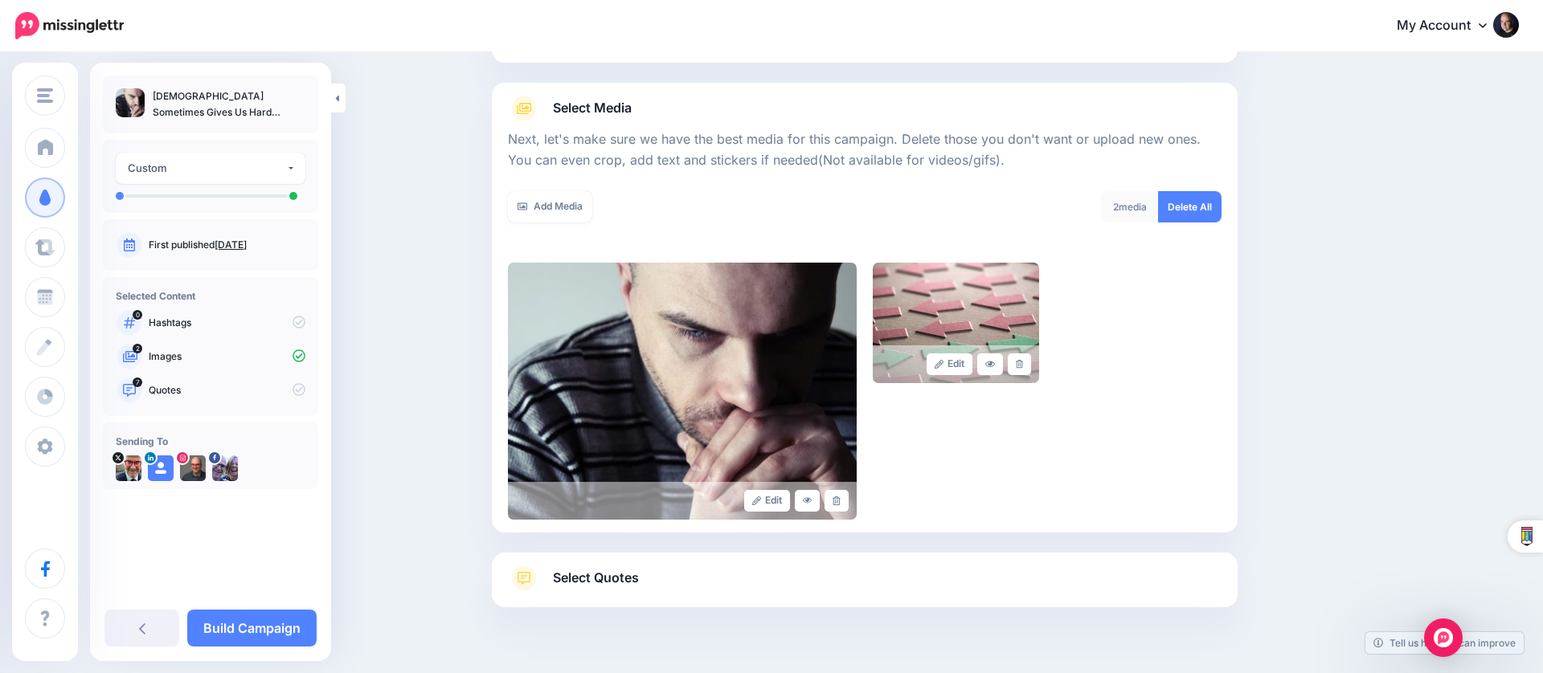
click at [1018, 366] on link at bounding box center [1019, 365] width 23 height 22
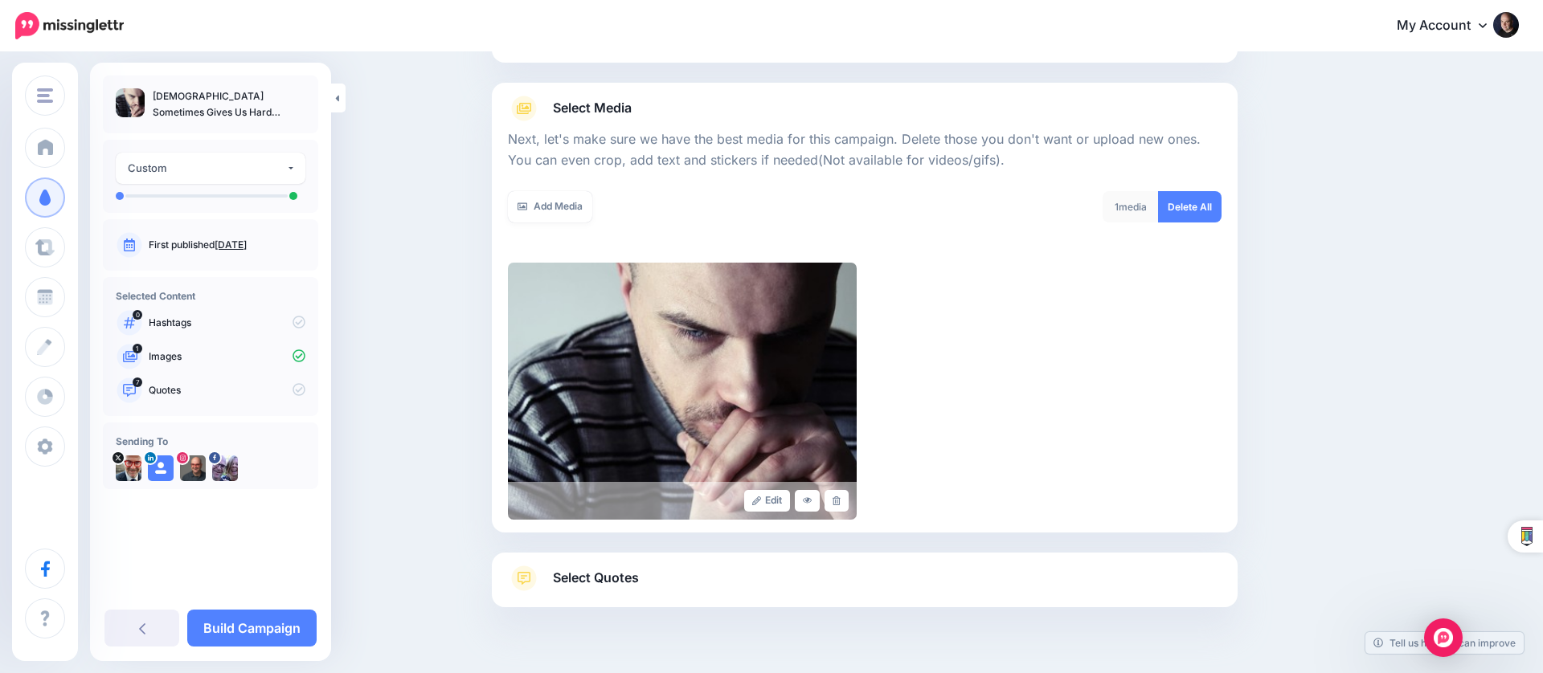
click at [883, 578] on link "Select Quotes" at bounding box center [865, 587] width 714 height 42
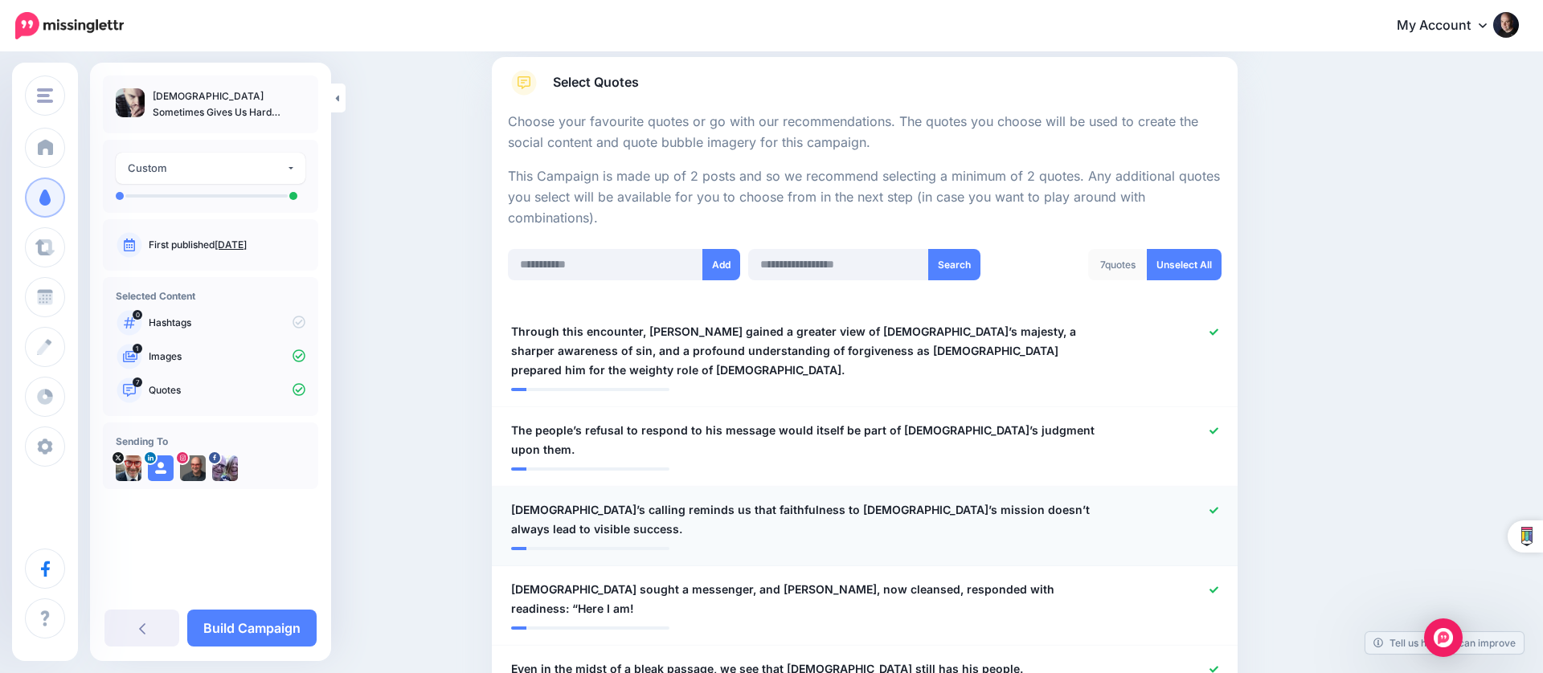
scroll to position [255, 0]
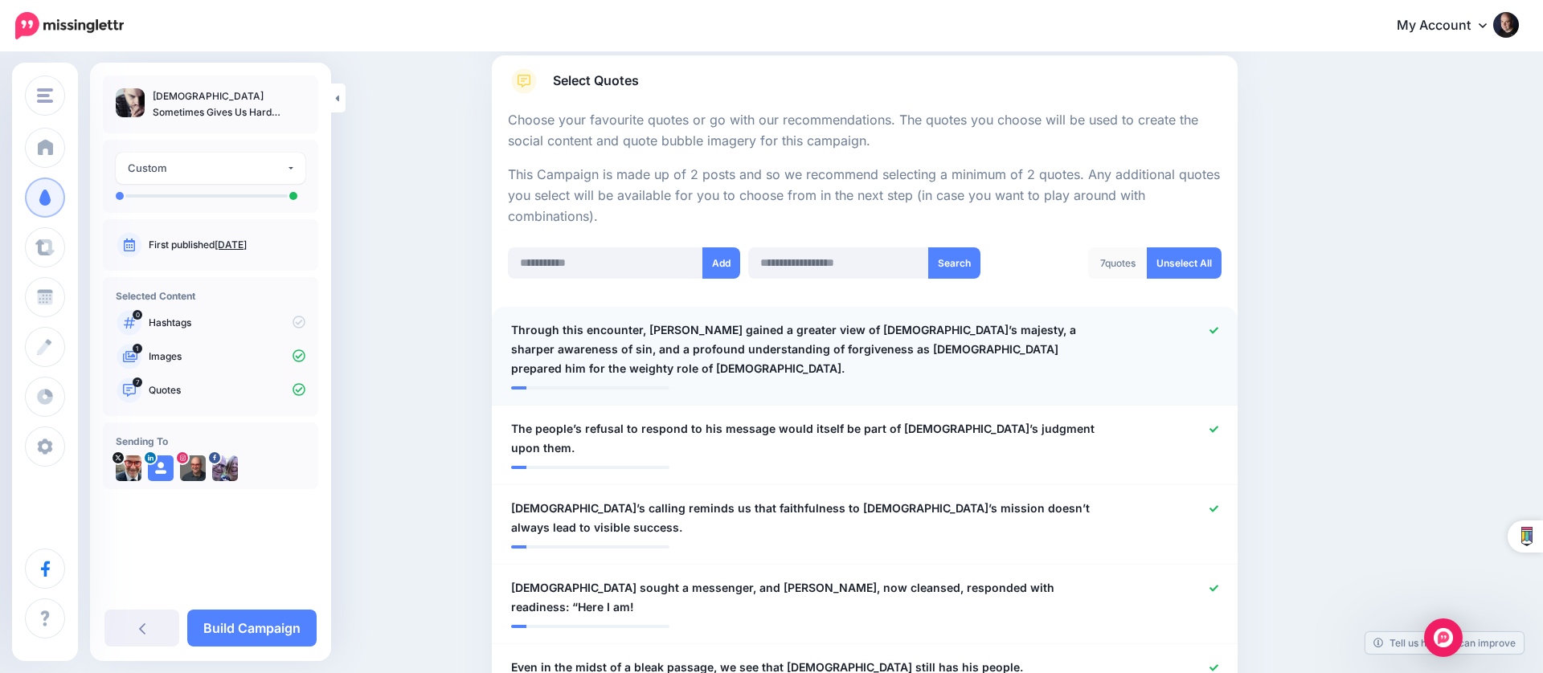
click at [1209, 326] on icon at bounding box center [1213, 330] width 9 height 9
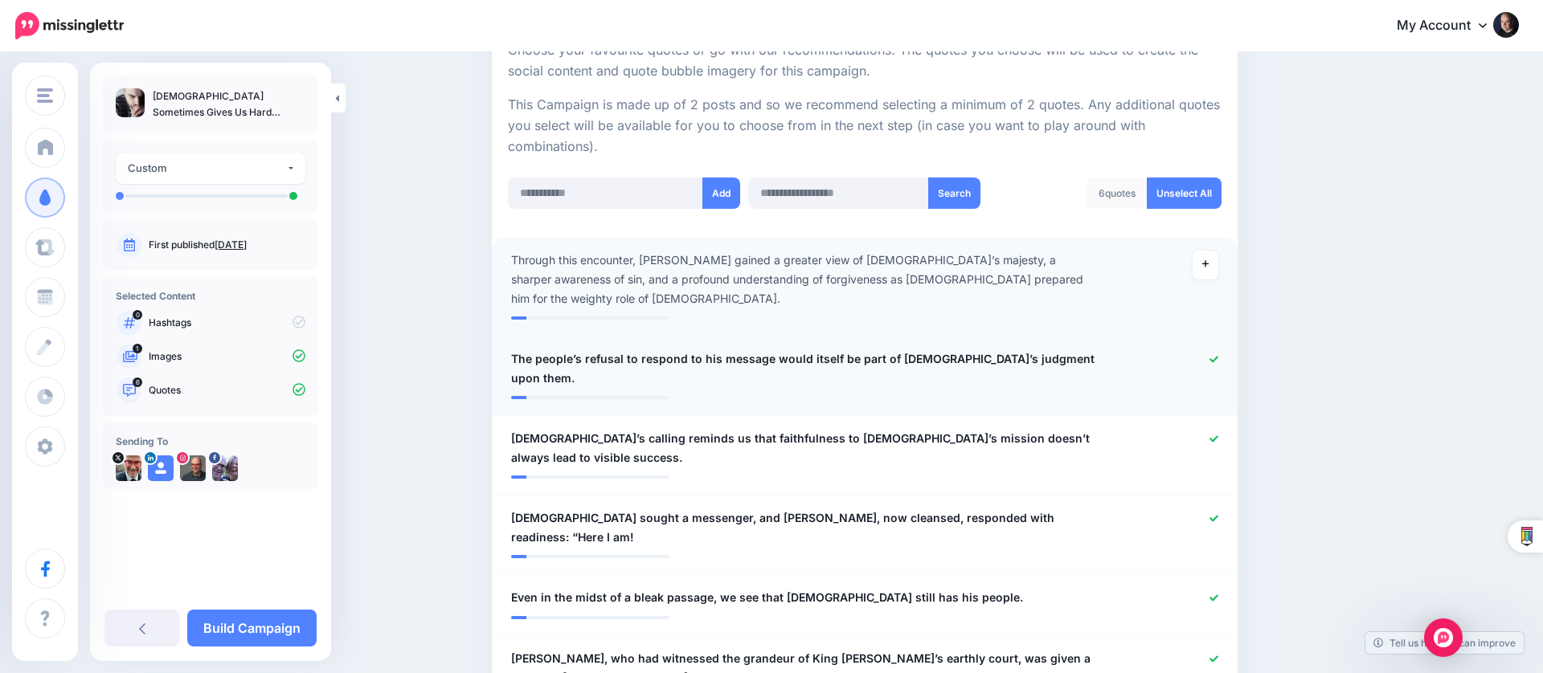
click at [1210, 355] on icon at bounding box center [1213, 359] width 9 height 9
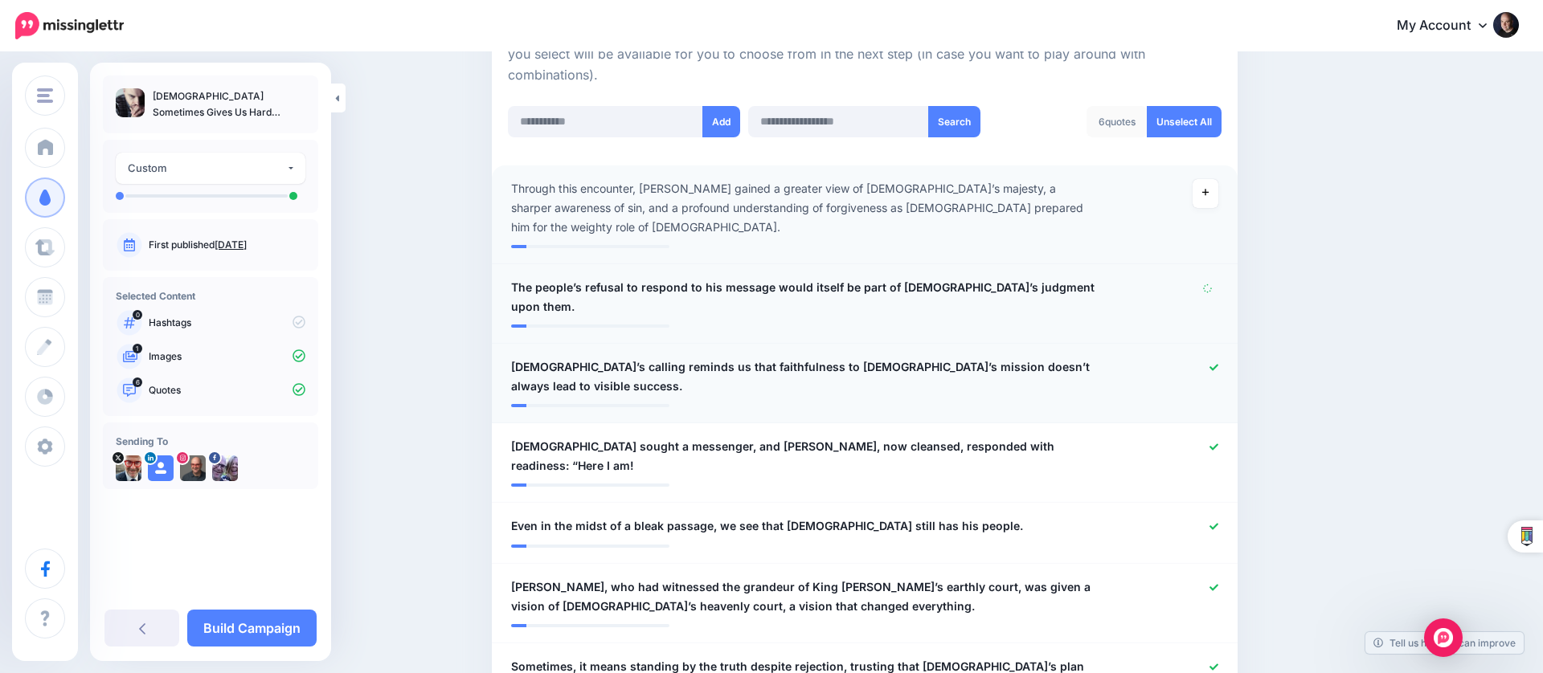
scroll to position [409, 0]
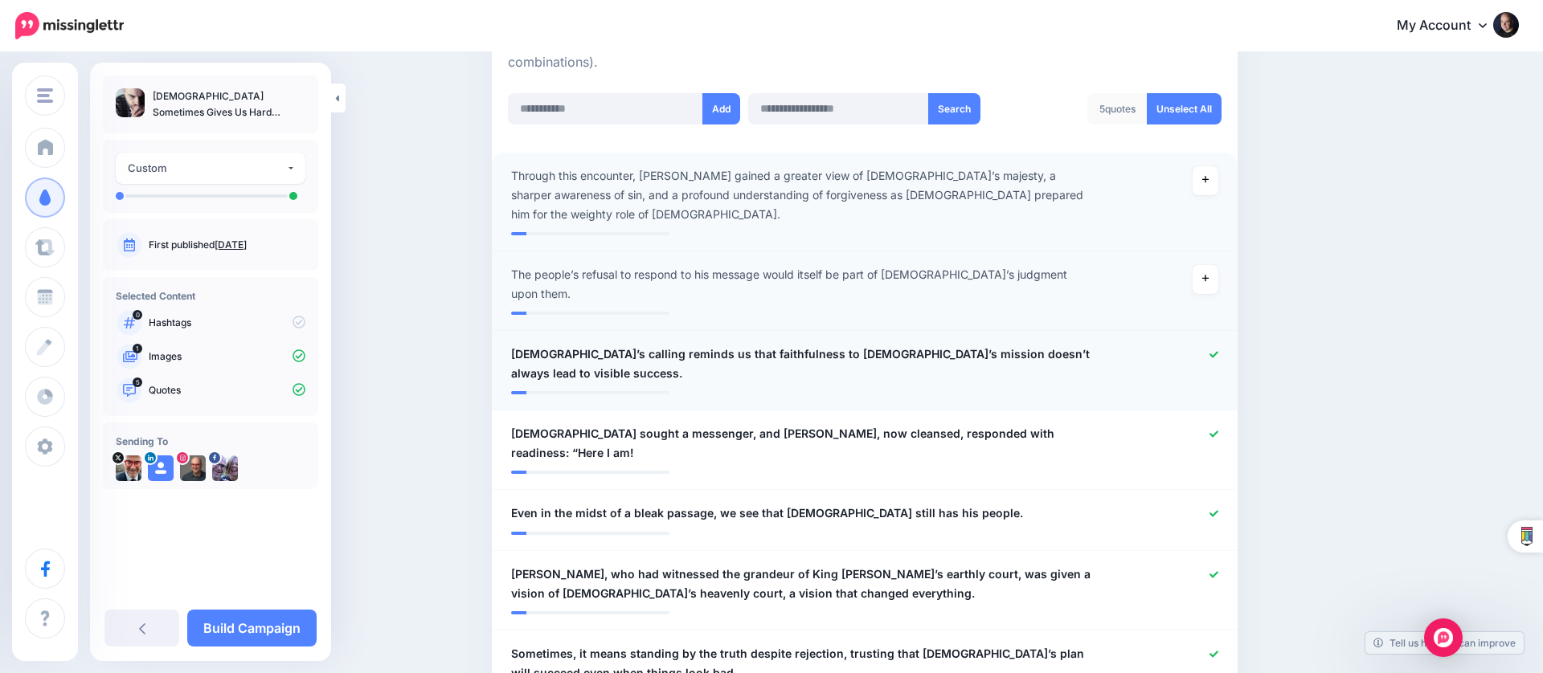
click at [1212, 351] on icon at bounding box center [1213, 354] width 9 height 6
click at [1209, 430] on icon at bounding box center [1213, 434] width 9 height 9
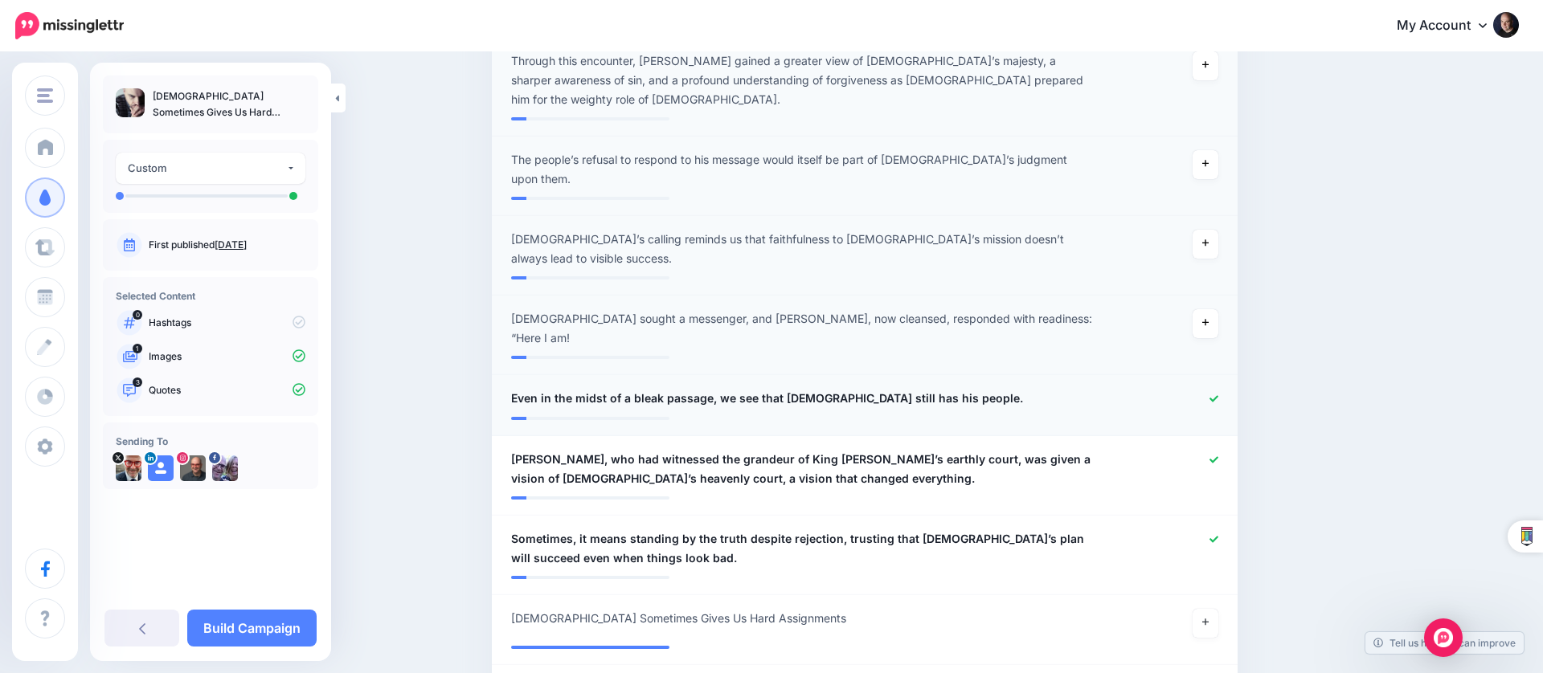
scroll to position [533, 0]
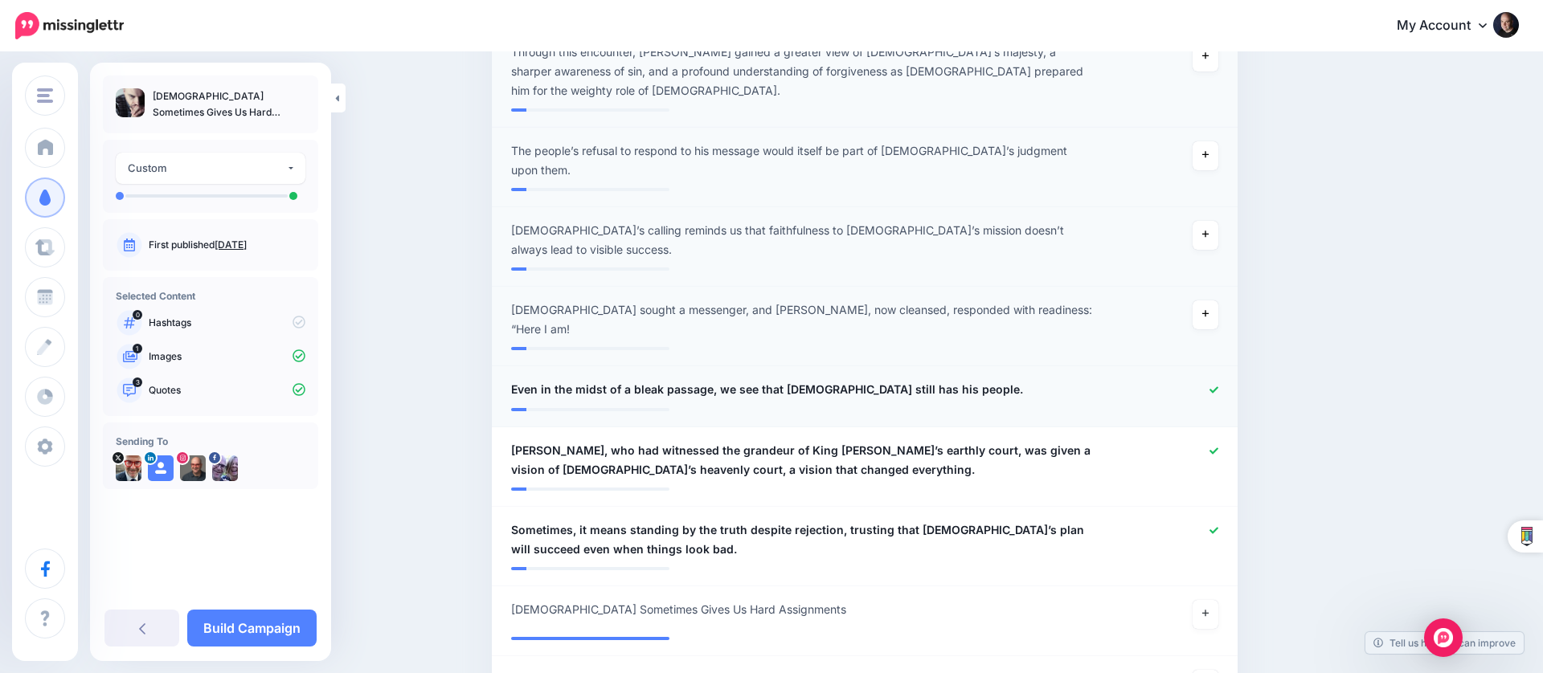
click at [1215, 386] on icon at bounding box center [1213, 390] width 9 height 9
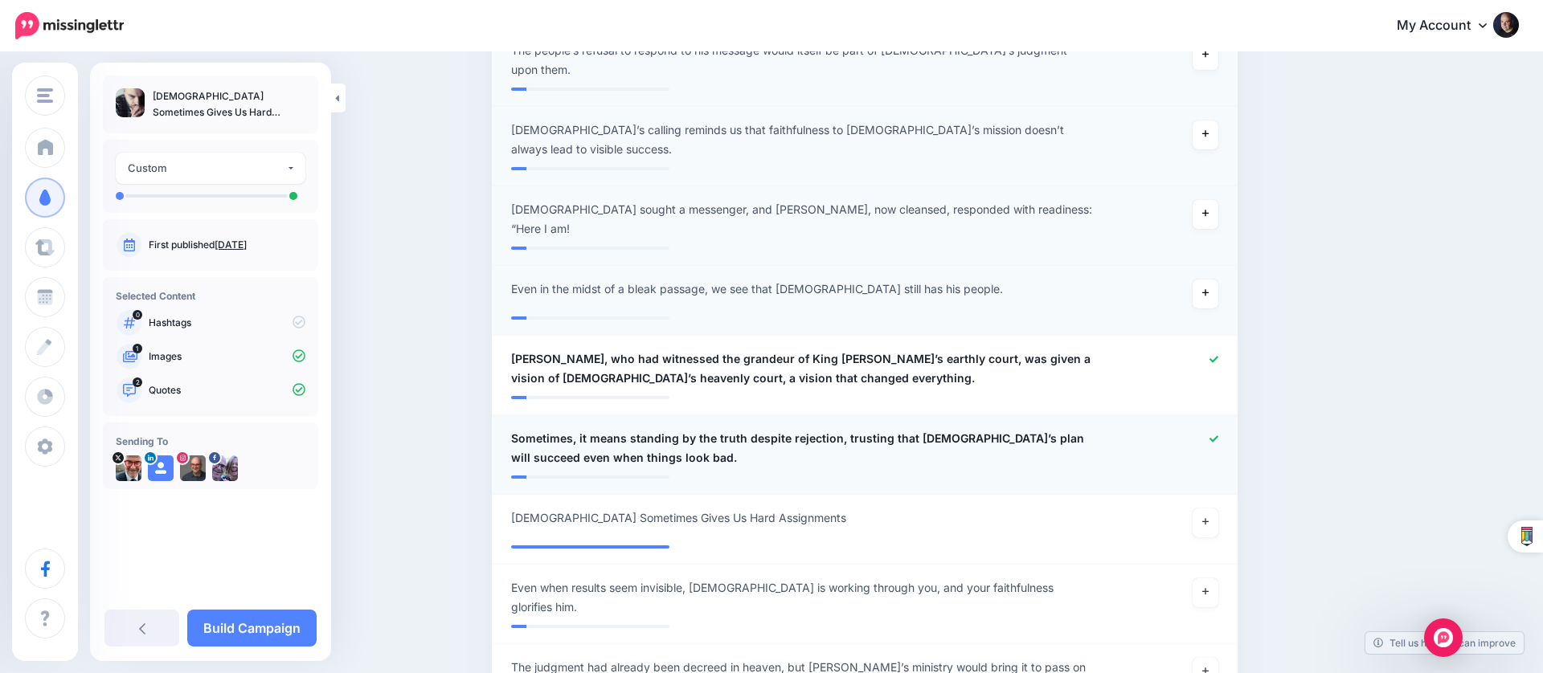
click at [1215, 436] on icon at bounding box center [1213, 439] width 9 height 6
click at [1205, 508] on link at bounding box center [1206, 522] width 26 height 29
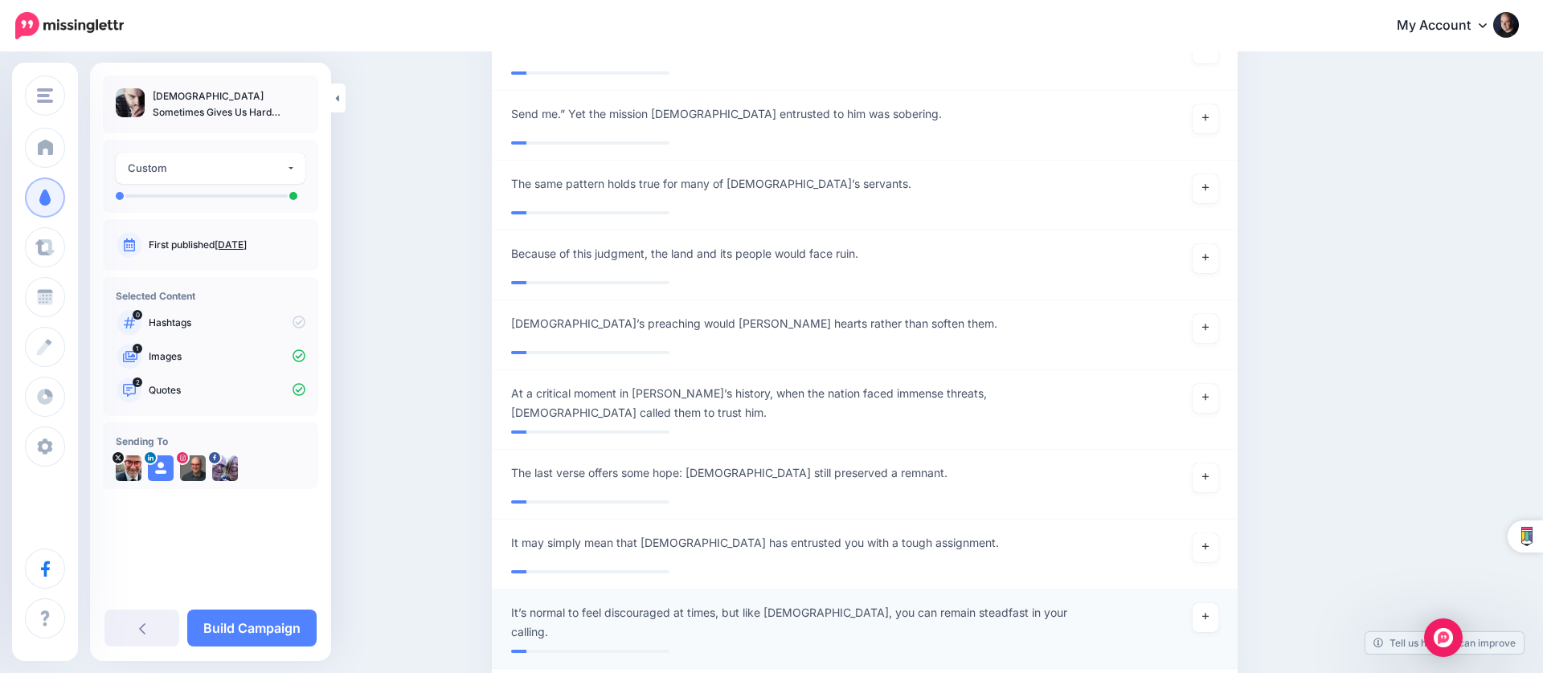
scroll to position [1438, 0]
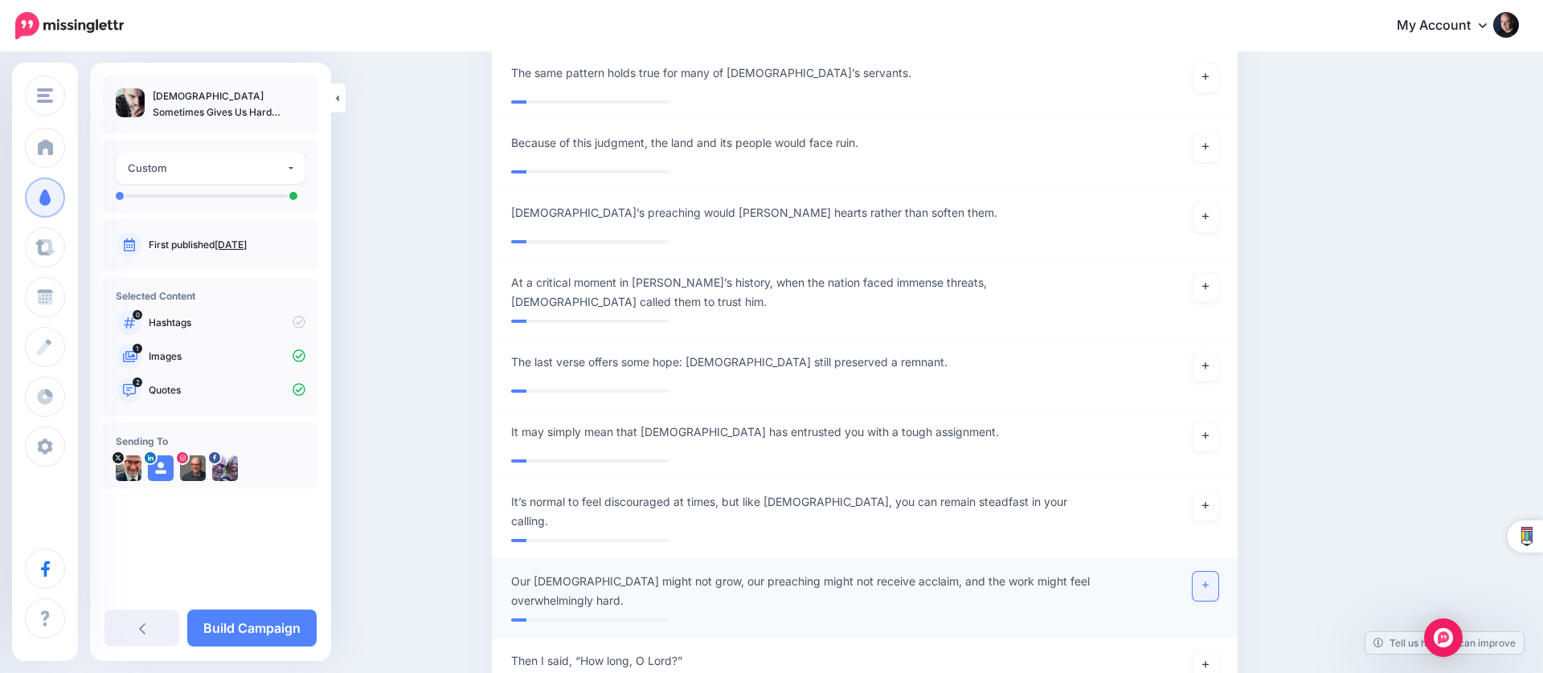
click at [1211, 572] on link at bounding box center [1206, 586] width 26 height 29
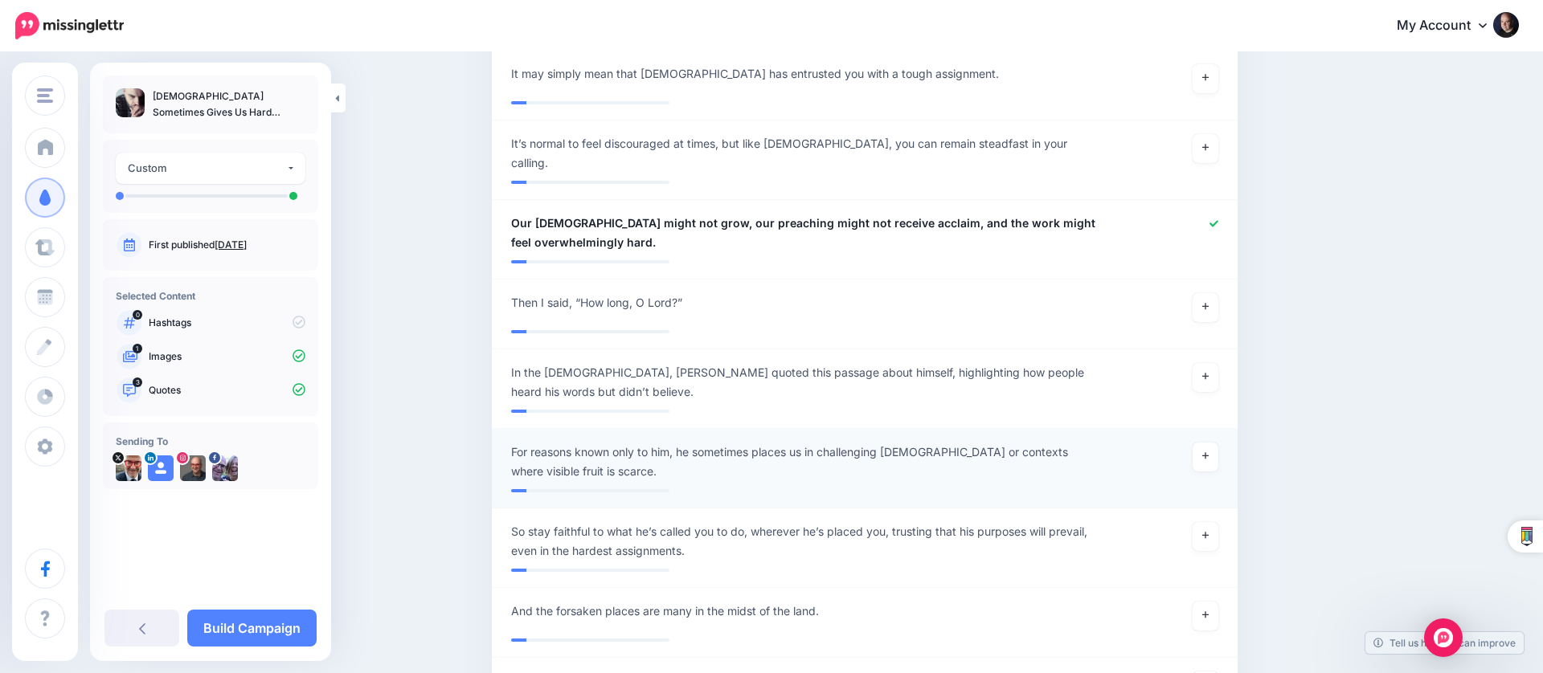
scroll to position [1798, 0]
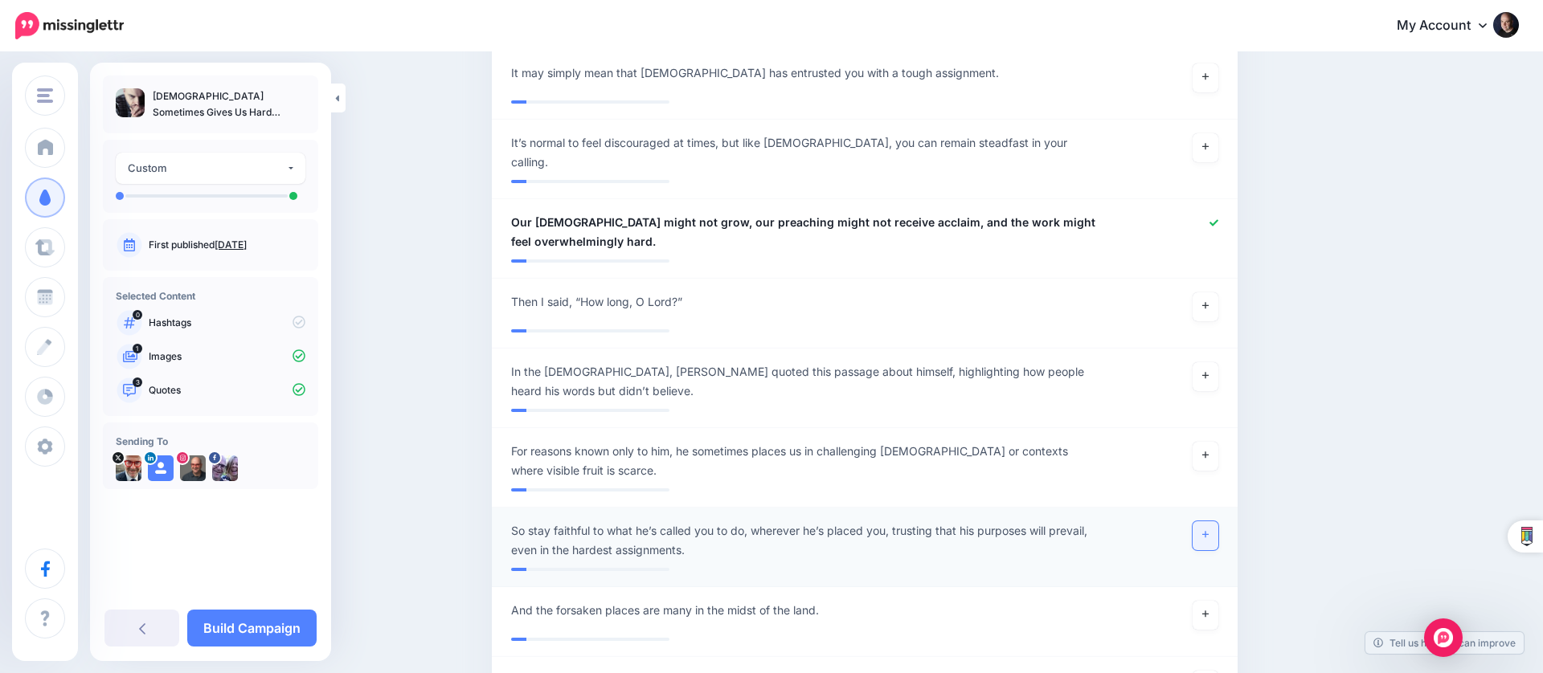
click at [1203, 530] on icon at bounding box center [1205, 534] width 6 height 9
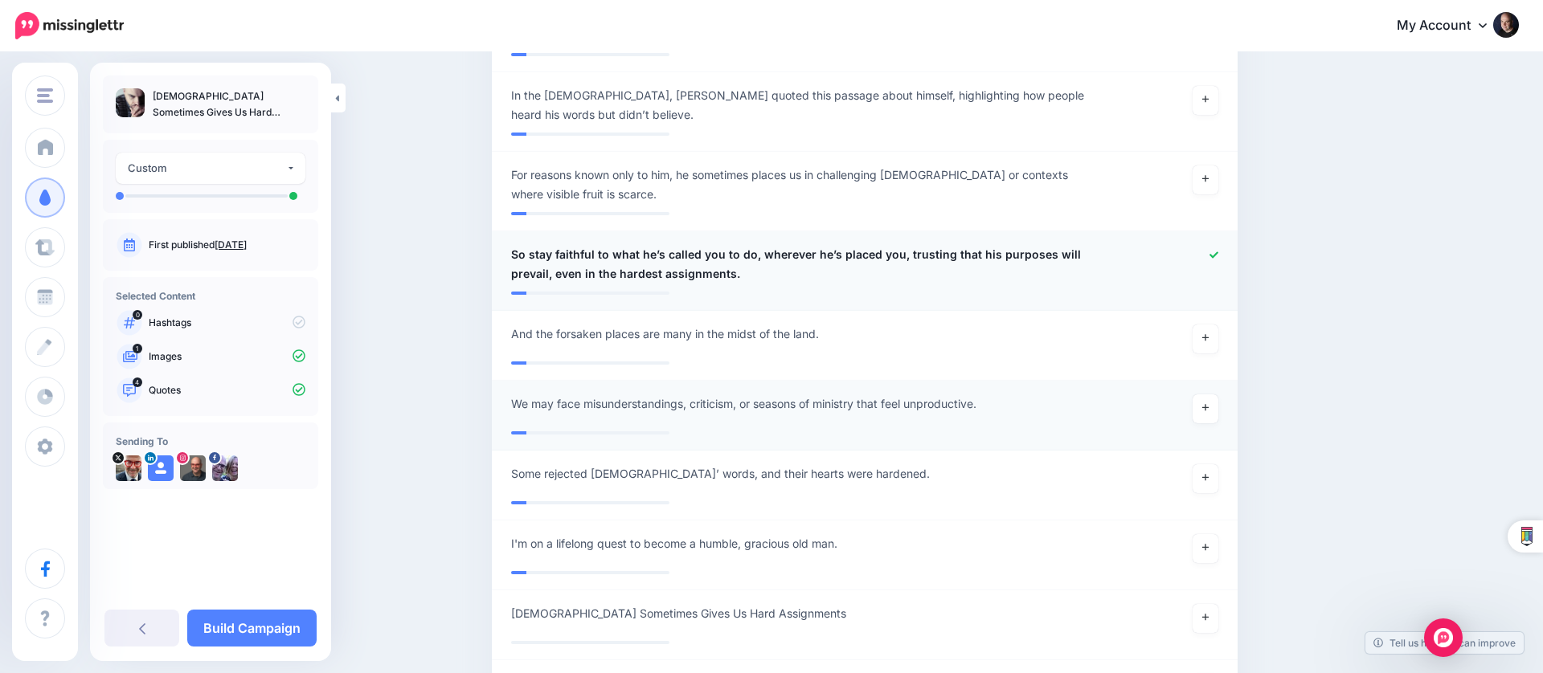
scroll to position [2089, 0]
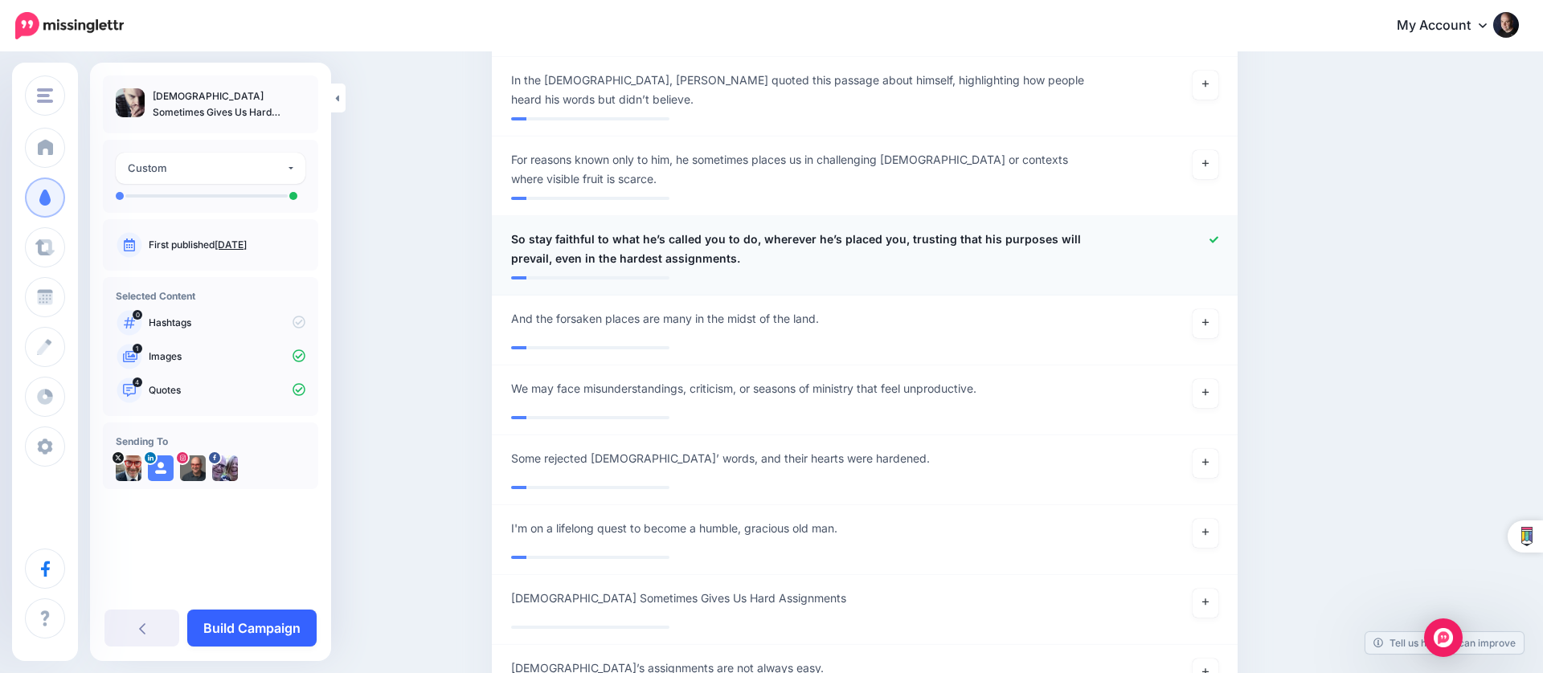
click at [290, 628] on link "Build Campaign" at bounding box center [251, 628] width 129 height 37
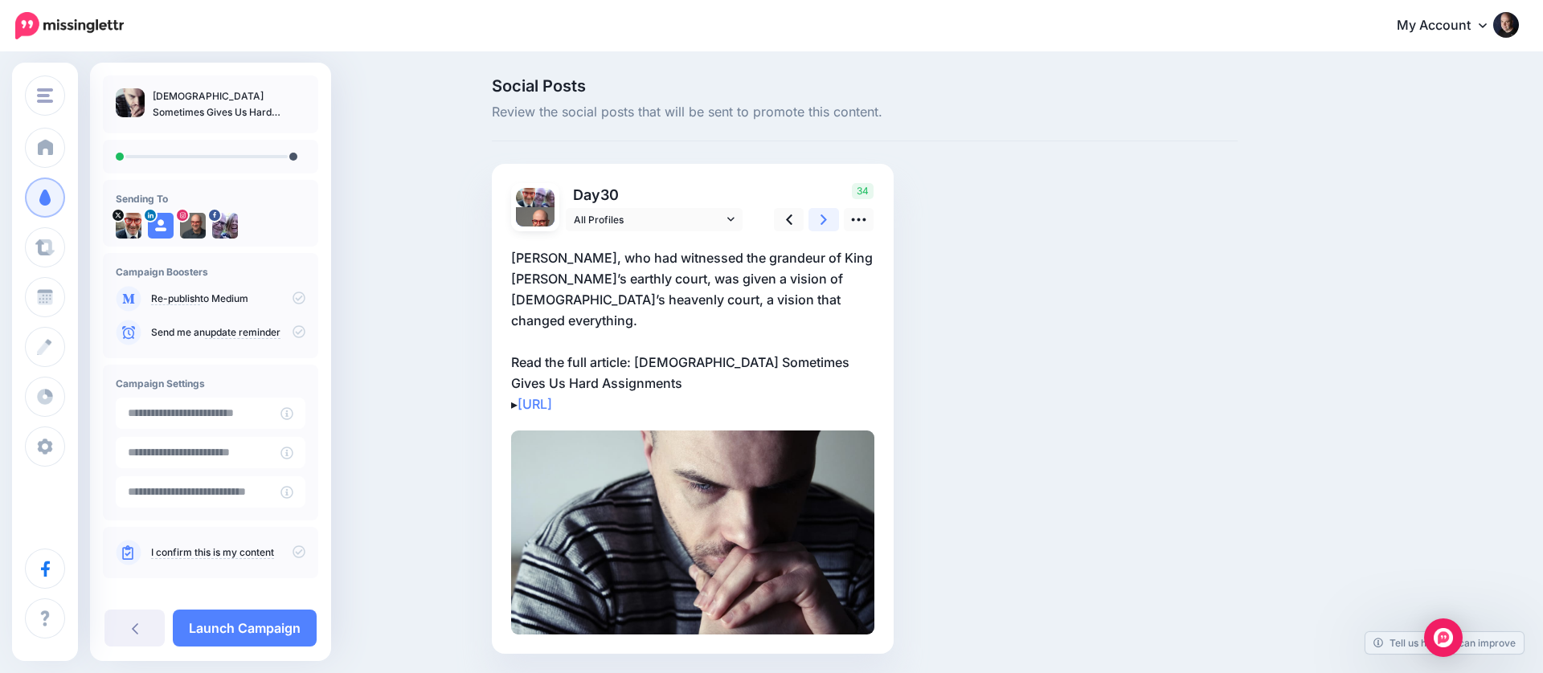
click at [825, 218] on icon at bounding box center [823, 220] width 6 height 10
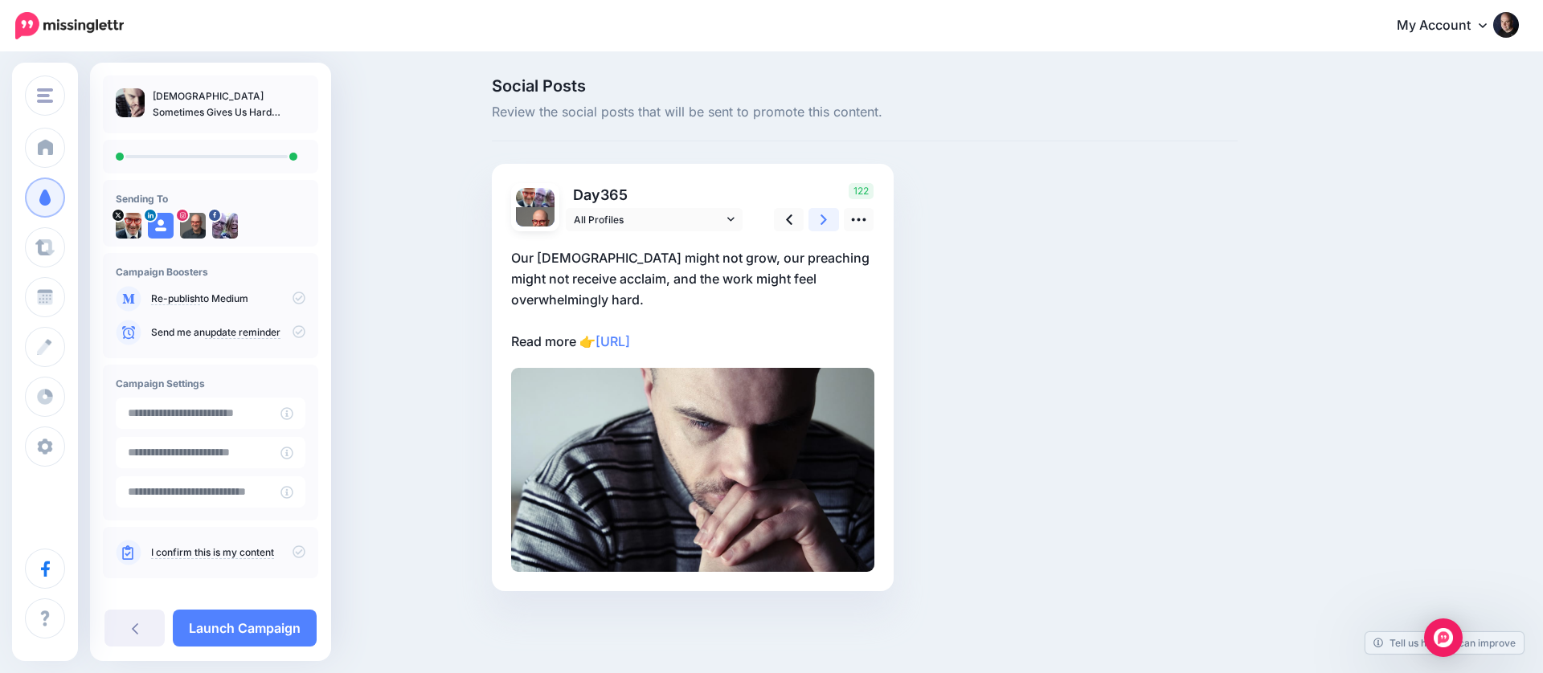
click at [825, 218] on icon at bounding box center [823, 220] width 6 height 10
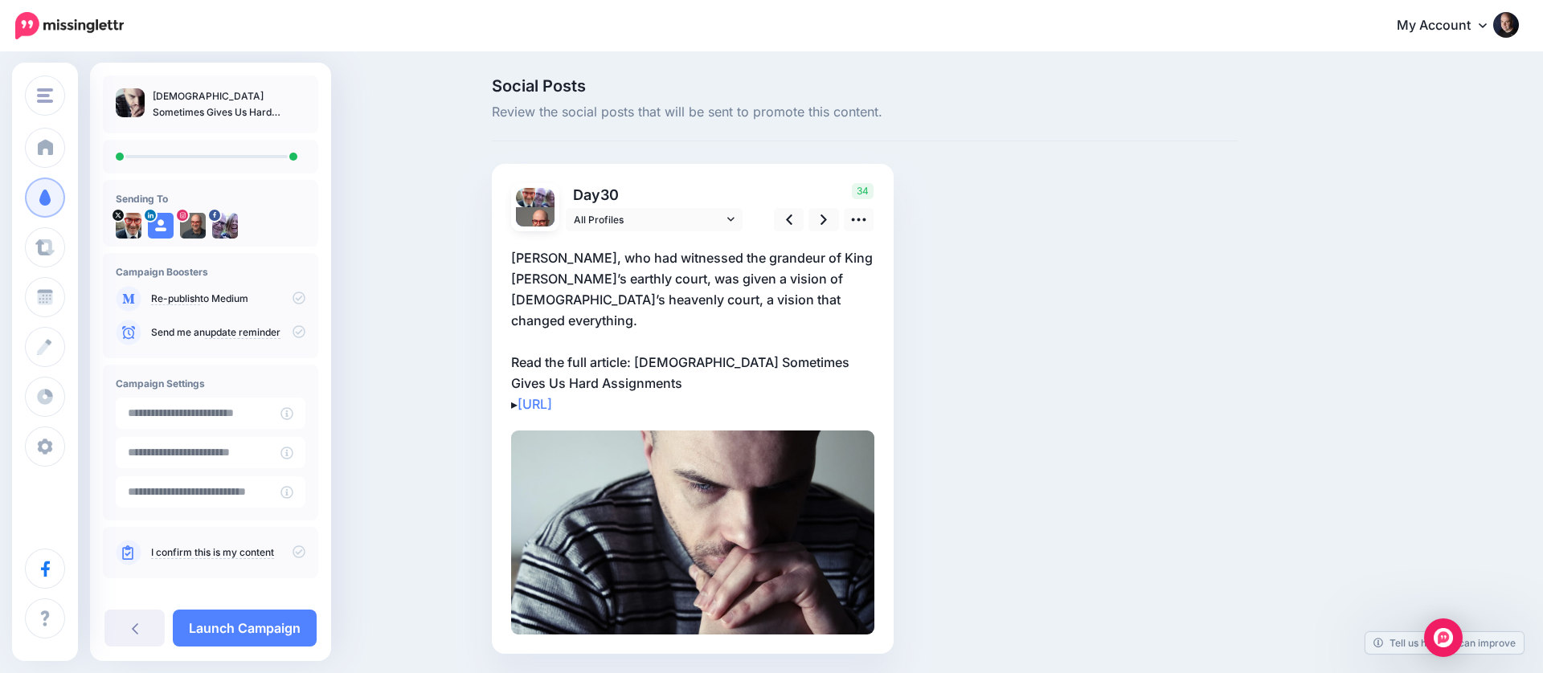
click at [293, 546] on icon at bounding box center [299, 552] width 13 height 13
click at [276, 628] on link "Launch Campaign" at bounding box center [245, 628] width 144 height 37
